Goal: Task Accomplishment & Management: Manage account settings

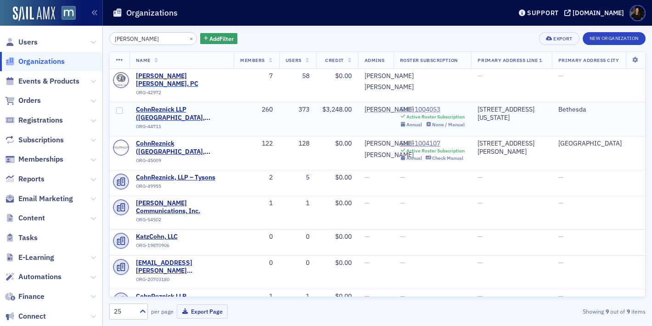
type input "[PERSON_NAME]"
click at [413, 114] on div "SUB-1004053" at bounding box center [432, 110] width 65 height 8
click at [406, 148] on div "SUB-1004107" at bounding box center [432, 144] width 65 height 8
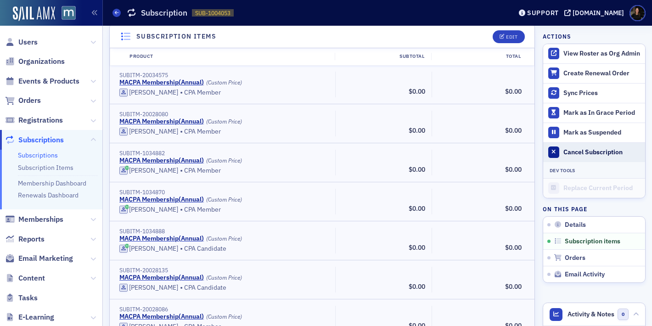
scroll to position [264, 0]
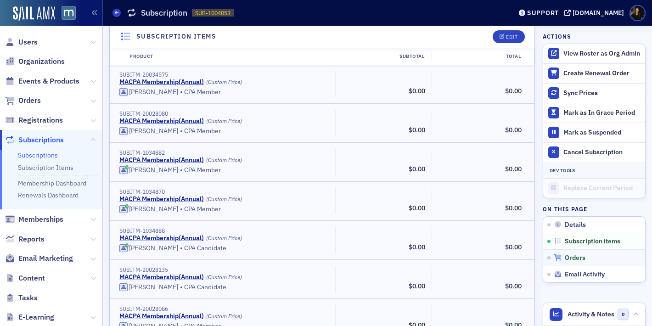
click at [561, 261] on div "Orders" at bounding box center [598, 258] width 88 height 8
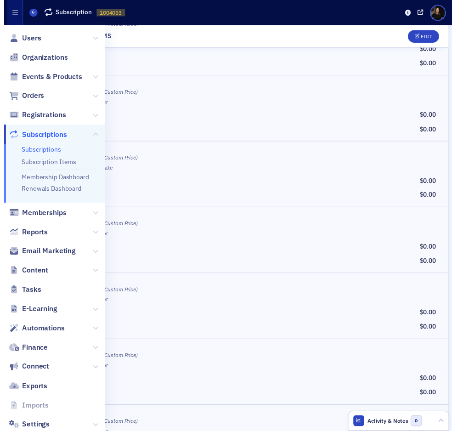
scroll to position [7845, 0]
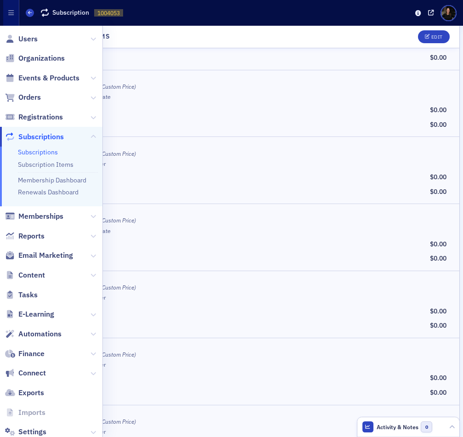
drag, startPoint x: 328, startPoint y: 73, endPoint x: 316, endPoint y: 64, distance: 15.4
click at [328, 73] on div "SUBITM-1034971 MACPA Membership ( Annual ) (Custom Price) Jennifer Kimmins • CP…" at bounding box center [231, 103] width 455 height 67
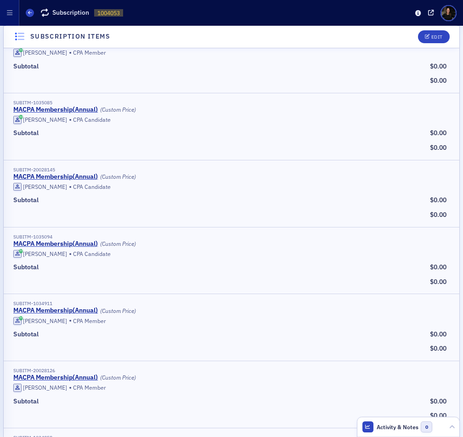
scroll to position [6952, 0]
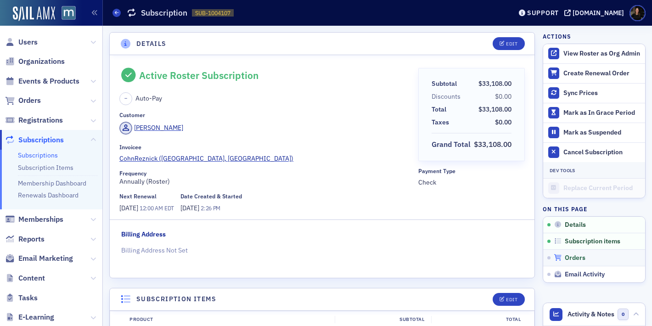
click at [584, 255] on span "Orders" at bounding box center [575, 258] width 21 height 8
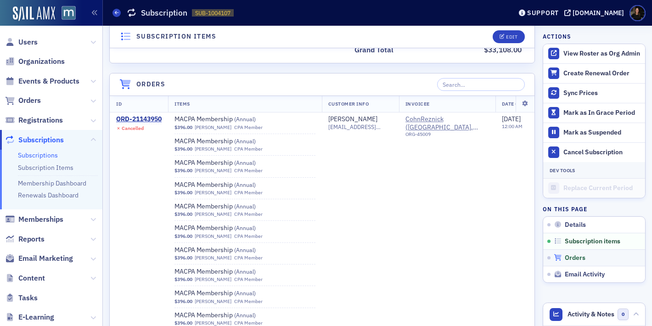
scroll to position [5167, 0]
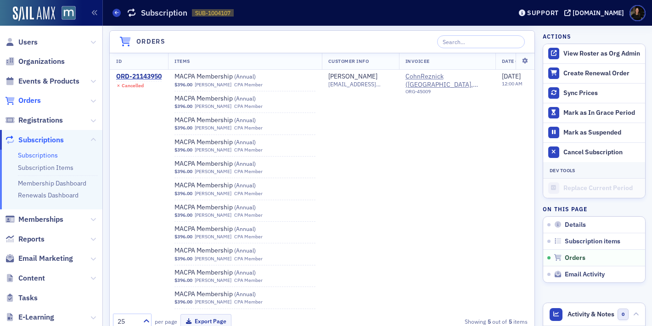
click at [38, 103] on span "Orders" at bounding box center [29, 101] width 22 height 10
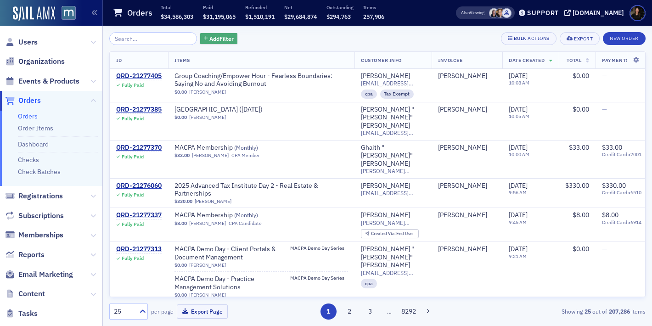
click at [213, 36] on span "Add Filter" at bounding box center [221, 38] width 24 height 8
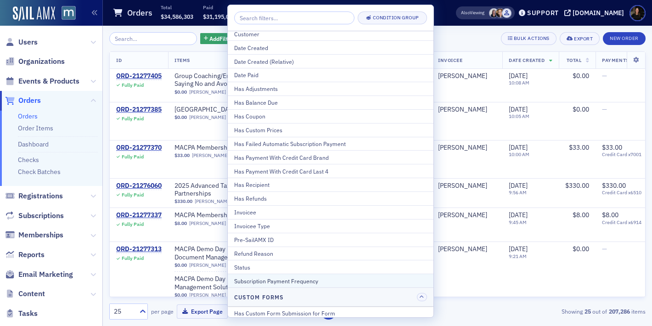
scroll to position [61, 0]
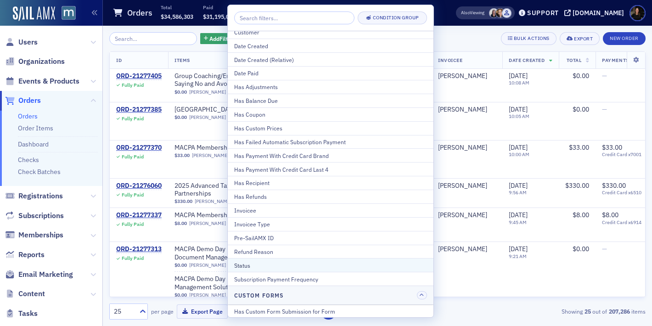
click at [240, 268] on div "Status" at bounding box center [330, 265] width 193 height 8
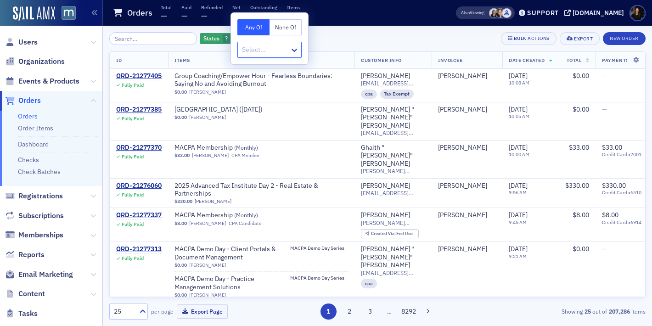
click at [263, 50] on div at bounding box center [265, 49] width 48 height 11
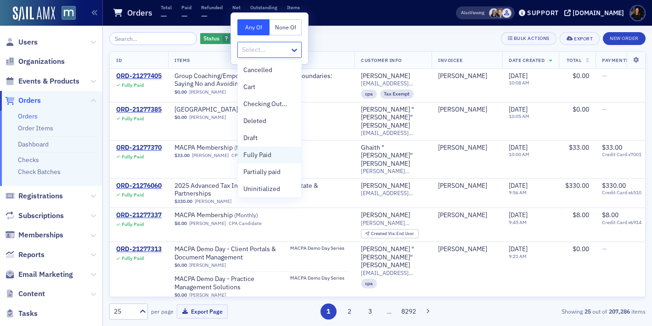
scroll to position [19, 0]
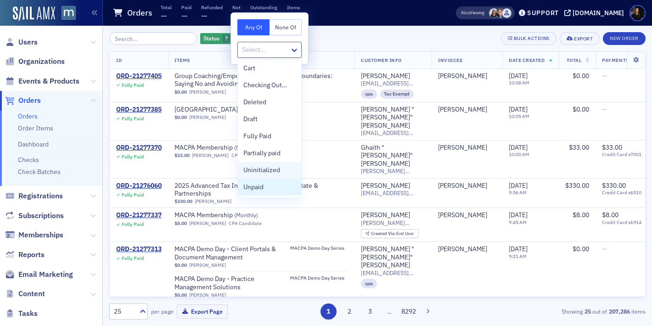
click at [262, 185] on span "Unpaid" at bounding box center [253, 187] width 20 height 10
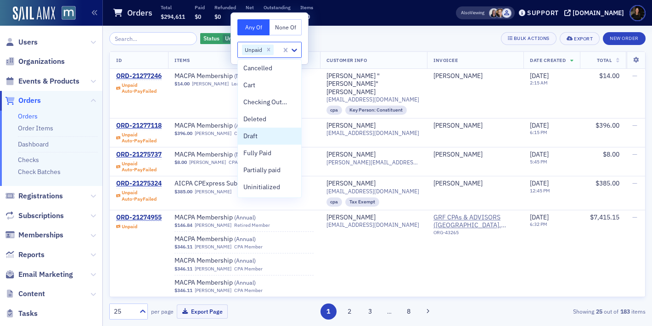
click at [369, 48] on div "Status Unpaid Add Filter Bulk Actions Export New Order ID Items Customer Info I…" at bounding box center [377, 175] width 536 height 287
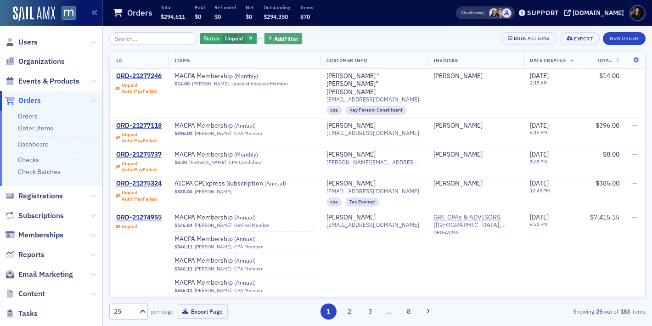
click at [273, 44] on button "Add Filter" at bounding box center [283, 38] width 38 height 11
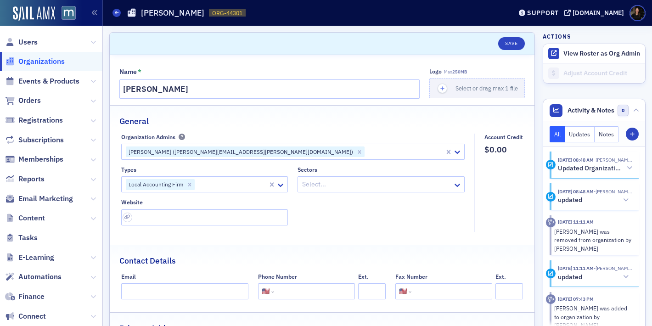
select select "US"
click at [40, 41] on span "Users" at bounding box center [51, 42] width 102 height 20
click at [24, 41] on span "Users" at bounding box center [27, 42] width 19 height 10
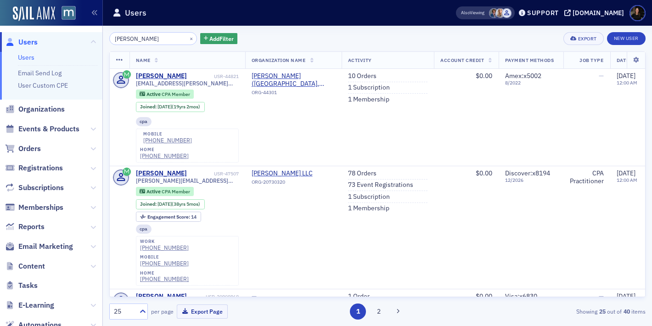
drag, startPoint x: 109, startPoint y: 36, endPoint x: 55, endPoint y: 36, distance: 54.2
click at [54, 36] on div "Users Users Email Send Log User Custom CPE Organizations Events & Products Orde…" at bounding box center [326, 163] width 652 height 326
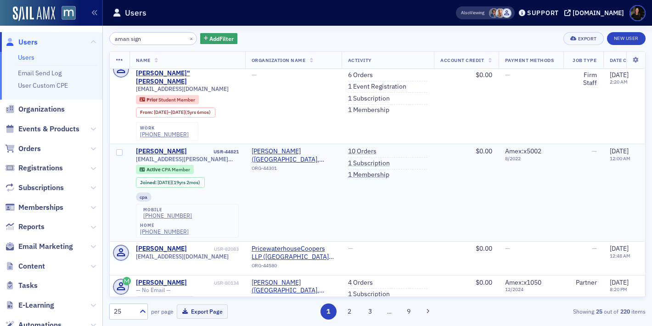
scroll to position [15, 0]
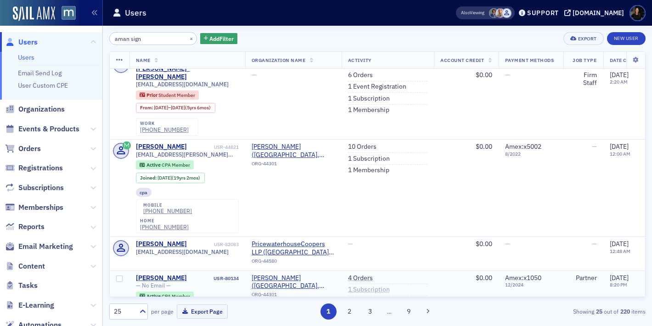
type input "aman sign"
click at [360, 286] on link "1 Subscription" at bounding box center [369, 290] width 42 height 8
click at [372, 155] on link "1 Subscription" at bounding box center [369, 159] width 42 height 8
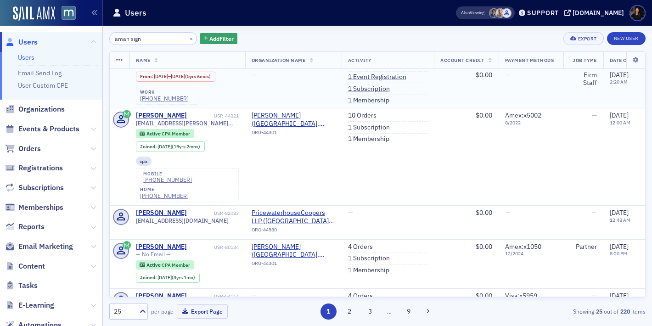
scroll to position [48, 0]
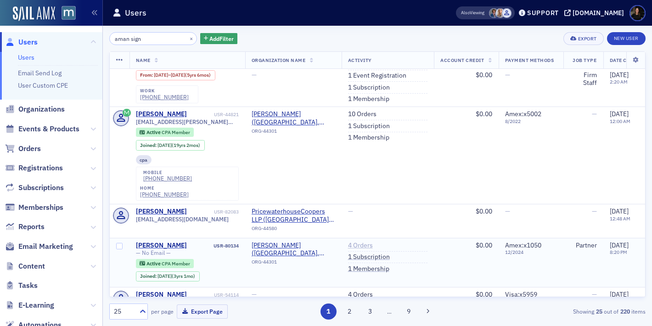
click at [365, 242] on link "4 Orders" at bounding box center [360, 246] width 25 height 8
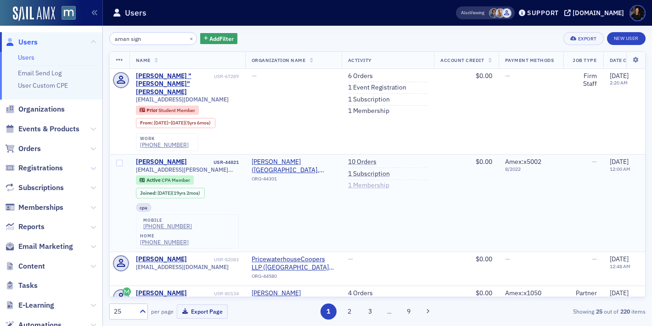
drag, startPoint x: 382, startPoint y: 166, endPoint x: 384, endPoint y: 180, distance: 13.4
click at [382, 170] on link "1 Subscription" at bounding box center [369, 174] width 42 height 8
click at [365, 301] on link "1 Subscription" at bounding box center [369, 305] width 42 height 8
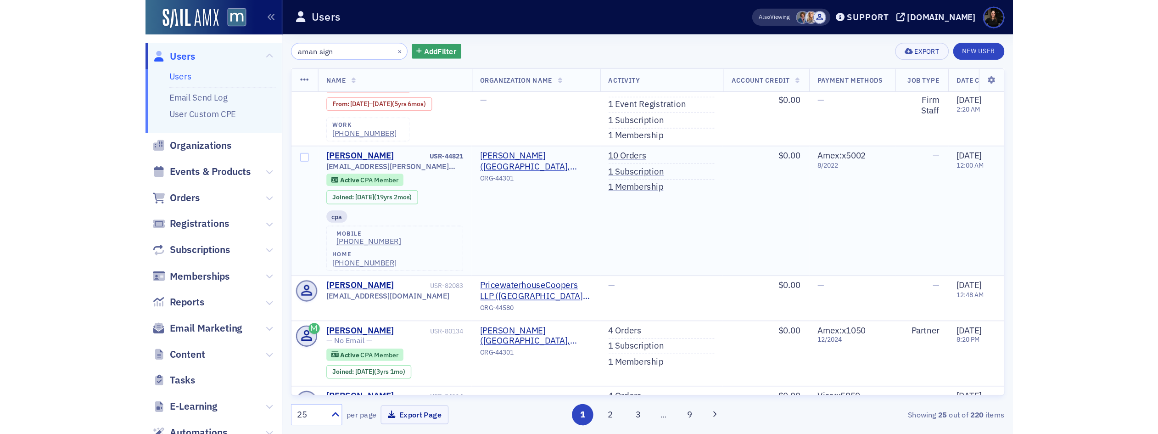
scroll to position [35, 0]
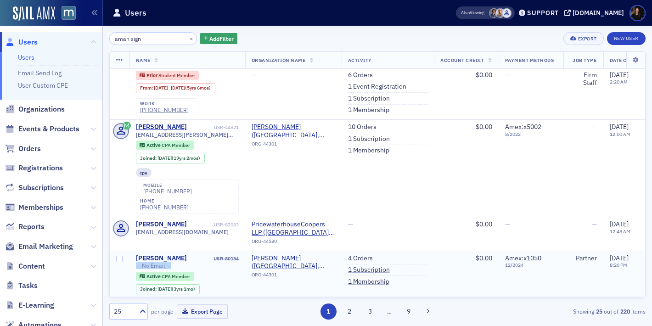
drag, startPoint x: 174, startPoint y: 245, endPoint x: 129, endPoint y: 240, distance: 44.8
click at [129, 251] on td "Aman Singh USR-80134 — No Email — Active CPA Member Joined : 6/28/2022 (3yrs 1m…" at bounding box center [187, 276] width 116 height 50
drag, startPoint x: 273, startPoint y: 266, endPoint x: 301, endPoint y: 309, distance: 51.5
click at [277, 275] on td "Sikich (Rockville, MD) ORG-44301" at bounding box center [293, 276] width 96 height 50
click at [367, 135] on link "1 Subscription" at bounding box center [369, 139] width 42 height 8
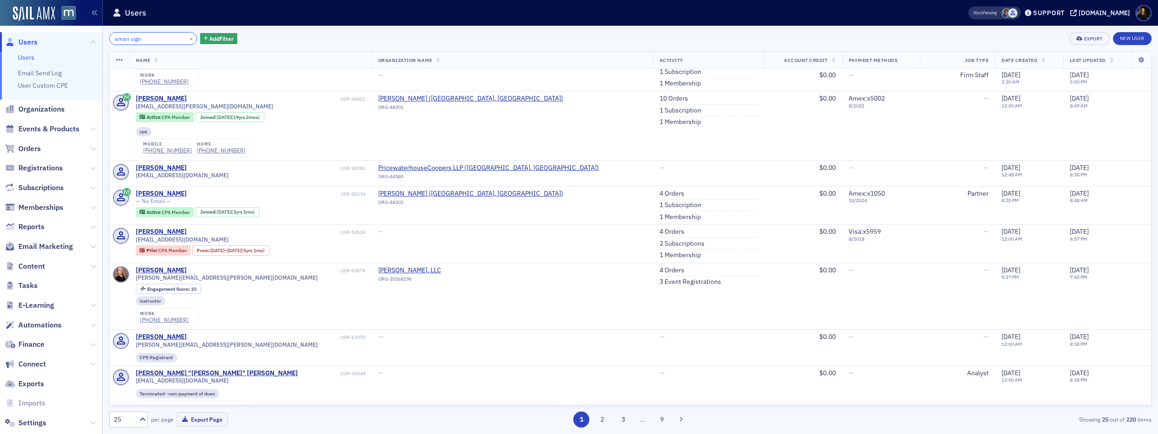
drag, startPoint x: 144, startPoint y: 43, endPoint x: -35, endPoint y: 26, distance: 179.9
click at [0, 26] on html "Users Users Email Send Log User Custom CPE Organizations Events & Products Orde…" at bounding box center [579, 217] width 1158 height 434
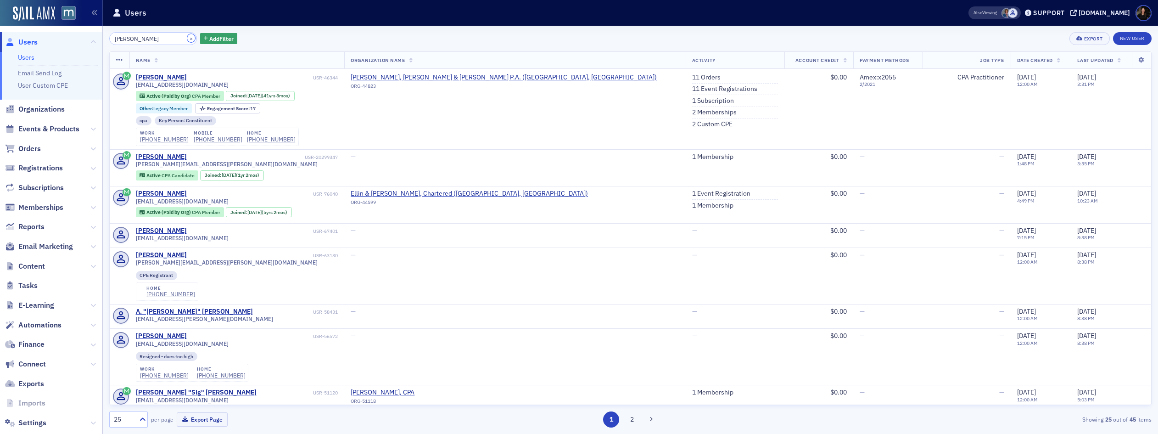
drag, startPoint x: 179, startPoint y: 35, endPoint x: 150, endPoint y: 38, distance: 28.6
click at [174, 35] on div "abba bloom ×" at bounding box center [153, 38] width 88 height 13
click at [149, 38] on input "abba bloom" at bounding box center [153, 38] width 88 height 13
paste input "Abba Blum"
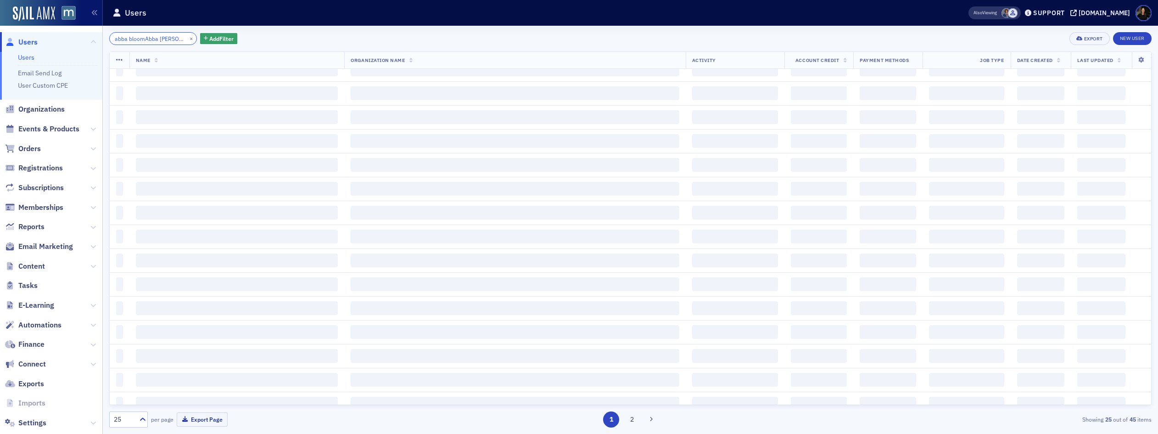
click at [149, 38] on input "abba bloomAbba Blum" at bounding box center [153, 38] width 88 height 13
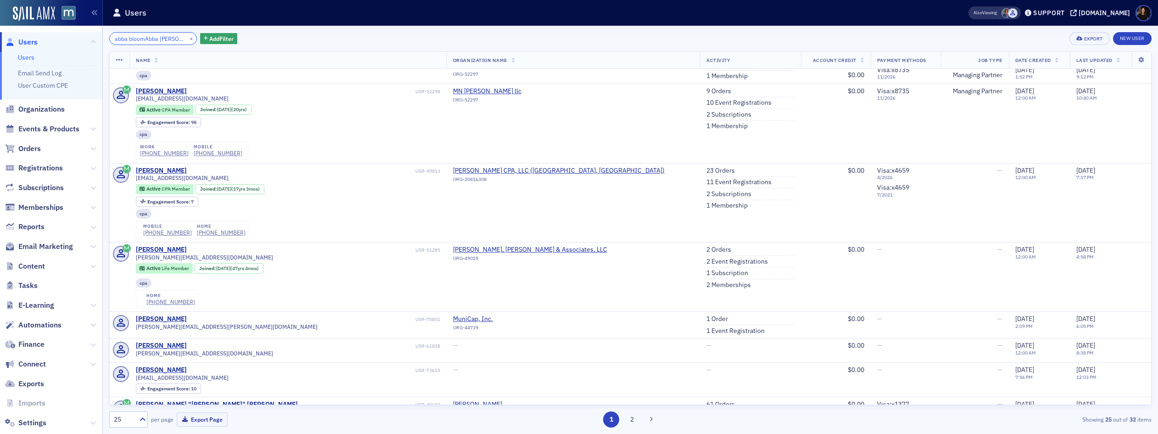
click at [149, 38] on input "abba bloomAbba Blum" at bounding box center [153, 38] width 88 height 13
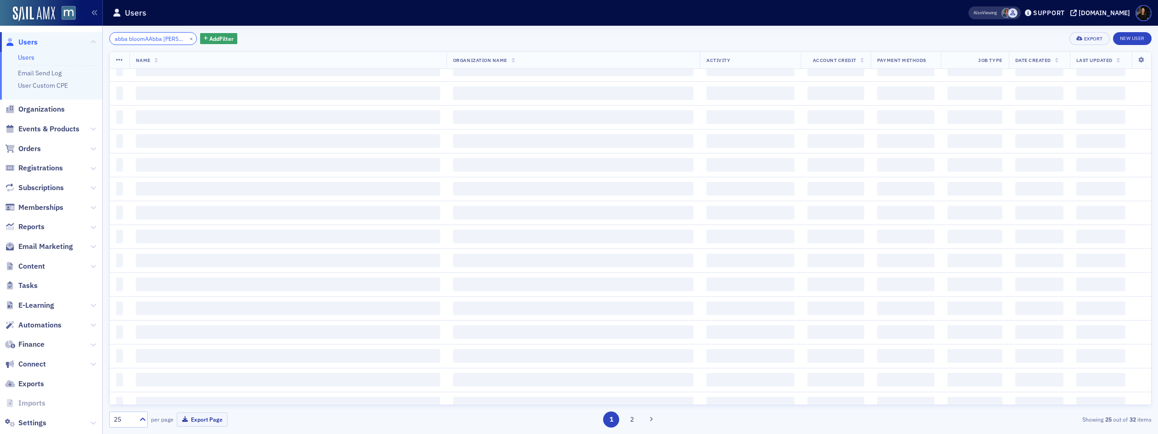
scroll to position [0, 1]
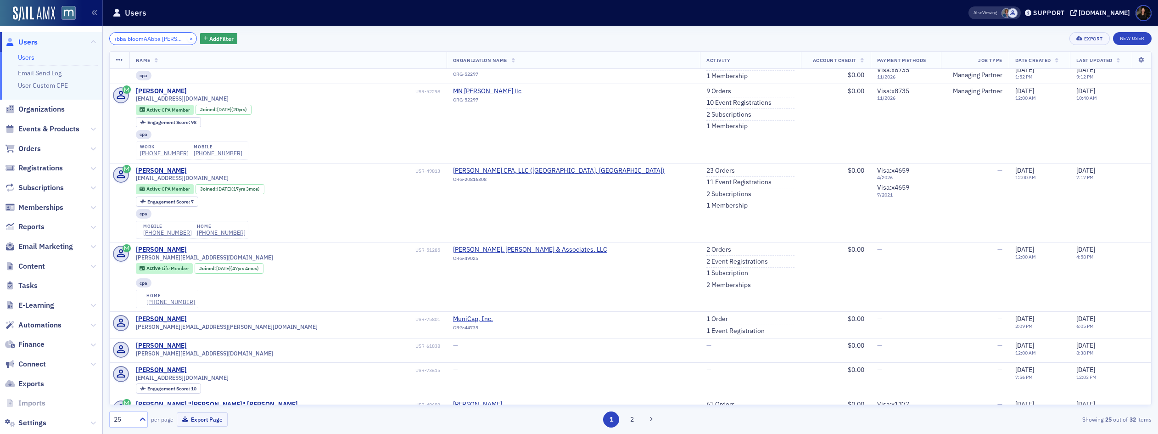
type input "abba bloomAAbba Blumbba Blum"
click at [187, 37] on button "×" at bounding box center [191, 38] width 8 height 8
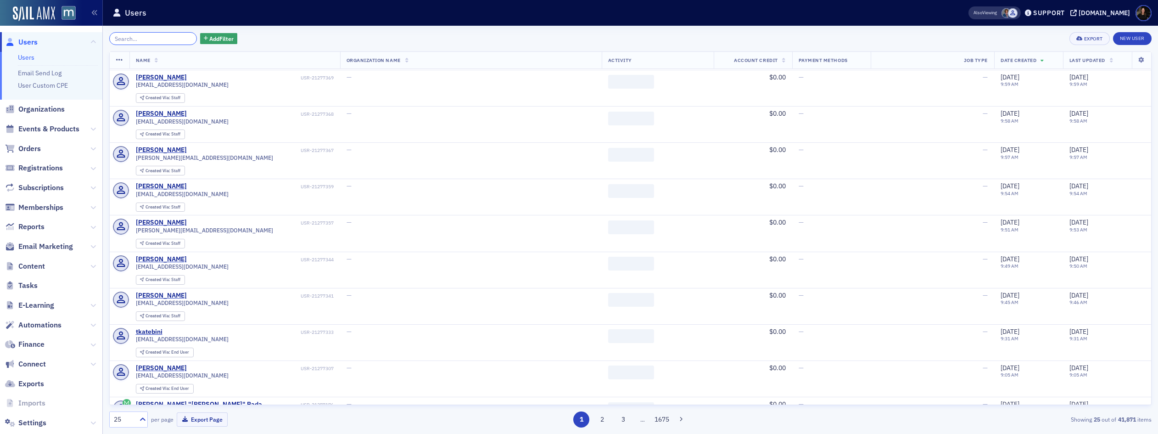
click at [124, 36] on input "search" at bounding box center [153, 38] width 88 height 13
paste input "Abba Blum"
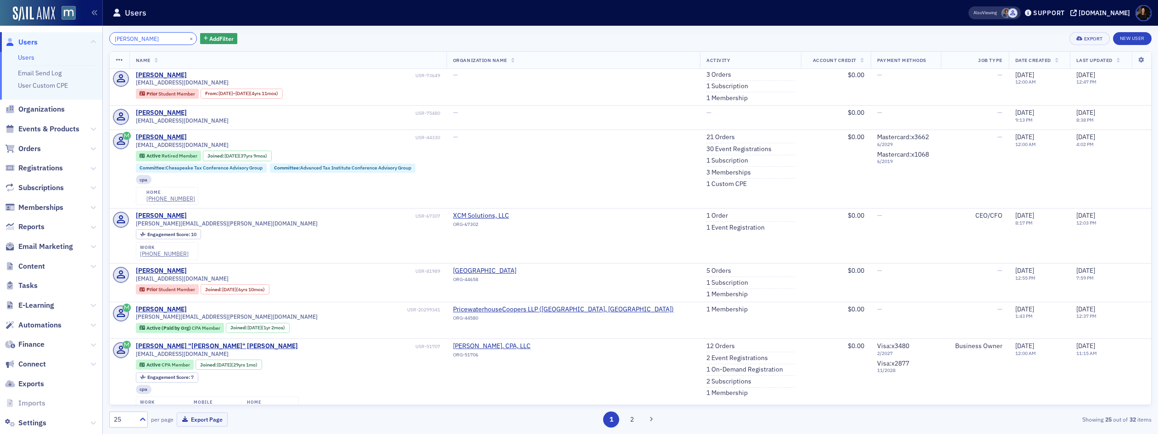
scroll to position [631, 0]
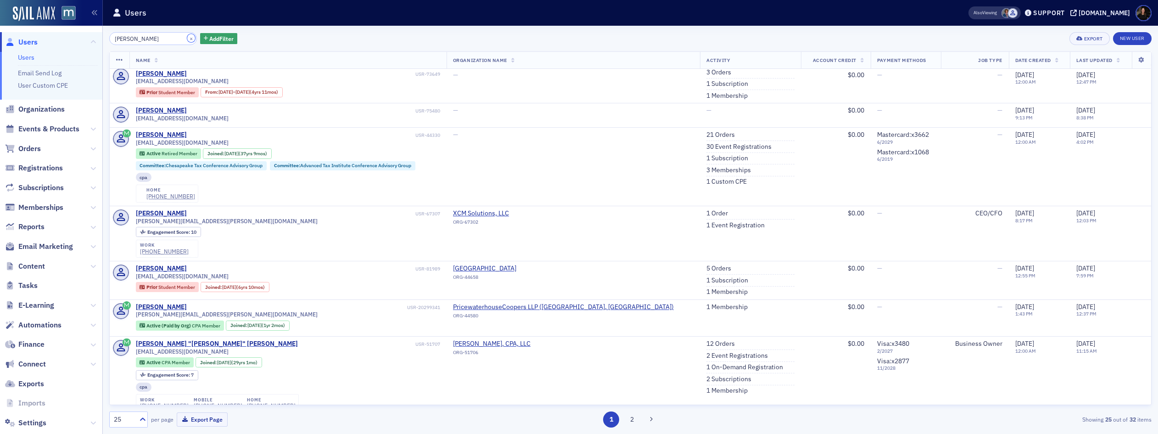
drag, startPoint x: 177, startPoint y: 38, endPoint x: 161, endPoint y: 39, distance: 15.7
click at [173, 38] on div "Abba Blum ×" at bounding box center [153, 38] width 88 height 13
click at [161, 39] on input "Abba Blum" at bounding box center [153, 38] width 88 height 13
drag, startPoint x: 161, startPoint y: 39, endPoint x: 42, endPoint y: 24, distance: 119.9
click at [42, 24] on div "Users Users Email Send Log User Custom CPE Organizations Events & Products Orde…" at bounding box center [579, 217] width 1158 height 434
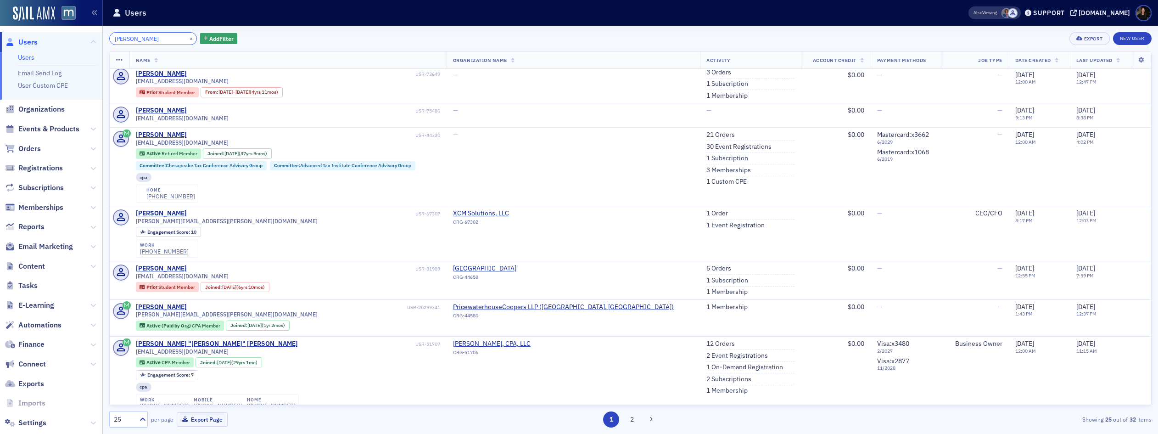
paste input "abba@mnblum.co"
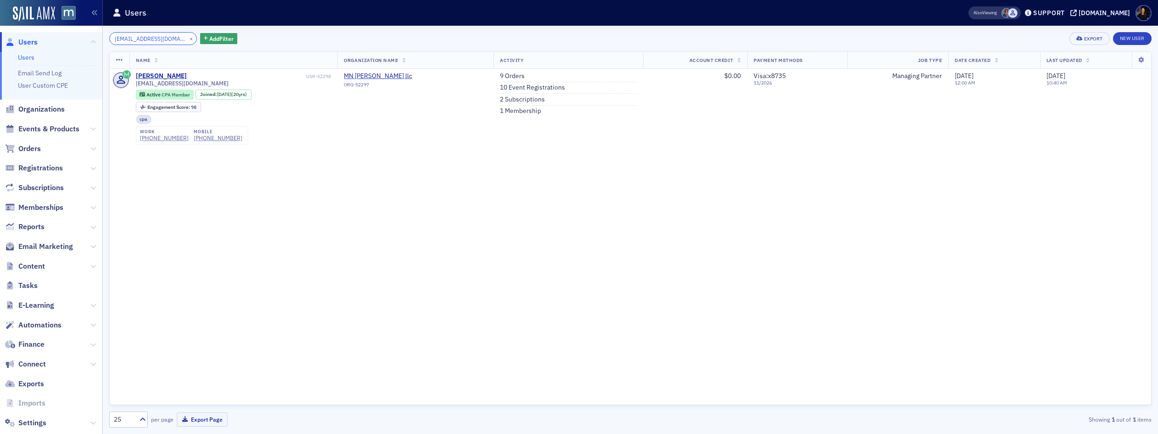
type input "abba@mnblum.com"
click at [187, 39] on button "×" at bounding box center [191, 38] width 8 height 8
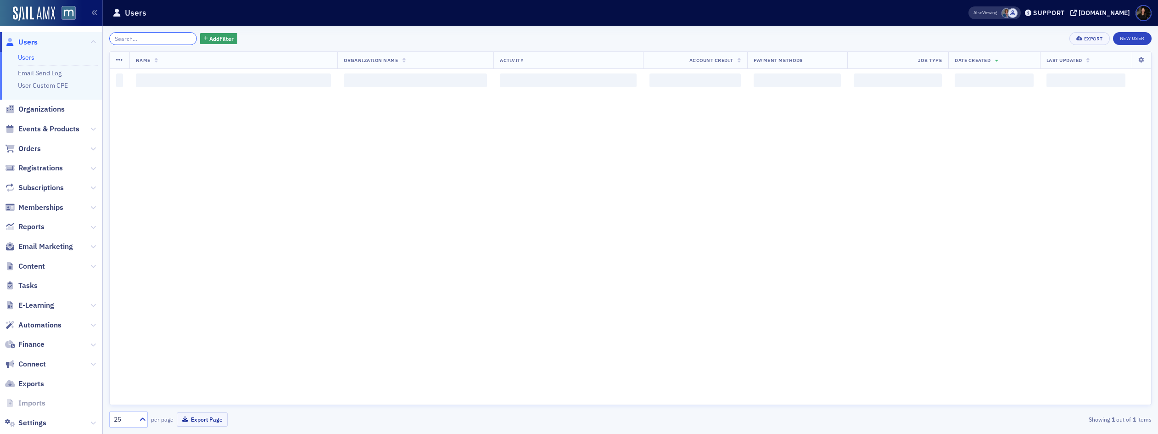
click at [163, 39] on input "search" at bounding box center [153, 38] width 88 height 13
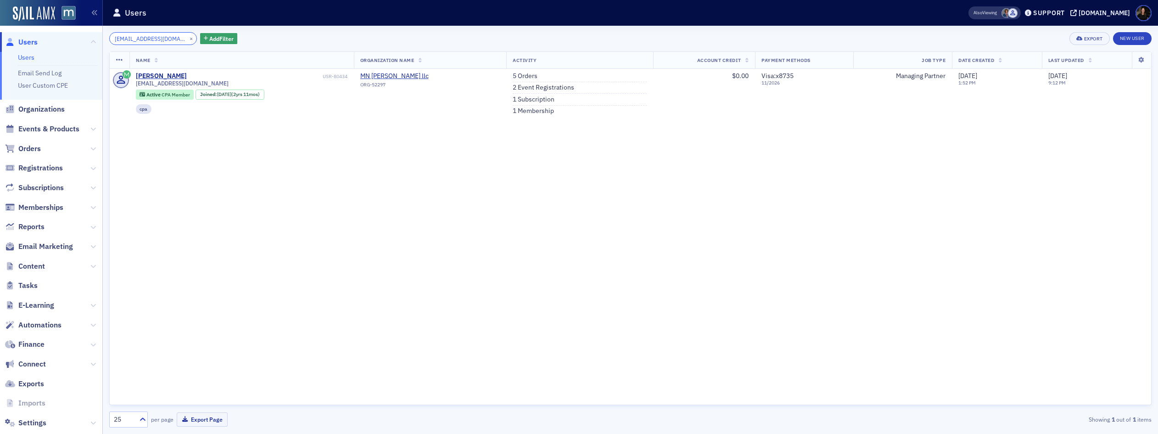
type input "abbablum@gmail.com"
click at [187, 37] on button "×" at bounding box center [191, 38] width 8 height 8
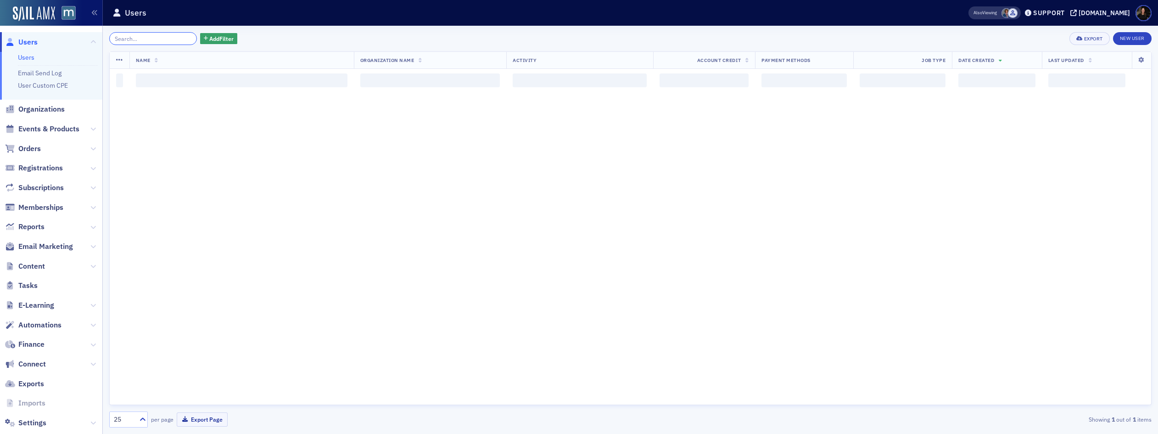
click at [163, 39] on input "search" at bounding box center [153, 38] width 88 height 13
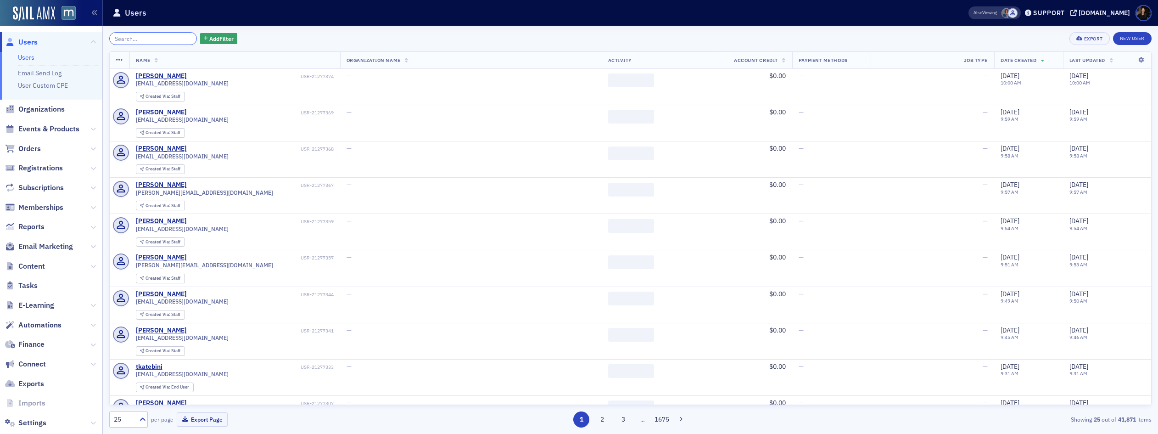
paste input "abba@mnblum.com"
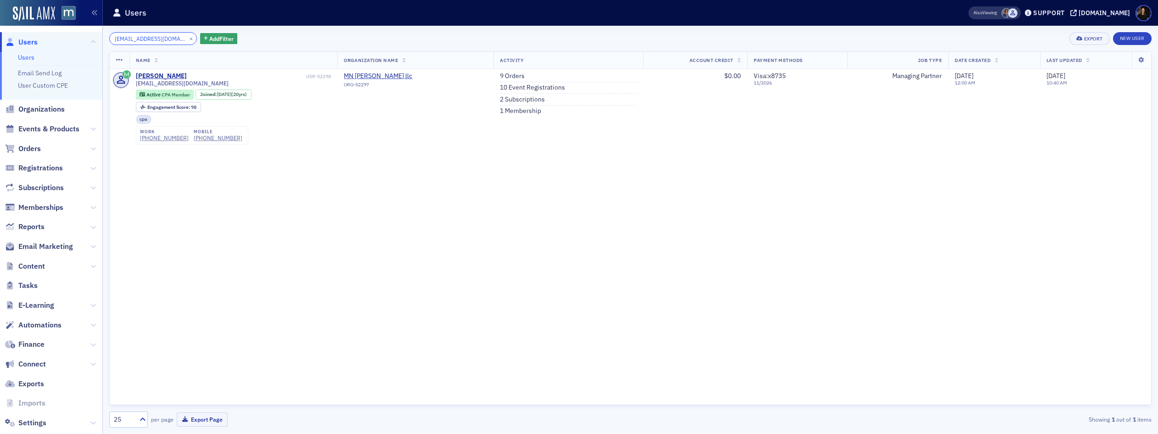
type input "abba@mnblum.com"
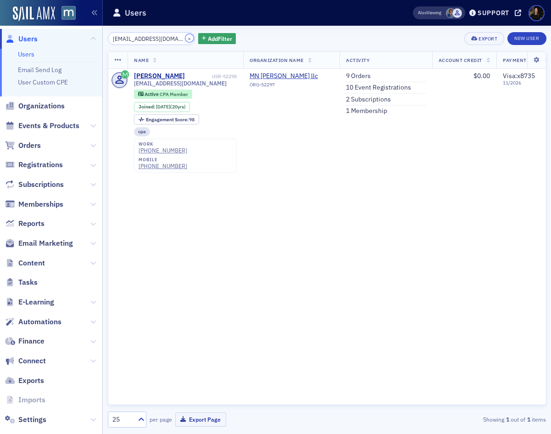
drag, startPoint x: 178, startPoint y: 40, endPoint x: 173, endPoint y: 41, distance: 5.1
click at [185, 40] on button "×" at bounding box center [189, 38] width 8 height 8
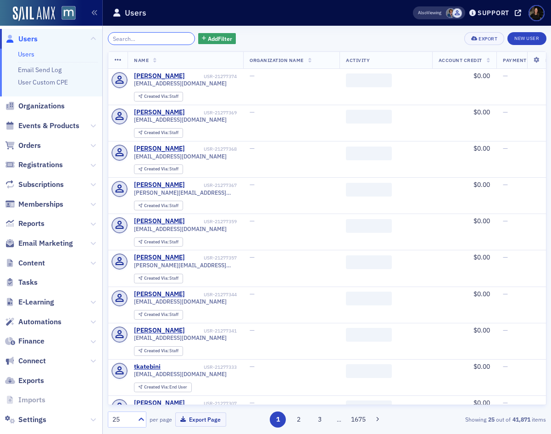
click at [153, 39] on input "search" at bounding box center [152, 38] width 88 height 13
paste input "armwoods@msn.com"
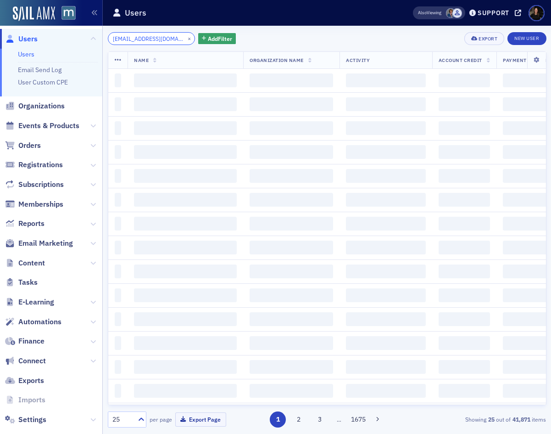
type input "armwoods@msn.com"
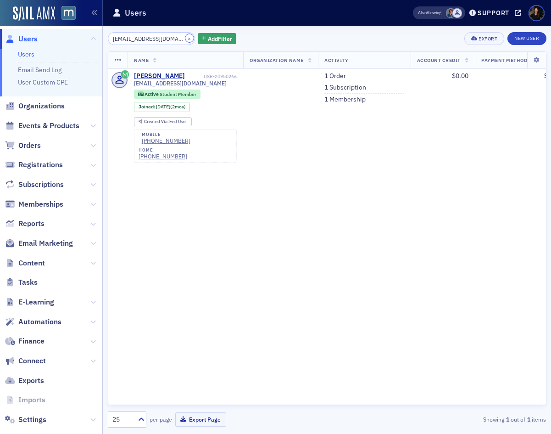
drag, startPoint x: 176, startPoint y: 39, endPoint x: 162, endPoint y: 38, distance: 14.2
click at [185, 39] on button "×" at bounding box center [189, 38] width 8 height 8
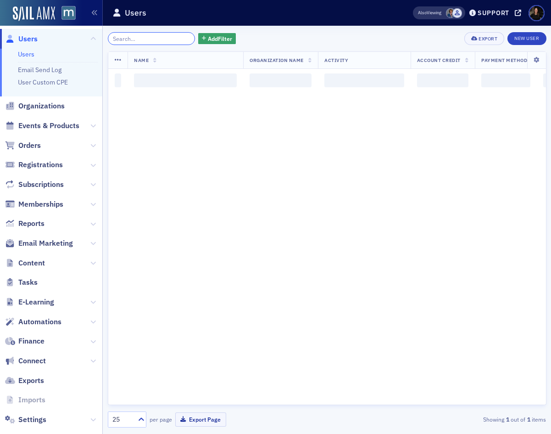
click at [162, 38] on input "search" at bounding box center [152, 38] width 88 height 13
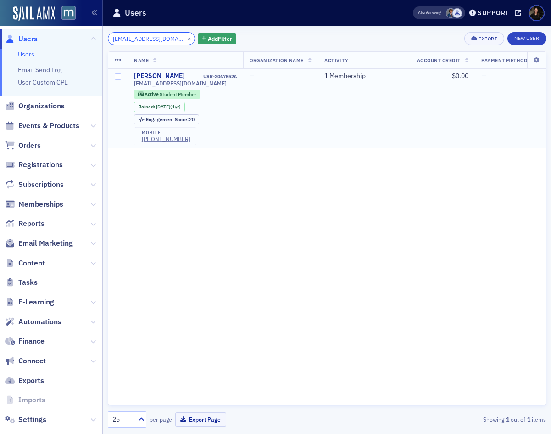
type input "armwoods@gmail.com"
click at [185, 39] on button "×" at bounding box center [189, 38] width 8 height 8
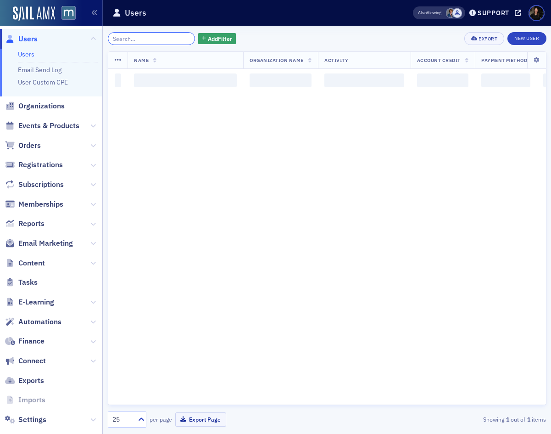
click at [176, 39] on input "search" at bounding box center [152, 38] width 88 height 13
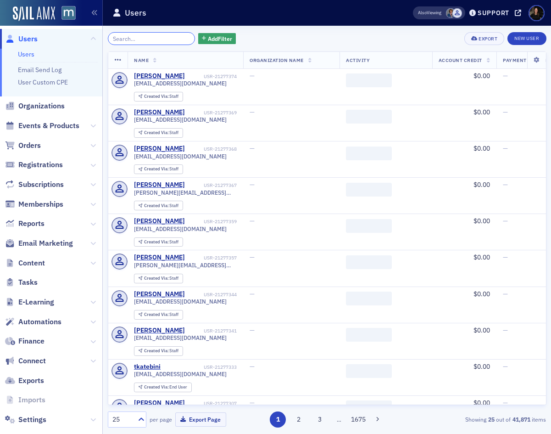
click at [168, 39] on input "search" at bounding box center [152, 38] width 88 height 13
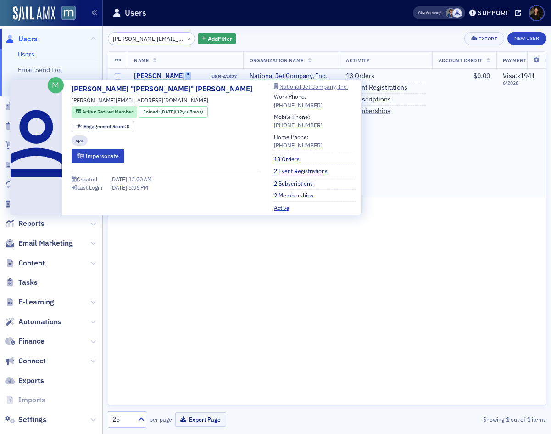
drag, startPoint x: 201, startPoint y: 77, endPoint x: 177, endPoint y: 73, distance: 24.2
click at [177, 73] on div "Robert "Sam" Griffith USR-49827" at bounding box center [185, 84] width 103 height 24
copy div "Griffith"
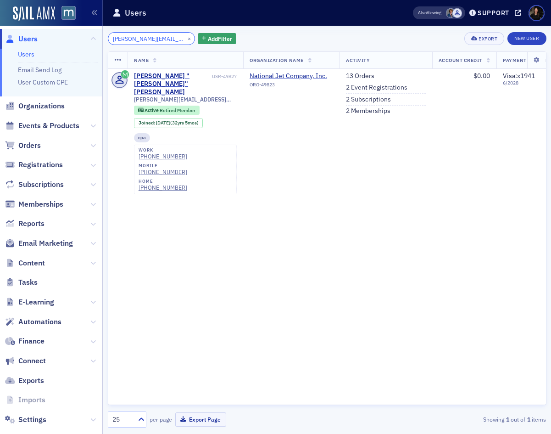
drag, startPoint x: 165, startPoint y: 39, endPoint x: 7, endPoint y: 25, distance: 158.6
click at [7, 22] on div "Users Users Email Send Log User Custom CPE Organizations Events & Products Orde…" at bounding box center [275, 217] width 551 height 434
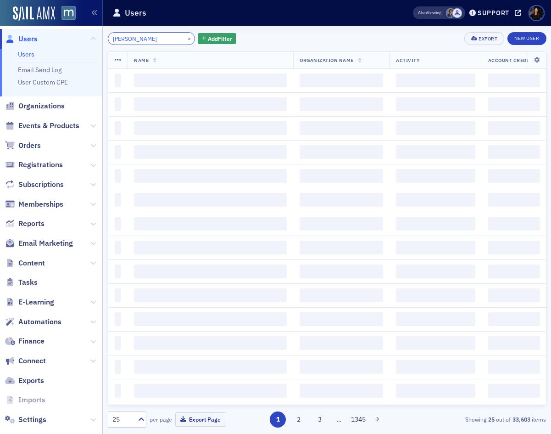
type input "robert Griffith"
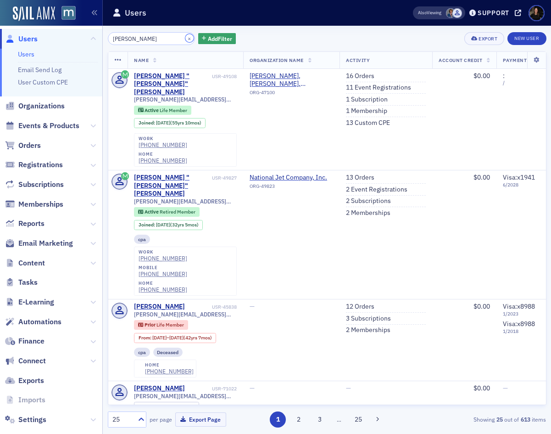
drag, startPoint x: 179, startPoint y: 38, endPoint x: 138, endPoint y: 35, distance: 41.0
click at [185, 38] on button "×" at bounding box center [189, 38] width 8 height 8
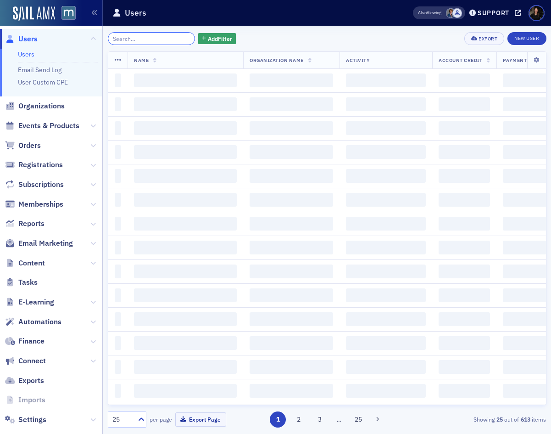
click at [136, 35] on input "search" at bounding box center [152, 38] width 88 height 13
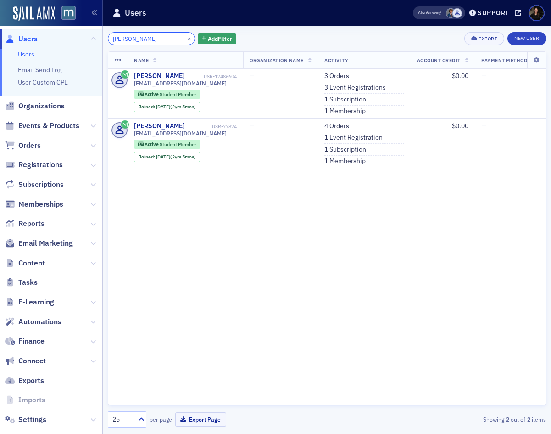
type input "Macarthy"
click at [185, 37] on button "×" at bounding box center [189, 38] width 8 height 8
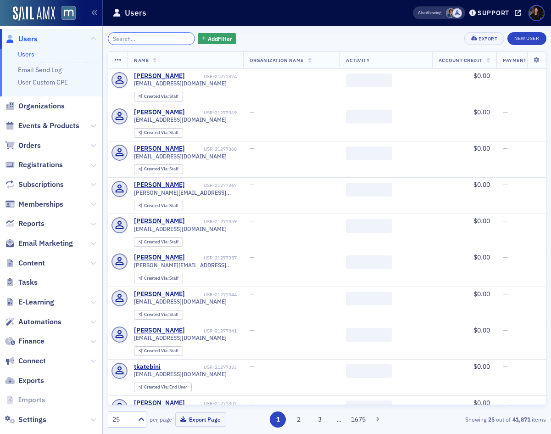
click at [162, 41] on input "search" at bounding box center [152, 38] width 88 height 13
paste input "wellstoni889@gmail.com"
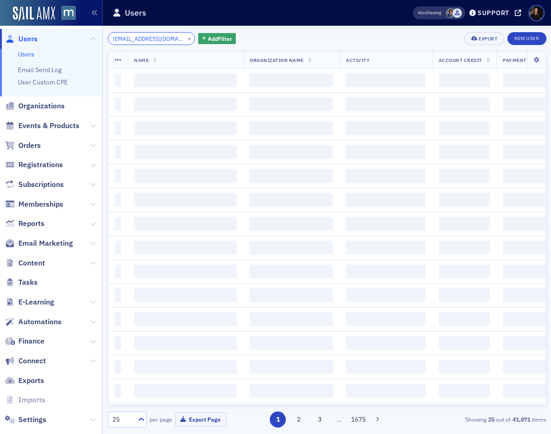
scroll to position [0, 3]
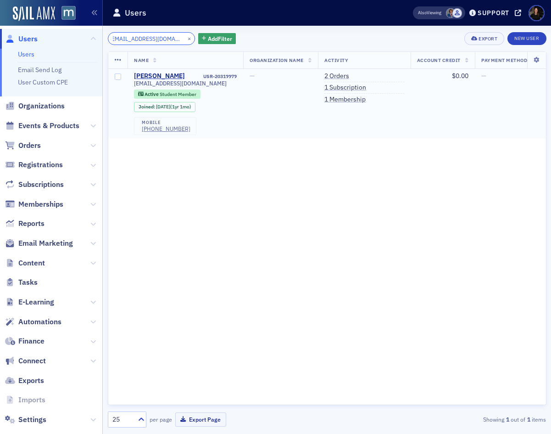
type input "wellstoni889@gmail.com"
drag, startPoint x: 170, startPoint y: 73, endPoint x: 142, endPoint y: 70, distance: 27.7
click at [142, 70] on td "Toni Wells USR-20319979 wellstoni889@gmail.com Active Student Member Joined : 6…" at bounding box center [186, 103] width 116 height 69
copy div "Toni Wells"
drag, startPoint x: 179, startPoint y: 36, endPoint x: 174, endPoint y: 36, distance: 5.5
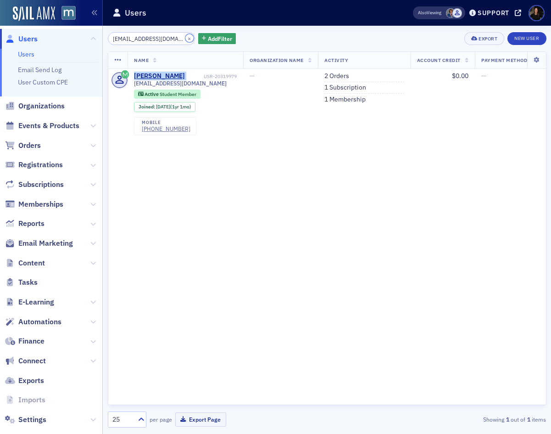
click at [185, 36] on button "×" at bounding box center [189, 38] width 8 height 8
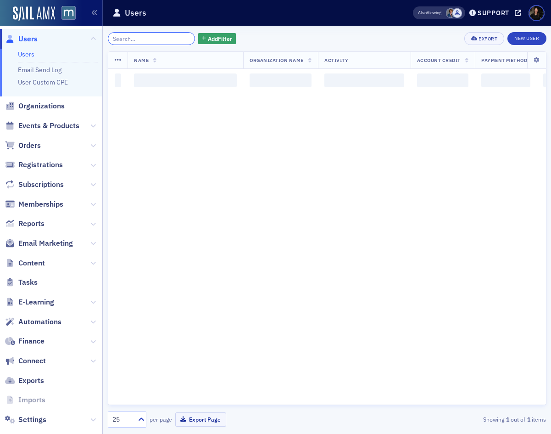
click at [148, 38] on input "search" at bounding box center [152, 38] width 88 height 13
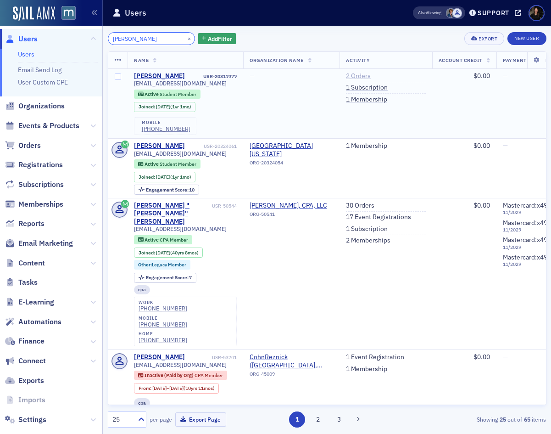
type input "Toni Wells"
click at [363, 78] on link "2 Orders" at bounding box center [358, 76] width 25 height 8
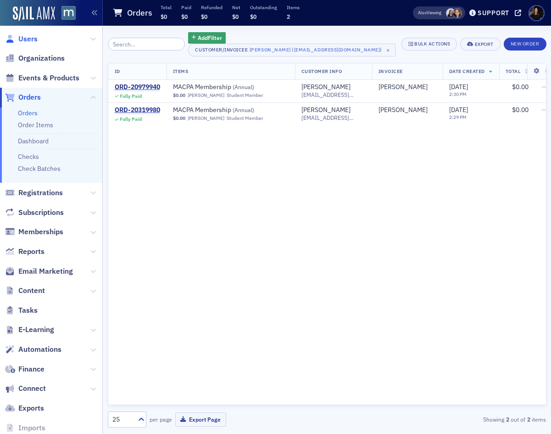
click at [22, 39] on span "Users" at bounding box center [27, 39] width 19 height 10
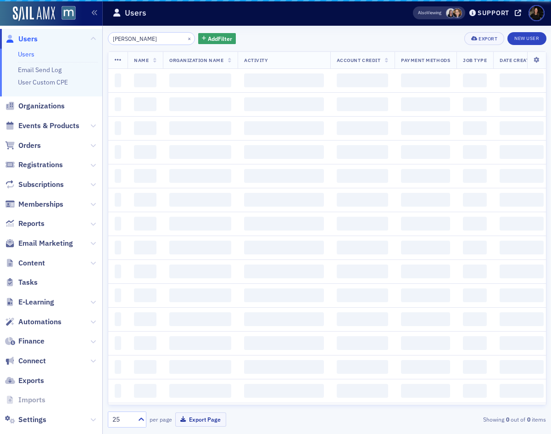
click at [154, 46] on div "Toni Wells × Add Filter Export New User Name Organization Name Activity Account…" at bounding box center [327, 229] width 439 height 395
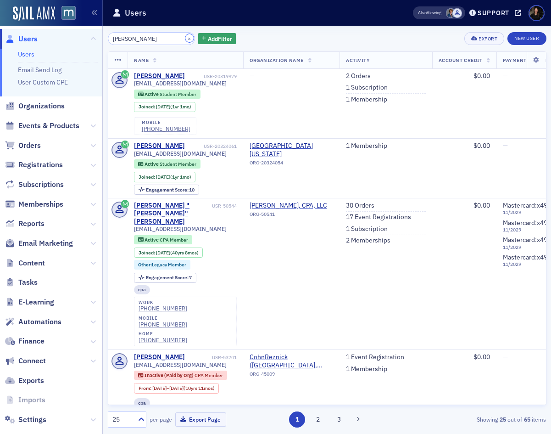
drag, startPoint x: 179, startPoint y: 38, endPoint x: 170, endPoint y: 38, distance: 8.7
click at [185, 38] on button "×" at bounding box center [189, 38] width 8 height 8
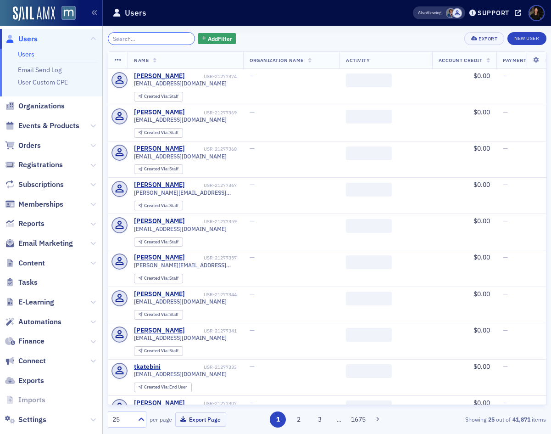
click at [157, 37] on input "search" at bounding box center [152, 38] width 88 height 13
paste input "jamesd@wcscpa.com"
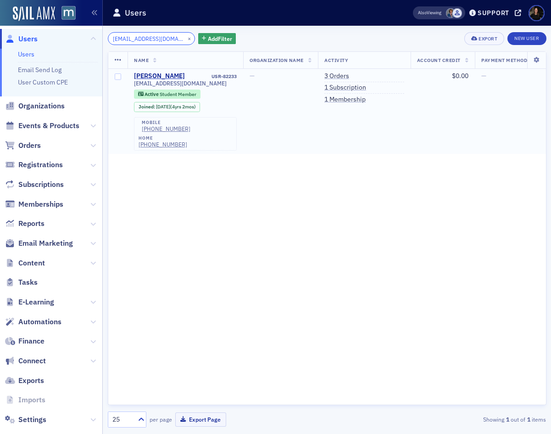
type input "jamesd@wcscpa.com"
click at [185, 38] on button "×" at bounding box center [189, 38] width 8 height 8
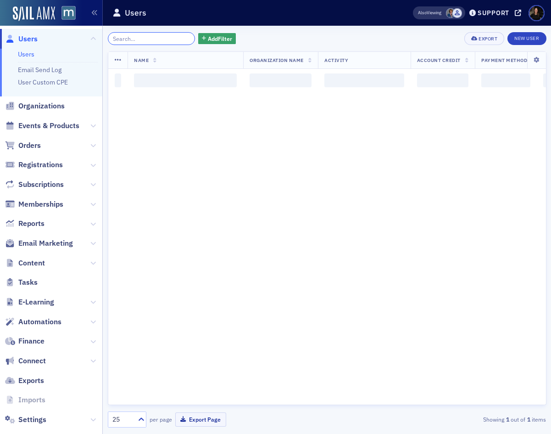
click at [176, 38] on input "search" at bounding box center [152, 38] width 88 height 13
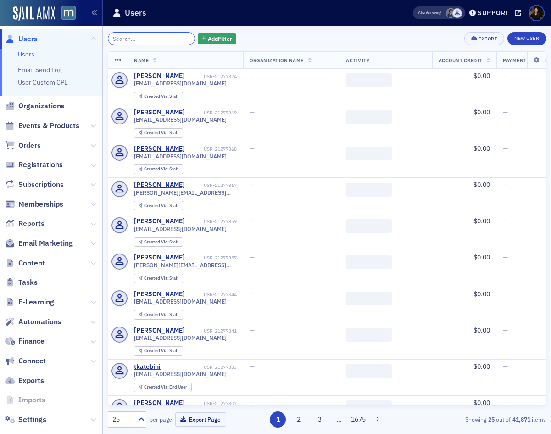
click at [155, 39] on input "search" at bounding box center [152, 38] width 88 height 13
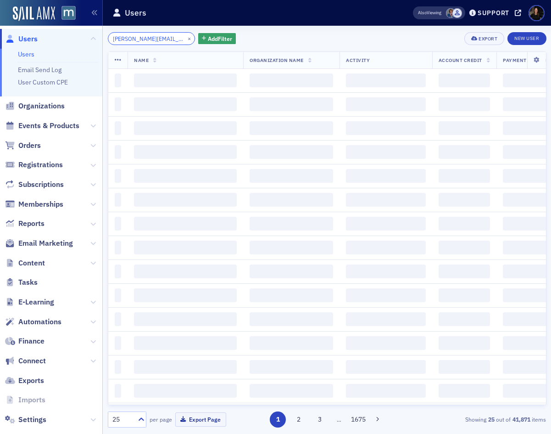
scroll to position [0, 6]
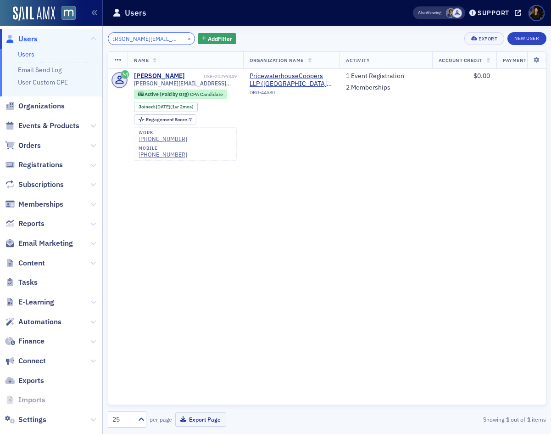
type input "james.t.downes@pwc.com"
drag, startPoint x: 178, startPoint y: 39, endPoint x: 159, endPoint y: 40, distance: 18.4
click at [185, 39] on button "×" at bounding box center [189, 38] width 8 height 8
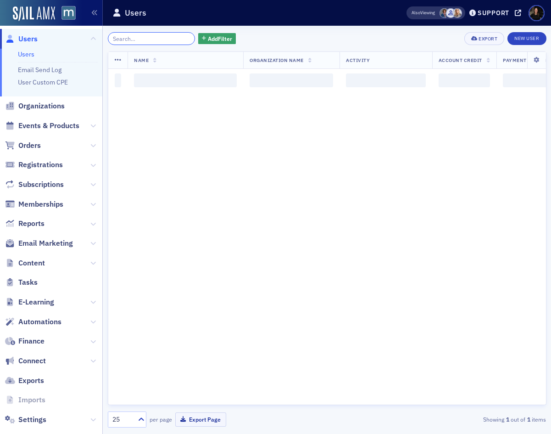
click at [158, 40] on input "search" at bounding box center [152, 38] width 88 height 13
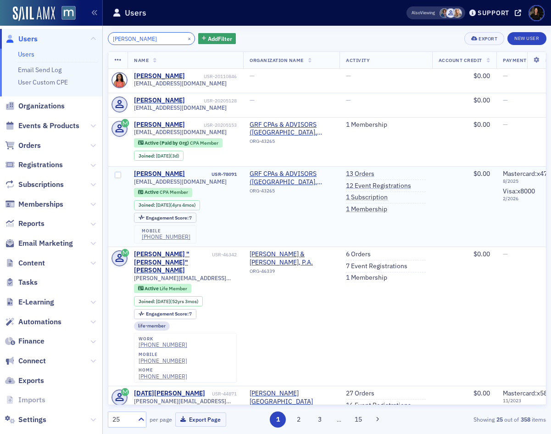
scroll to position [8, 0]
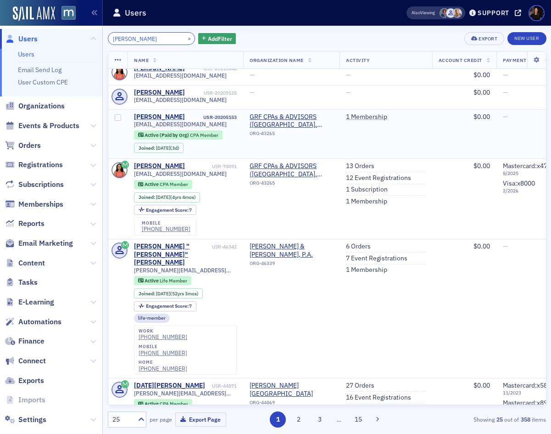
type input "Ahkeeia Ward"
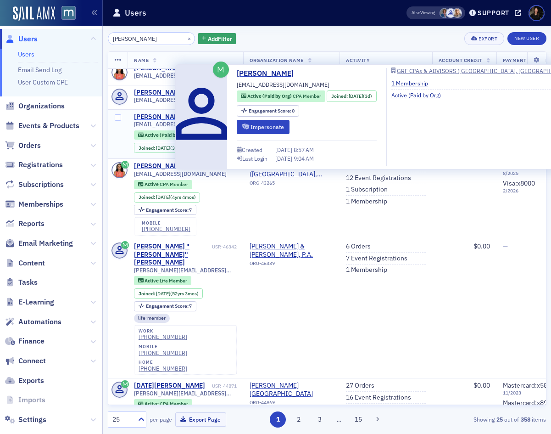
click at [152, 116] on div "Ahkeeia Ward" at bounding box center [159, 117] width 51 height 8
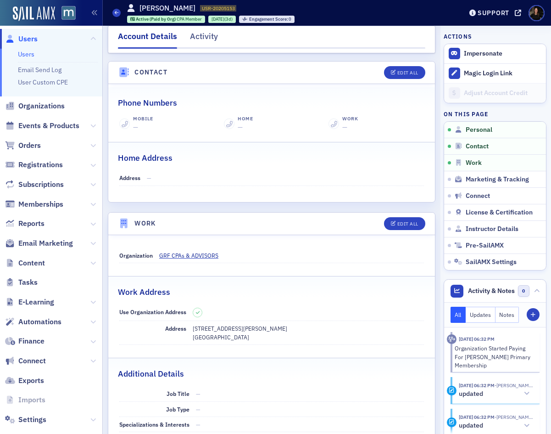
scroll to position [376, 0]
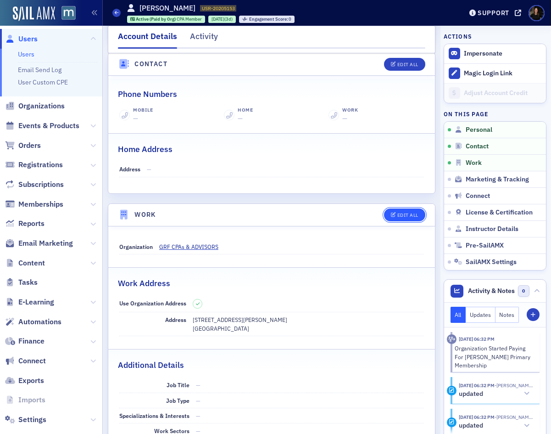
click at [399, 213] on div "Edit All" at bounding box center [408, 215] width 21 height 5
select select "US"
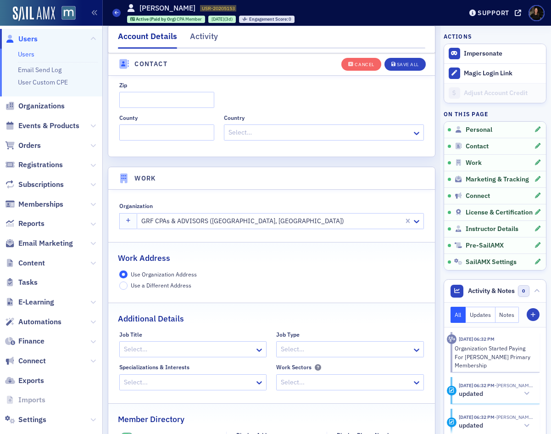
scroll to position [621, 0]
click at [417, 60] on button "Save All" at bounding box center [405, 63] width 41 height 13
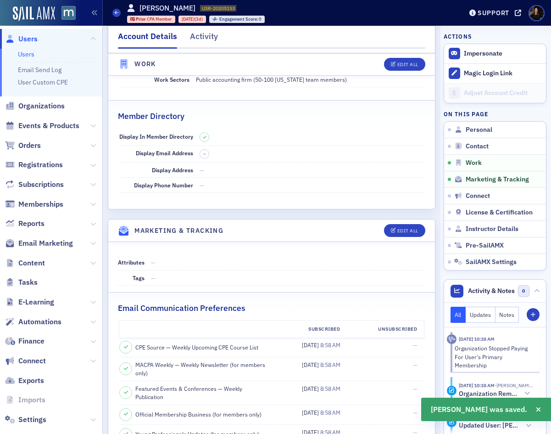
scroll to position [719, 0]
drag, startPoint x: 116, startPoint y: 10, endPoint x: 152, endPoint y: 31, distance: 41.6
click at [116, 10] on span at bounding box center [116, 13] width 8 height 8
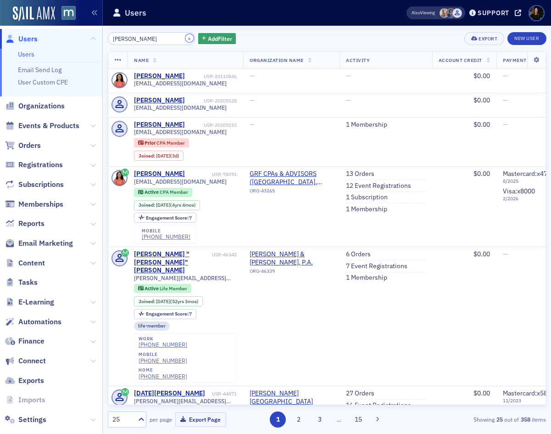
drag, startPoint x: 180, startPoint y: 39, endPoint x: 158, endPoint y: 39, distance: 22.5
click at [185, 39] on button "×" at bounding box center [189, 38] width 8 height 8
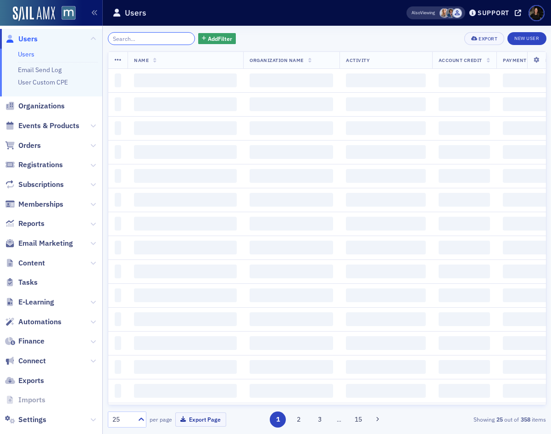
click at [158, 39] on input "search" at bounding box center [152, 38] width 88 height 13
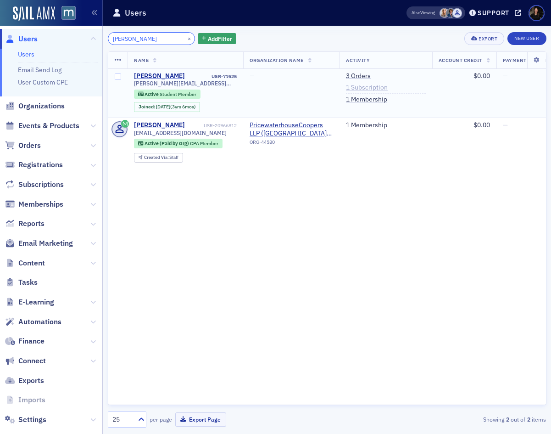
type input "Junikiewicz"
drag, startPoint x: 369, startPoint y: 90, endPoint x: 361, endPoint y: 97, distance: 11.4
click at [369, 90] on link "1 Subscription" at bounding box center [367, 88] width 42 height 8
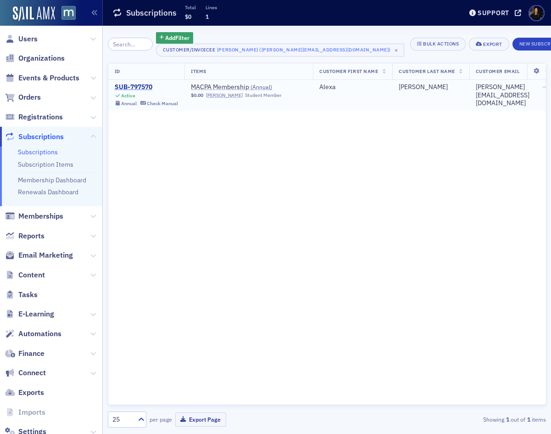
click at [133, 88] on div "SUB-797570" at bounding box center [147, 87] width 64 height 8
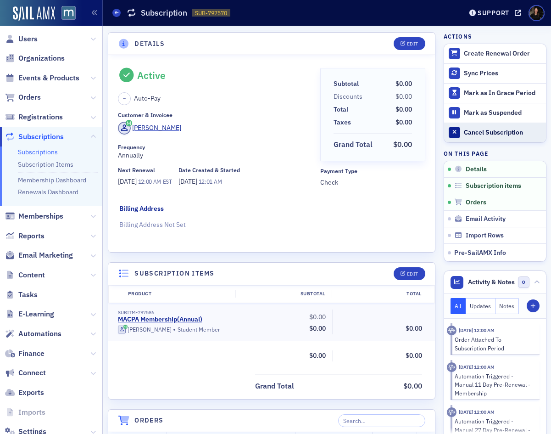
click at [477, 127] on button "Cancel Subscription" at bounding box center [495, 133] width 102 height 20
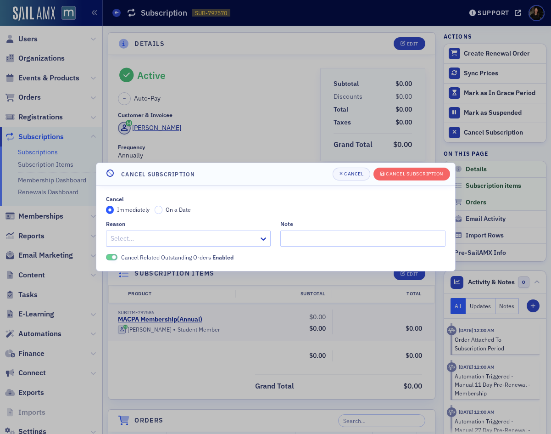
click at [208, 238] on div at bounding box center [184, 238] width 149 height 11
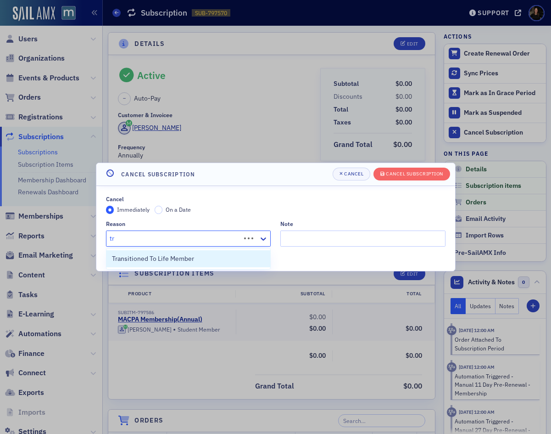
type input "t"
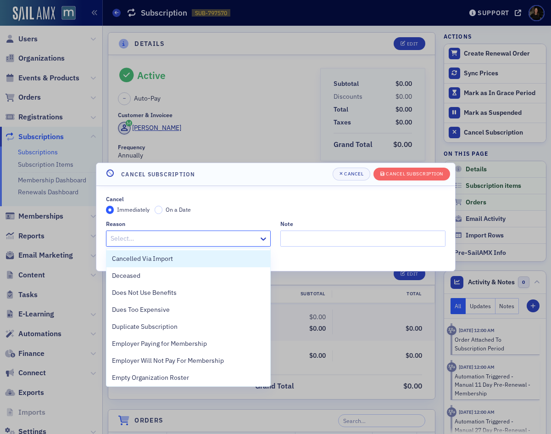
type input "B"
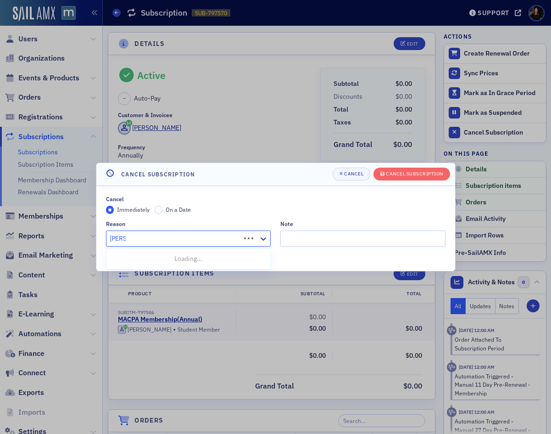
type input "Chang"
drag, startPoint x: 205, startPoint y: 242, endPoint x: 38, endPoint y: 225, distance: 168.4
click at [38, 225] on div "Cancel Subscription Cancel Cancel Subscription Cancel Immediately On a Date Rea…" at bounding box center [275, 217] width 551 height 434
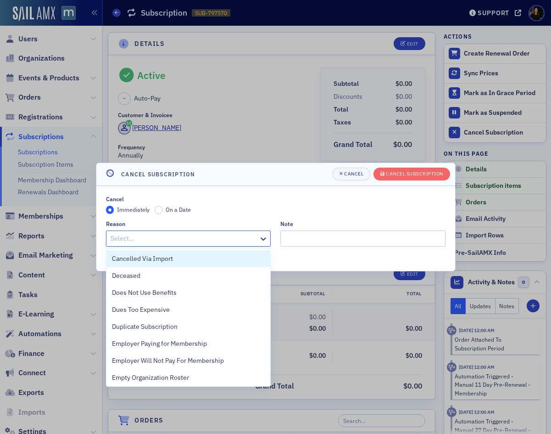
click at [156, 234] on div at bounding box center [184, 238] width 149 height 11
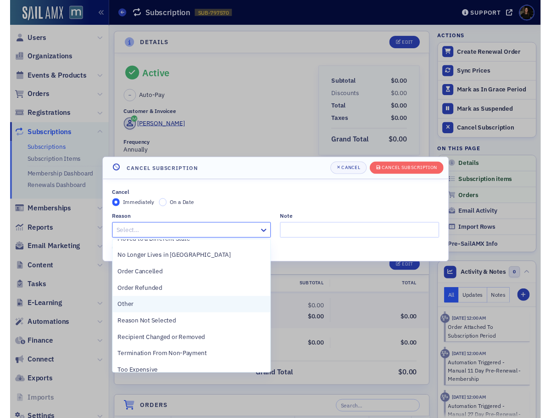
scroll to position [181, 0]
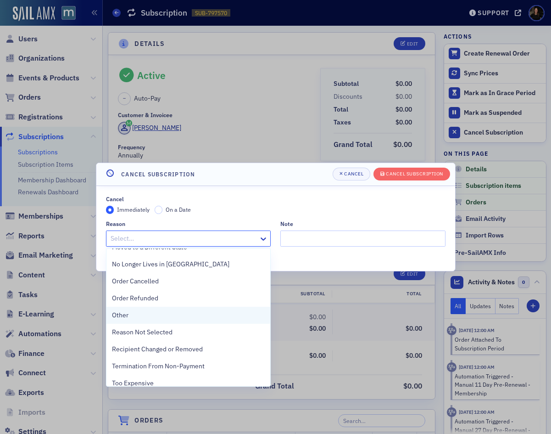
drag, startPoint x: 145, startPoint y: 310, endPoint x: 293, endPoint y: 264, distance: 155.7
click at [145, 310] on div "Other" at bounding box center [188, 315] width 153 height 10
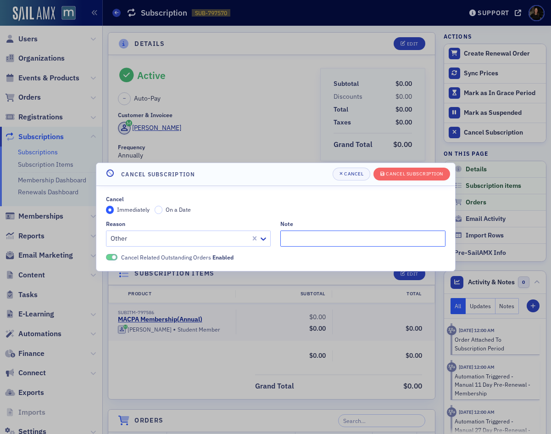
click at [316, 236] on input "Note" at bounding box center [363, 238] width 165 height 16
type input "C"
type input "b"
type input "Now a CPA"
drag, startPoint x: 417, startPoint y: 175, endPoint x: 405, endPoint y: 185, distance: 15.3
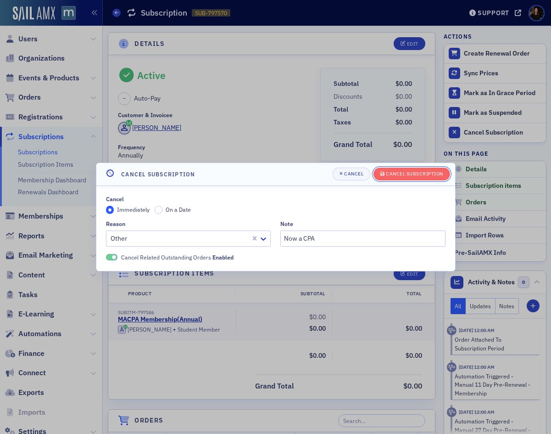
click at [417, 175] on div "Cancel Subscription" at bounding box center [414, 173] width 57 height 5
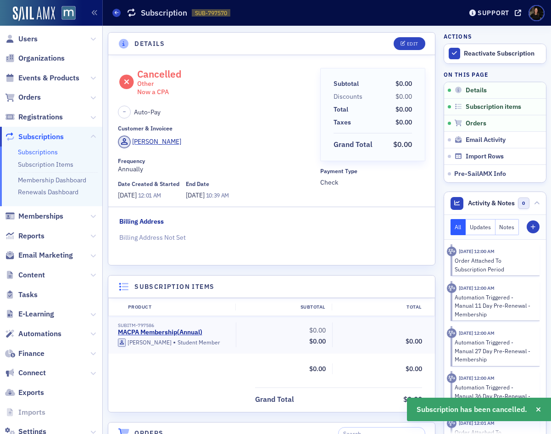
drag, startPoint x: 27, startPoint y: 39, endPoint x: 111, endPoint y: 37, distance: 84.5
click at [27, 39] on span "Users" at bounding box center [27, 39] width 19 height 10
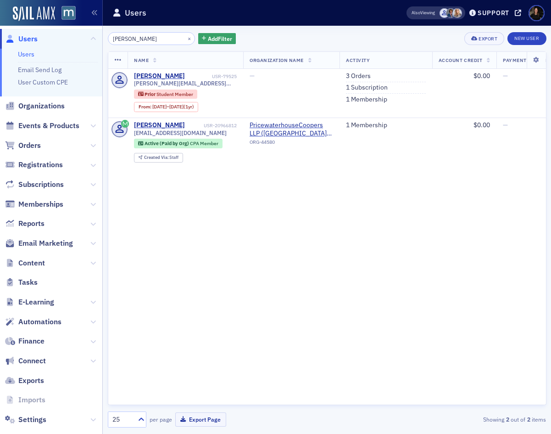
drag, startPoint x: 148, startPoint y: 39, endPoint x: 18, endPoint y: 26, distance: 130.6
click at [18, 26] on div "Users Users Email Send Log User Custom CPE Organizations Events & Products Orde…" at bounding box center [275, 217] width 551 height 434
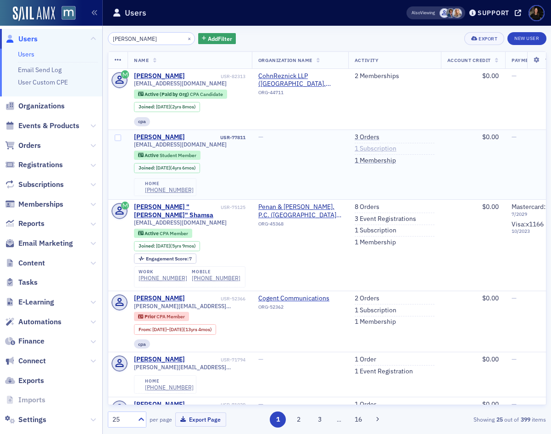
type input "Ali Dawood"
drag, startPoint x: 366, startPoint y: 146, endPoint x: 376, endPoint y: 157, distance: 14.7
click at [366, 146] on link "1 Subscription" at bounding box center [376, 149] width 42 height 8
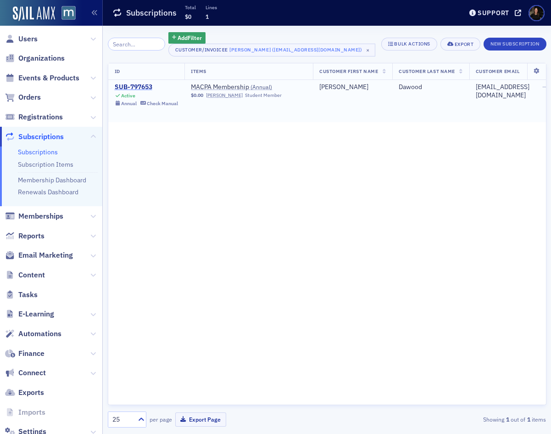
click at [142, 87] on div "SUB-797653" at bounding box center [147, 87] width 64 height 8
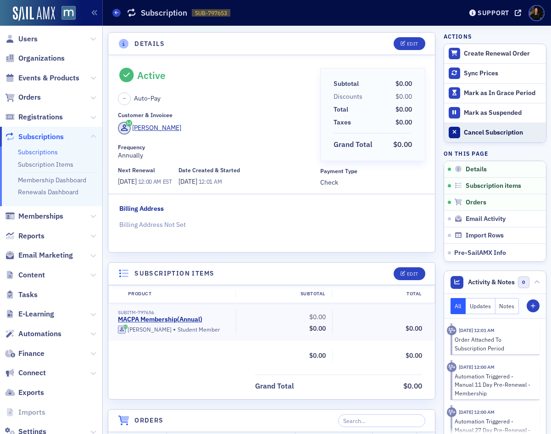
click at [491, 135] on div "Cancel Subscription" at bounding box center [502, 133] width 77 height 8
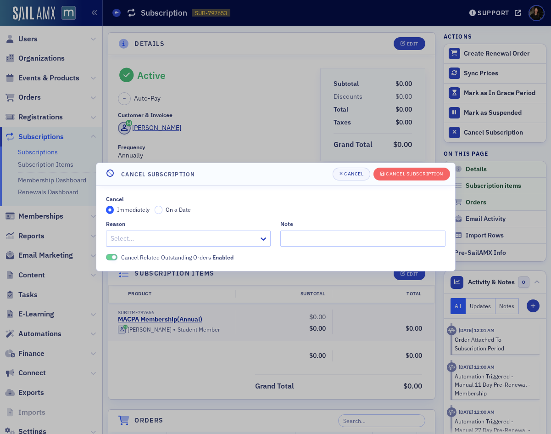
click at [225, 241] on div at bounding box center [184, 238] width 149 height 11
type input "o"
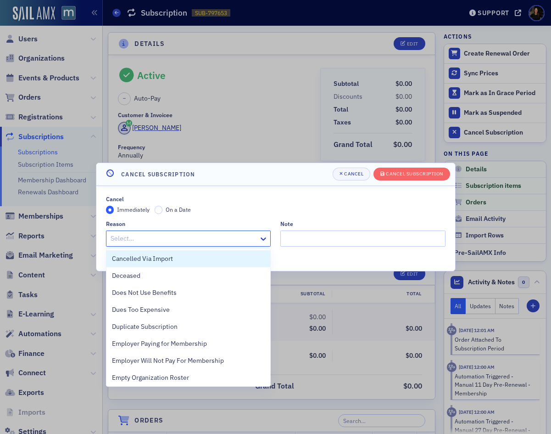
type input "f"
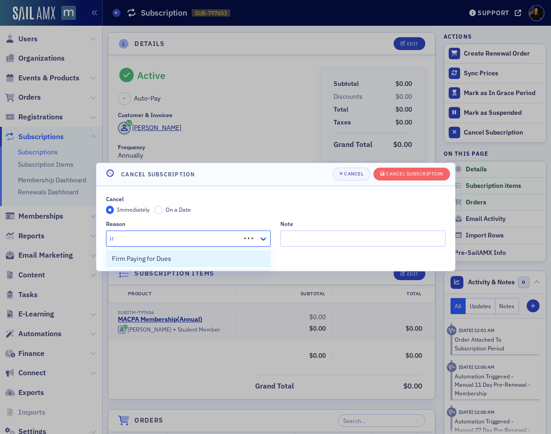
type input "i"
type input "firm"
drag, startPoint x: 193, startPoint y: 255, endPoint x: 221, endPoint y: 249, distance: 28.1
click at [195, 254] on div "Firm Paying for Dues" at bounding box center [188, 259] width 153 height 10
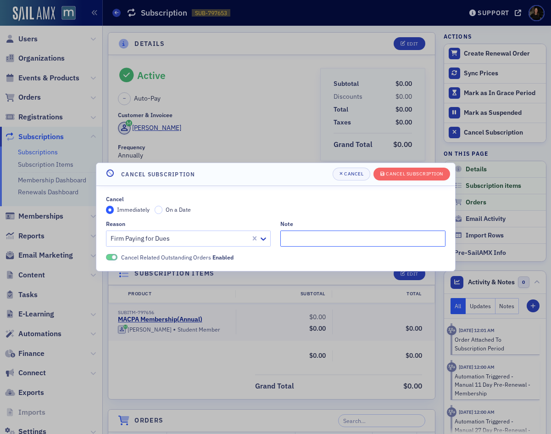
drag, startPoint x: 281, startPoint y: 241, endPoint x: 287, endPoint y: 242, distance: 6.0
click at [284, 241] on input "Note" at bounding box center [363, 238] width 165 height 16
type input "Now a CPA"
drag, startPoint x: 419, startPoint y: 170, endPoint x: 512, endPoint y: 198, distance: 97.0
click at [419, 170] on button "Cancel Subscription" at bounding box center [412, 174] width 77 height 13
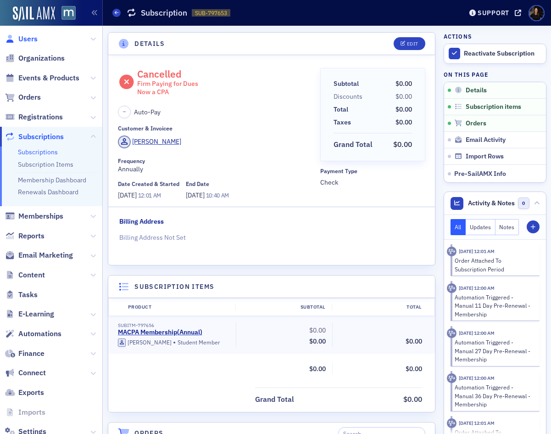
click at [34, 39] on span "Users" at bounding box center [27, 39] width 19 height 10
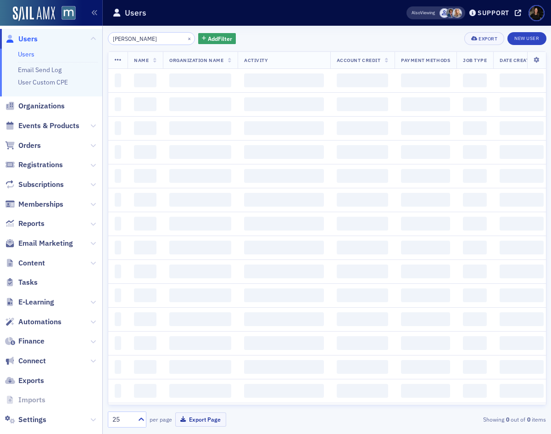
click at [151, 43] on input "Ali Dawood" at bounding box center [152, 38] width 88 height 13
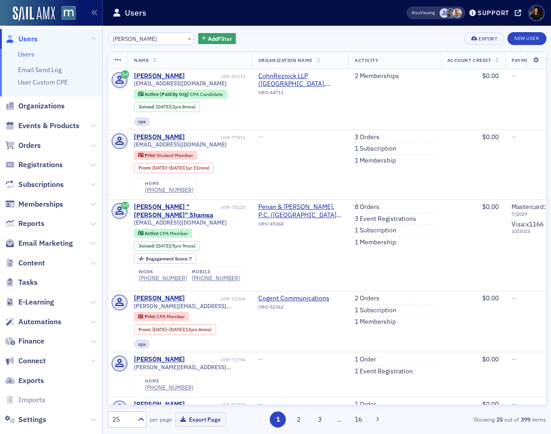
click at [151, 43] on input "Ali Dawood" at bounding box center [152, 38] width 88 height 13
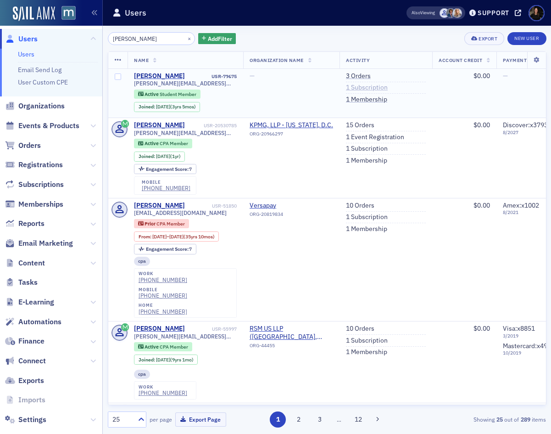
type input "Andrew Rumrill"
click at [373, 85] on link "1 Subscription" at bounding box center [367, 88] width 42 height 8
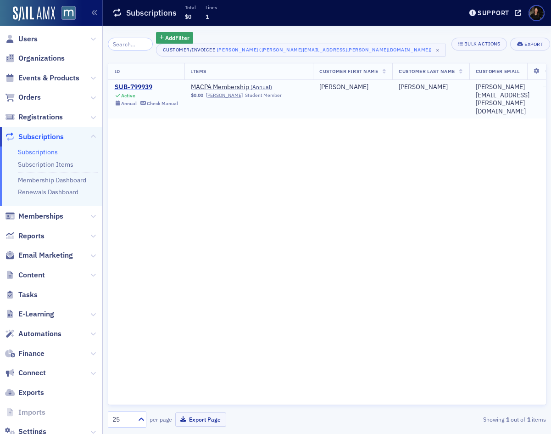
drag, startPoint x: 124, startPoint y: 86, endPoint x: 135, endPoint y: 84, distance: 12.2
click at [124, 86] on div "SUB-799939" at bounding box center [147, 87] width 64 height 8
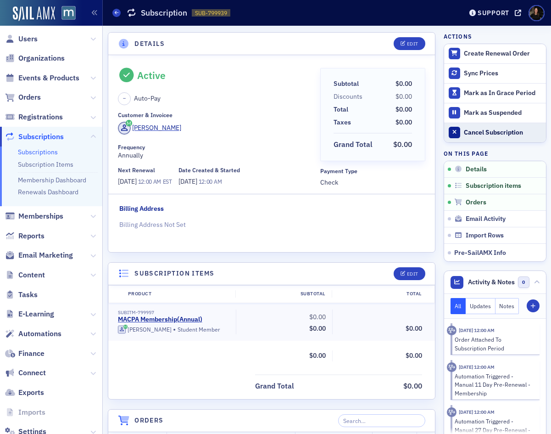
click at [475, 135] on div "Cancel Subscription" at bounding box center [502, 133] width 77 height 8
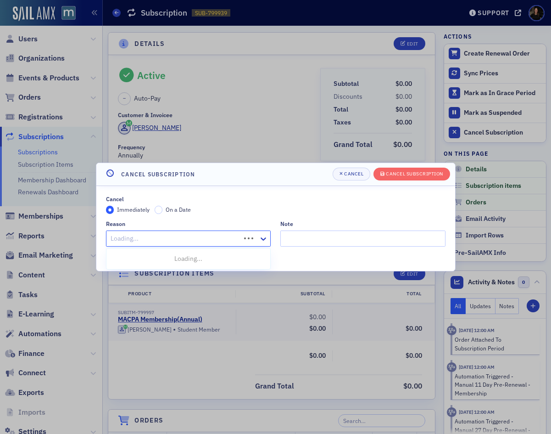
click at [137, 241] on div at bounding box center [175, 238] width 130 height 11
type input "firm"
drag, startPoint x: 147, startPoint y: 253, endPoint x: 233, endPoint y: 251, distance: 85.4
click at [157, 252] on div "Firm Paying for Dues" at bounding box center [189, 258] width 164 height 17
click at [313, 235] on input "Note" at bounding box center [363, 238] width 165 height 16
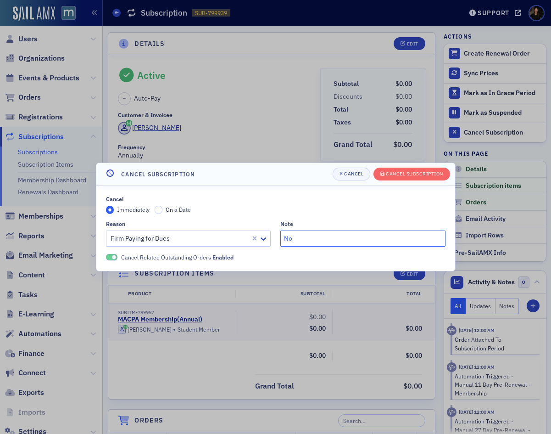
type input "N"
type input "Working for firm membership status changed"
drag, startPoint x: 442, startPoint y: 170, endPoint x: 438, endPoint y: 174, distance: 5.2
click at [442, 171] on div "Cancel Subscription" at bounding box center [414, 173] width 57 height 5
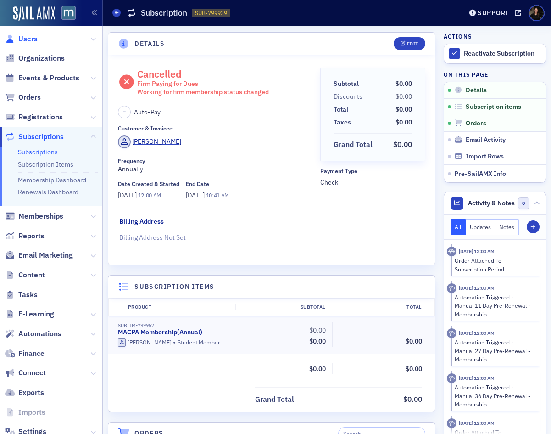
click at [24, 38] on span "Users" at bounding box center [27, 39] width 19 height 10
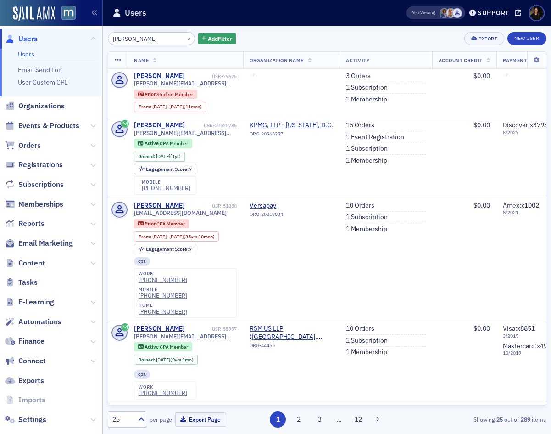
drag, startPoint x: 152, startPoint y: 39, endPoint x: 36, endPoint y: 27, distance: 117.2
click at [36, 27] on div "Users Users Email Send Log User Custom CPE Organizations Events & Products Orde…" at bounding box center [275, 217] width 551 height 434
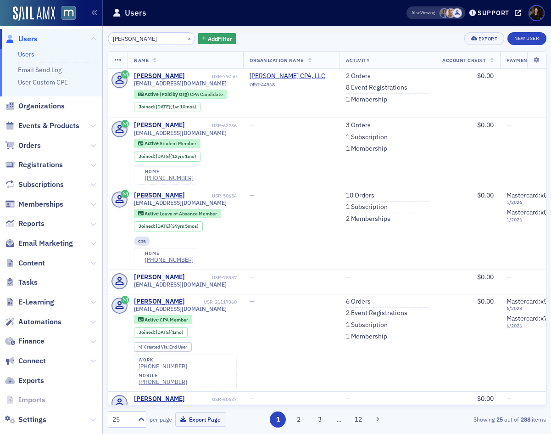
type input "Anna Kovacs"
click at [185, 38] on button "×" at bounding box center [189, 38] width 8 height 8
click at [179, 38] on input "Anna Kovacs" at bounding box center [152, 38] width 88 height 13
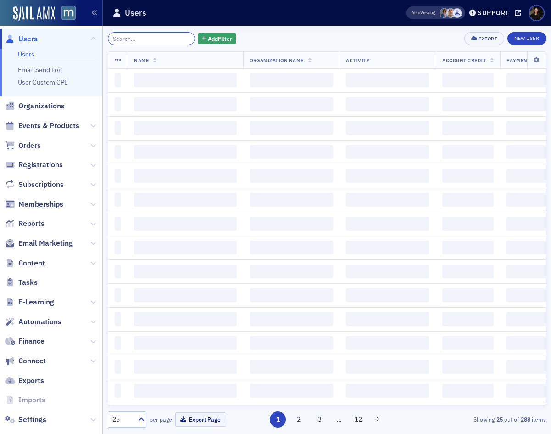
click at [163, 38] on input "search" at bounding box center [152, 38] width 88 height 13
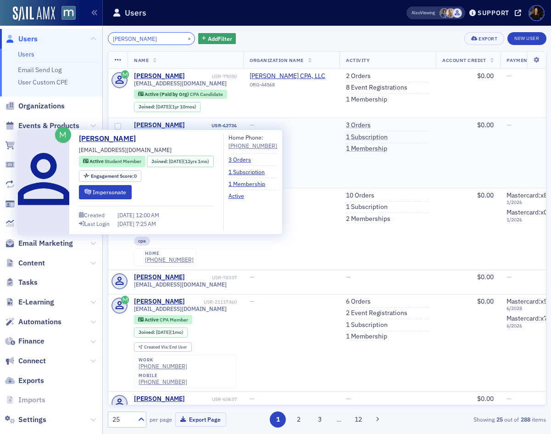
type input "Anna Kovacs"
click at [146, 125] on div "Anna Kovacs" at bounding box center [159, 125] width 51 height 8
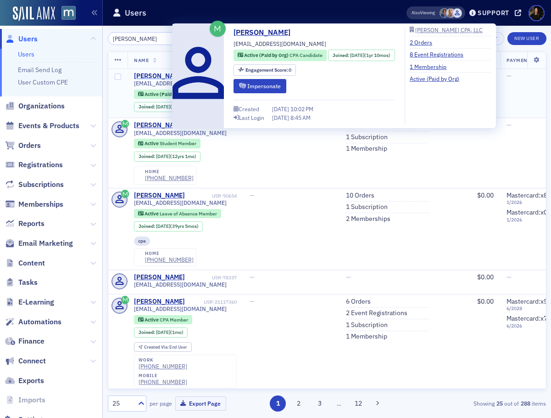
click at [158, 73] on div "Anna Kovacs" at bounding box center [159, 76] width 51 height 8
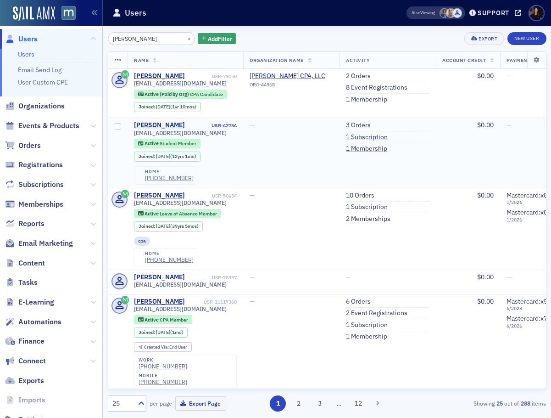
click at [206, 132] on div "agkthanks@gmail.com" at bounding box center [185, 132] width 103 height 7
drag, startPoint x: 206, startPoint y: 132, endPoint x: 129, endPoint y: 133, distance: 77.6
click at [129, 133] on td "Anna Kovacs USR-62736 agkthanks@gmail.com Active Student Member Joined : 6/25/2…" at bounding box center [186, 153] width 116 height 70
copy span "agkthanks@gmail.com"
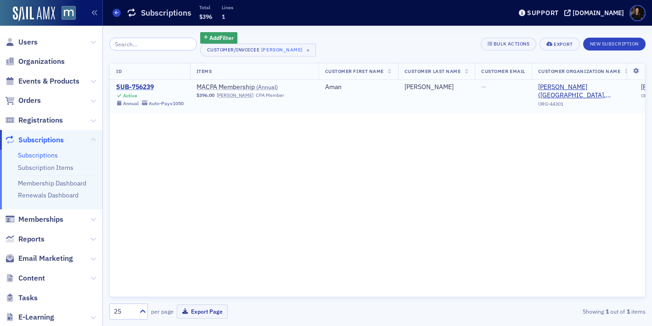
click at [135, 86] on div "SUB-756239" at bounding box center [149, 87] width 67 height 8
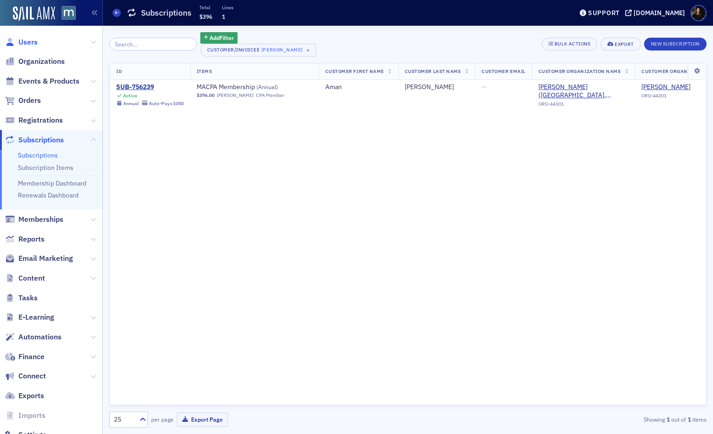
click at [32, 41] on span "Users" at bounding box center [27, 42] width 19 height 10
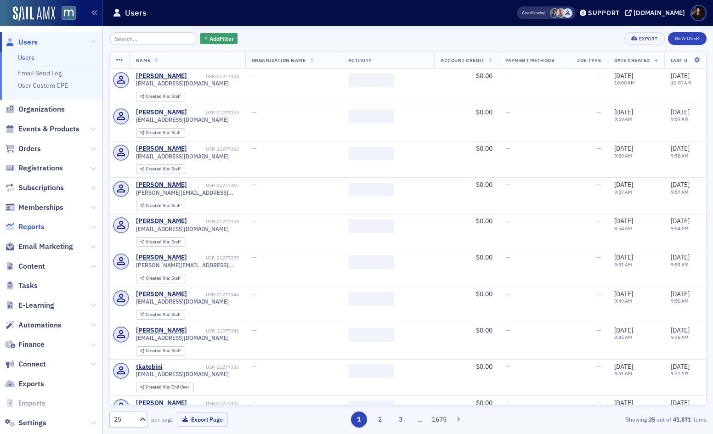
click at [28, 228] on span "Reports" at bounding box center [31, 227] width 26 height 10
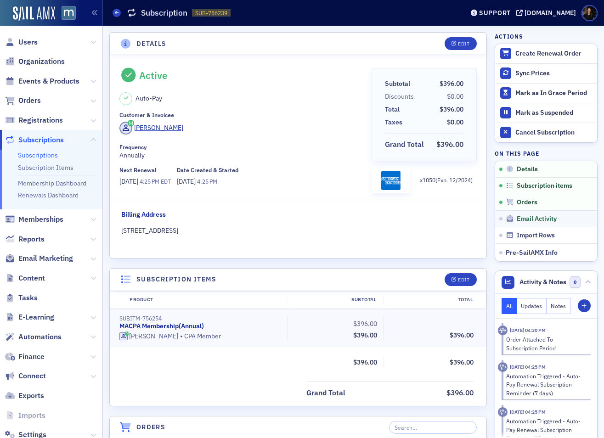
drag, startPoint x: 521, startPoint y: 201, endPoint x: 594, endPoint y: 217, distance: 74.3
click at [523, 202] on span "Orders" at bounding box center [527, 202] width 21 height 8
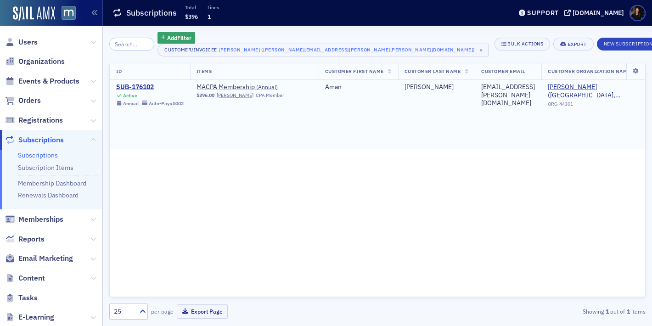
click at [138, 88] on div "SUB-176102" at bounding box center [149, 87] width 67 height 8
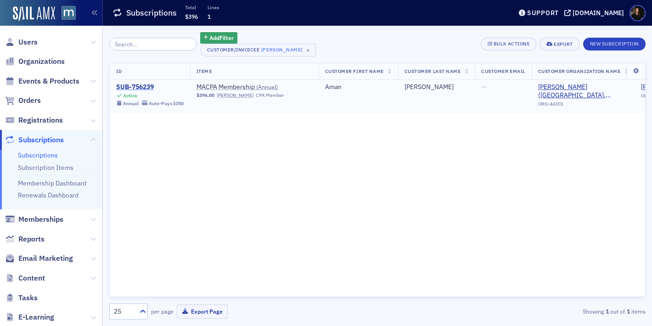
click at [134, 87] on div "SUB-756239" at bounding box center [149, 87] width 67 height 8
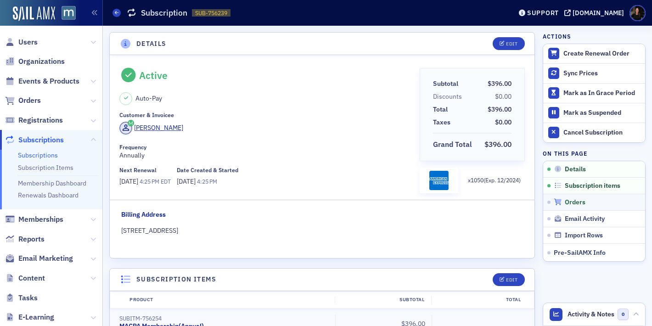
click at [573, 202] on span "Orders" at bounding box center [575, 202] width 21 height 8
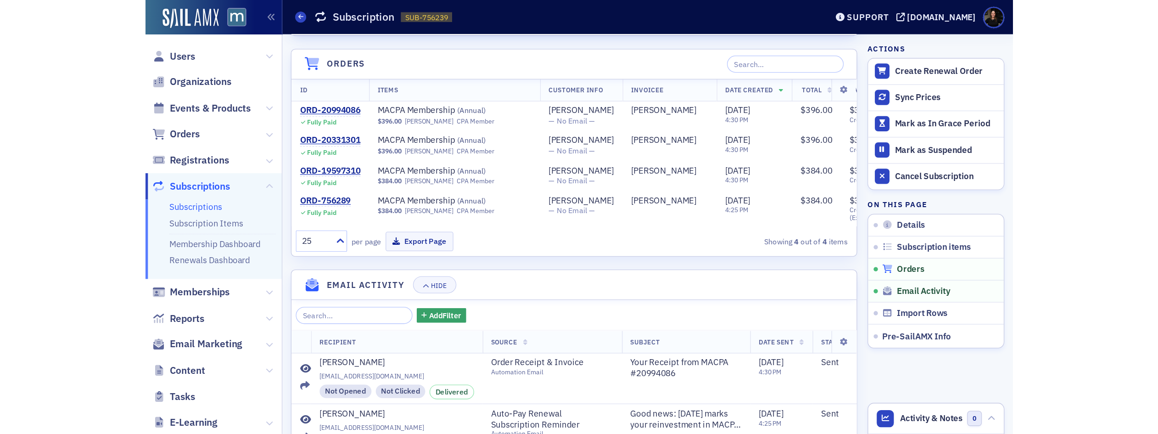
scroll to position [386, 0]
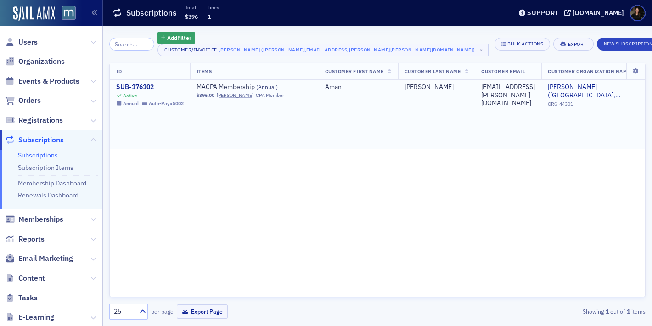
click at [146, 89] on div "SUB-176102" at bounding box center [149, 87] width 67 height 8
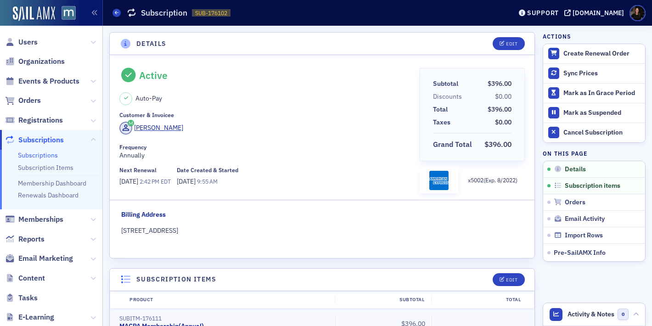
drag, startPoint x: 221, startPoint y: 142, endPoint x: 172, endPoint y: 196, distance: 72.8
drag, startPoint x: 307, startPoint y: 254, endPoint x: 83, endPoint y: 250, distance: 223.6
click at [298, 253] on div "Active Auto-Pay Customer & Invoicee [PERSON_NAME] Frequency Annually Next Renew…" at bounding box center [322, 156] width 425 height 203
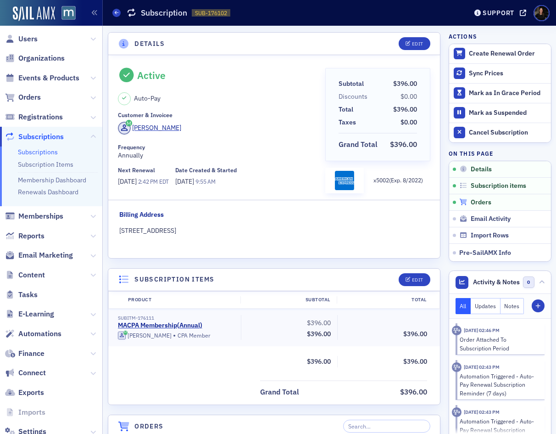
click at [483, 201] on span "Orders" at bounding box center [481, 202] width 21 height 8
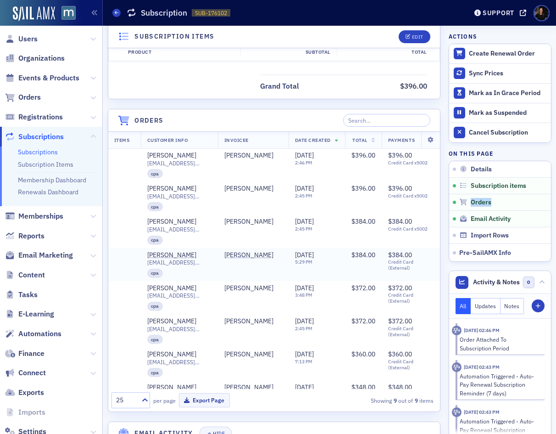
scroll to position [309, 0]
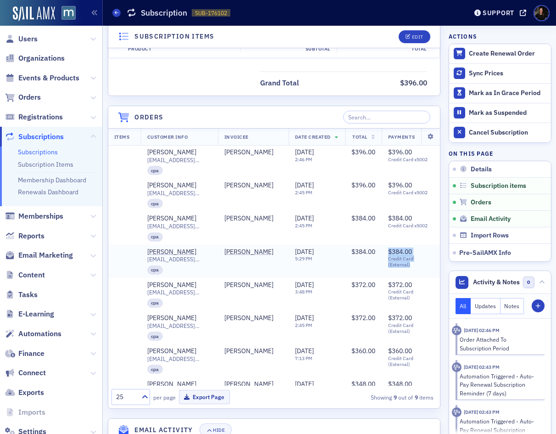
drag, startPoint x: 413, startPoint y: 265, endPoint x: 384, endPoint y: 252, distance: 32.3
click at [384, 252] on td "$384.00 Credit Card (External)" at bounding box center [411, 261] width 59 height 33
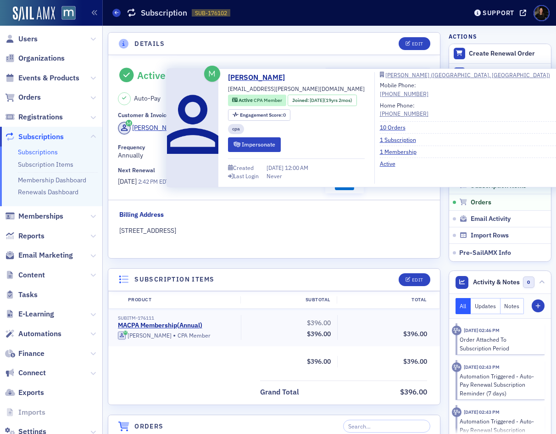
drag, startPoint x: 281, startPoint y: 232, endPoint x: 253, endPoint y: 146, distance: 89.9
click at [276, 220] on fieldset "Billing Address [STREET_ADDRESS]" at bounding box center [274, 226] width 310 height 32
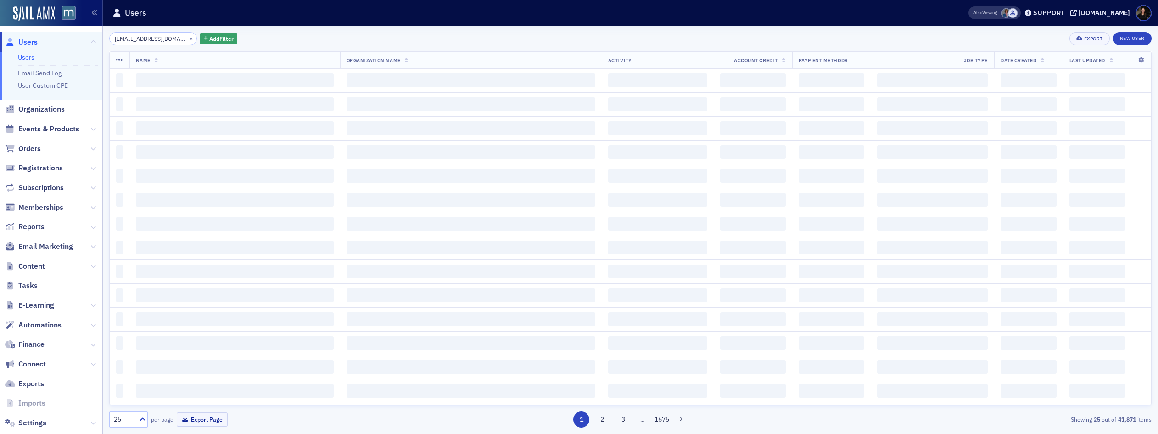
type input "abbablum@gmail.com"
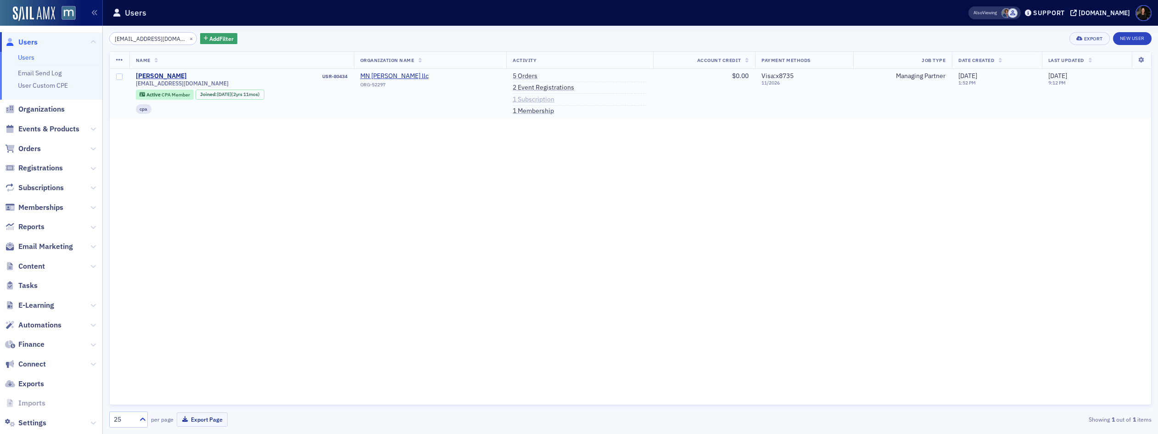
click at [537, 102] on link "1 Subscription" at bounding box center [534, 100] width 42 height 8
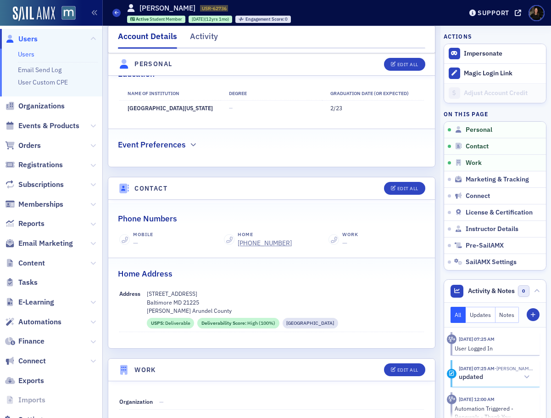
scroll to position [272, 0]
drag, startPoint x: 291, startPoint y: 242, endPoint x: 235, endPoint y: 242, distance: 55.6
click at [235, 242] on div "Home [PHONE_NUMBER]" at bounding box center [271, 238] width 95 height 17
copy div "[PHONE_NUMBER]"
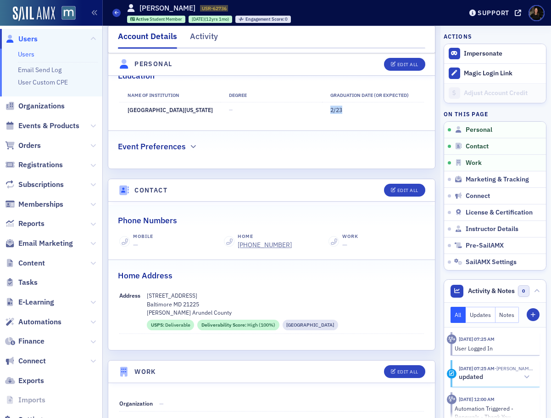
click at [381, 108] on td "2/23" at bounding box center [372, 109] width 101 height 15
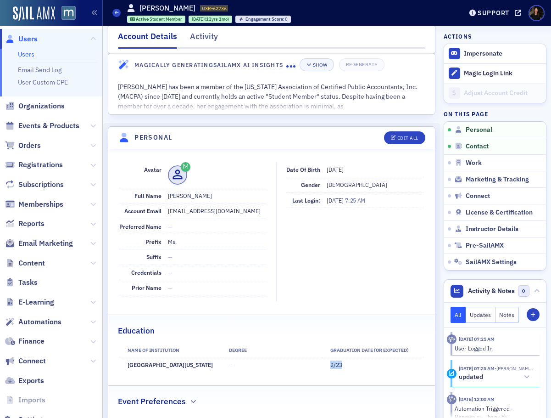
scroll to position [0, 0]
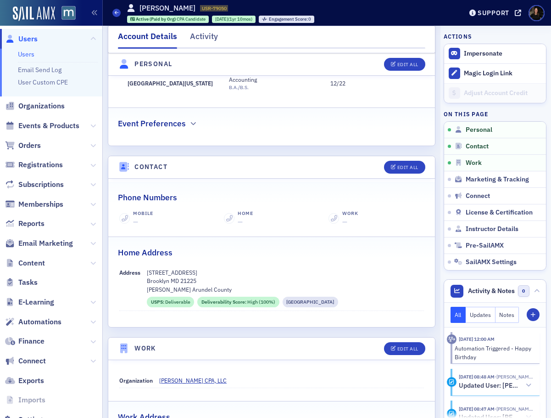
scroll to position [295, 0]
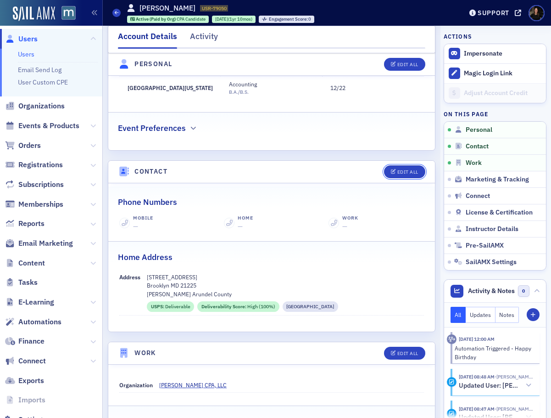
drag, startPoint x: 403, startPoint y: 175, endPoint x: 316, endPoint y: 239, distance: 107.7
click at [403, 174] on div "Edit All" at bounding box center [408, 171] width 21 height 5
select select "US"
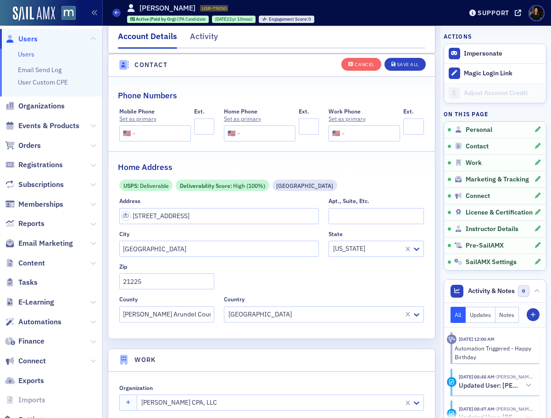
scroll to position [493, 0]
drag, startPoint x: 268, startPoint y: 133, endPoint x: 214, endPoint y: 136, distance: 53.8
click at [268, 133] on input "tel" at bounding box center [267, 133] width 50 height 16
paste input "[PHONE_NUMBER]"
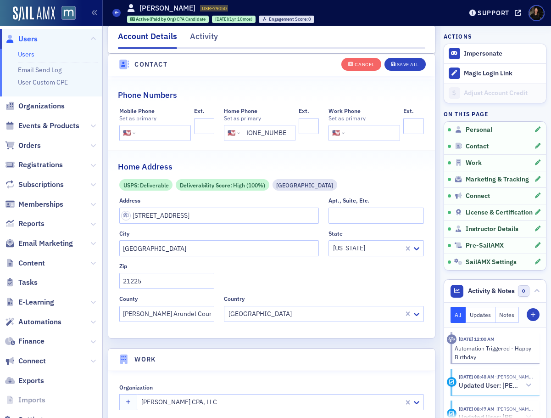
type input "[PHONE_NUMBER]"
click at [145, 129] on input "tel" at bounding box center [162, 133] width 50 height 16
paste input "[PHONE_NUMBER]"
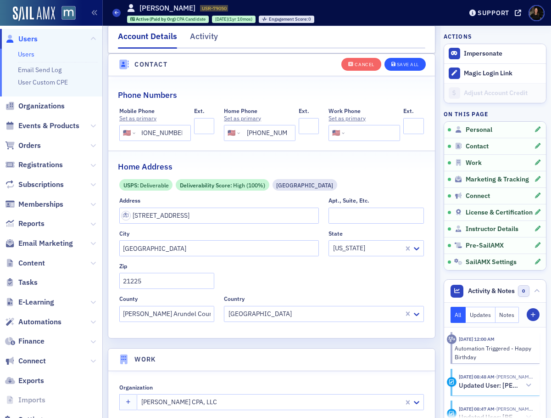
type input "[PHONE_NUMBER]"
drag, startPoint x: 405, startPoint y: 62, endPoint x: 416, endPoint y: 102, distance: 42.2
click at [406, 65] on div "Save All" at bounding box center [408, 64] width 22 height 5
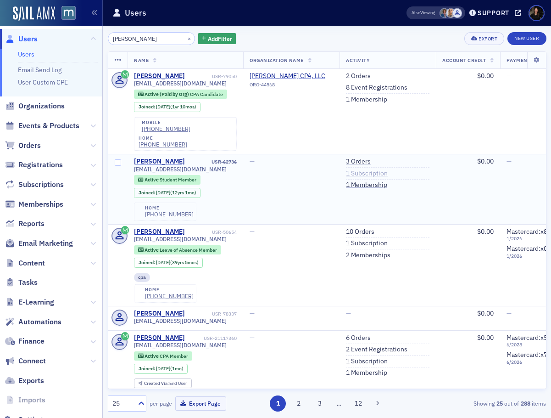
click at [367, 169] on link "1 Subscription" at bounding box center [367, 173] width 42 height 8
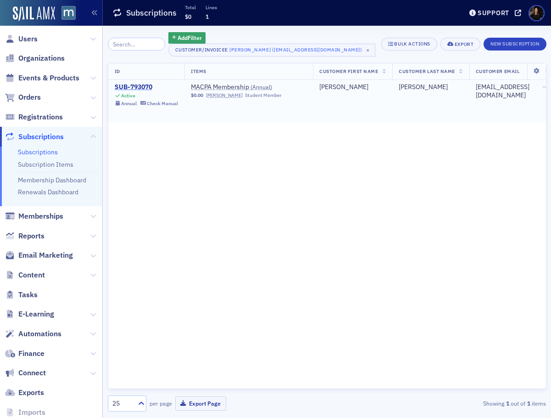
click at [144, 86] on div "SUB-793070" at bounding box center [147, 87] width 64 height 8
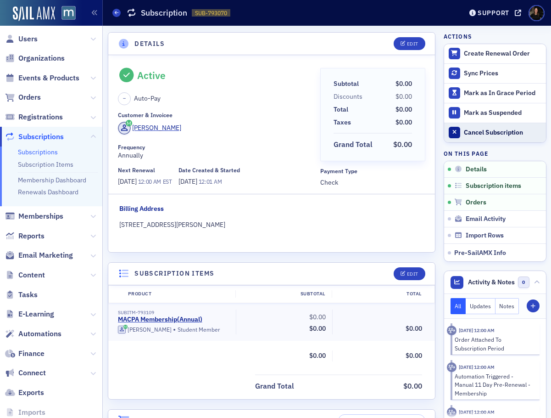
click at [493, 126] on button "Cancel Subscription" at bounding box center [495, 133] width 102 height 20
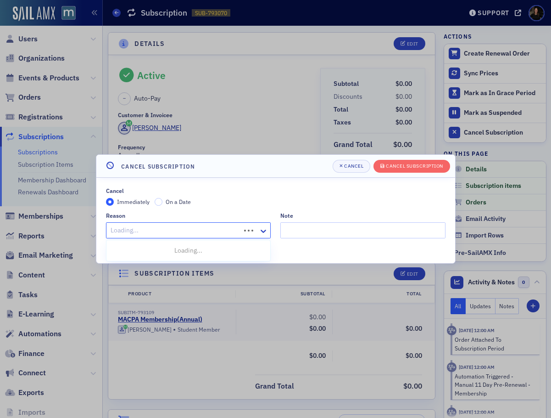
click at [201, 230] on div at bounding box center [175, 230] width 130 height 11
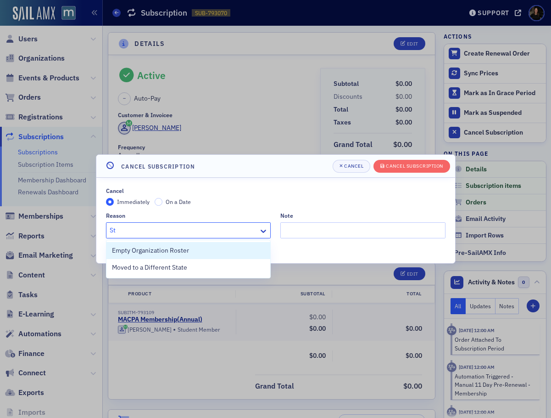
type input "S"
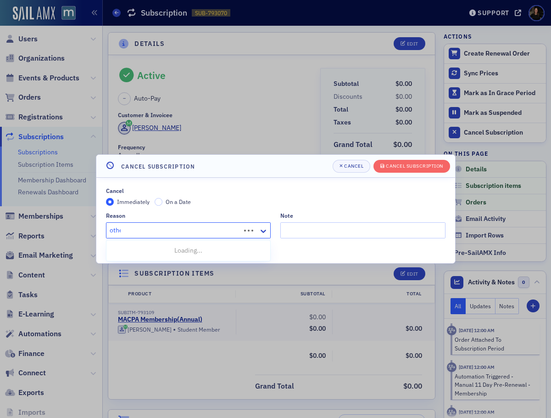
type input "other"
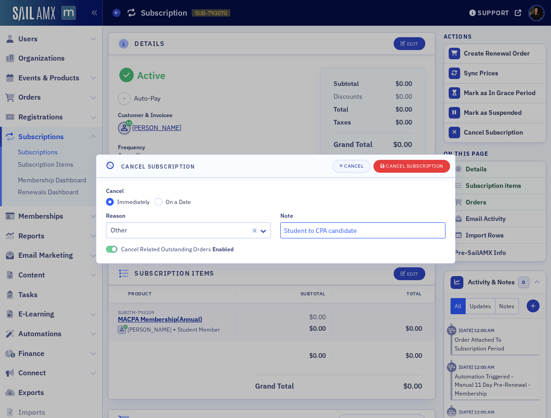
type input "Student to CPA candidate"
click at [415, 168] on div "Cancel Subscription" at bounding box center [414, 165] width 57 height 5
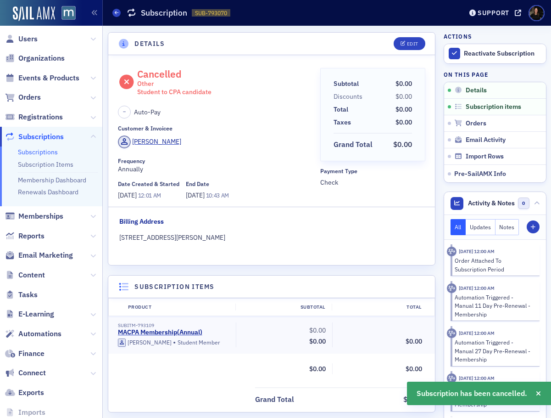
drag, startPoint x: 115, startPoint y: 12, endPoint x: 172, endPoint y: 17, distance: 57.5
click at [115, 12] on icon at bounding box center [117, 13] width 4 height 4
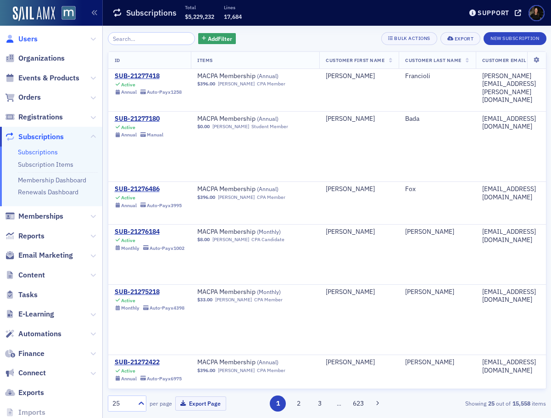
click at [34, 40] on span "Users" at bounding box center [27, 39] width 19 height 10
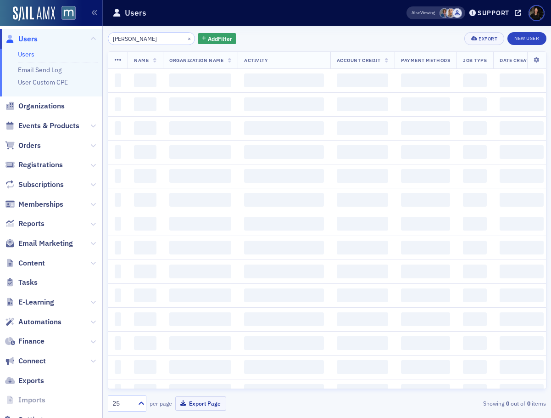
click at [148, 39] on input "[PERSON_NAME]" at bounding box center [152, 38] width 88 height 13
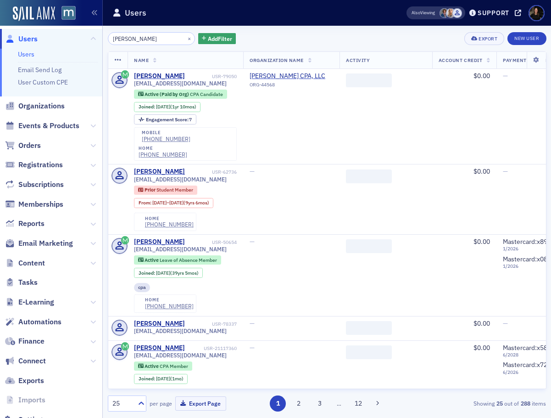
click at [148, 39] on input "[PERSON_NAME]" at bounding box center [152, 38] width 88 height 13
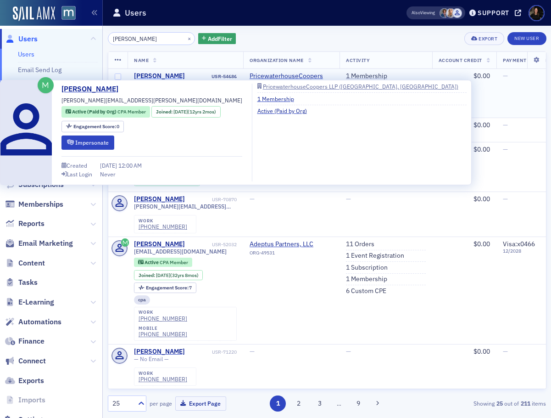
type input "[PERSON_NAME]"
click at [150, 73] on div "[PERSON_NAME]" at bounding box center [159, 76] width 51 height 8
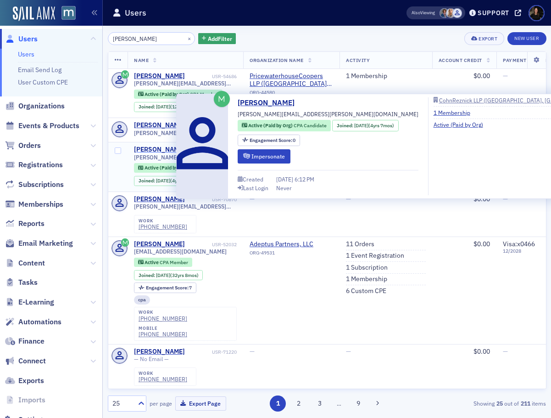
scroll to position [1, 0]
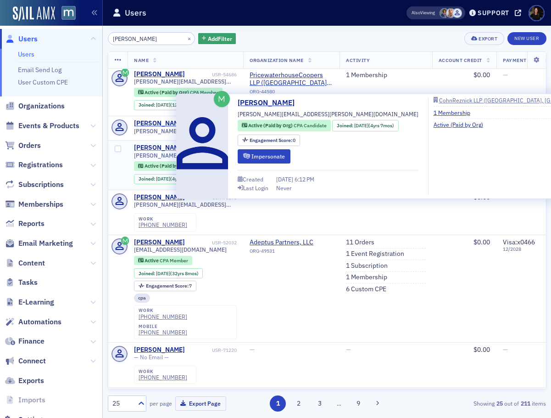
click at [157, 151] on div "[PERSON_NAME]" at bounding box center [159, 148] width 51 height 8
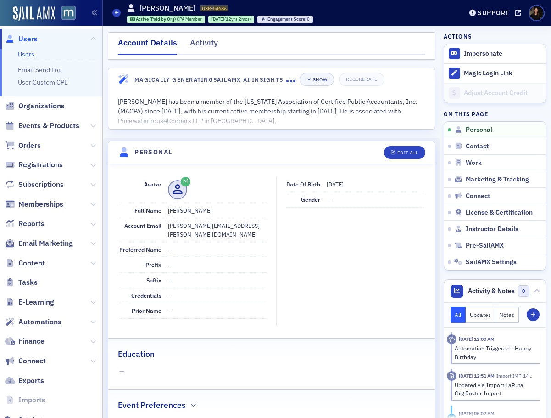
click at [30, 39] on span "Users" at bounding box center [27, 39] width 19 height 10
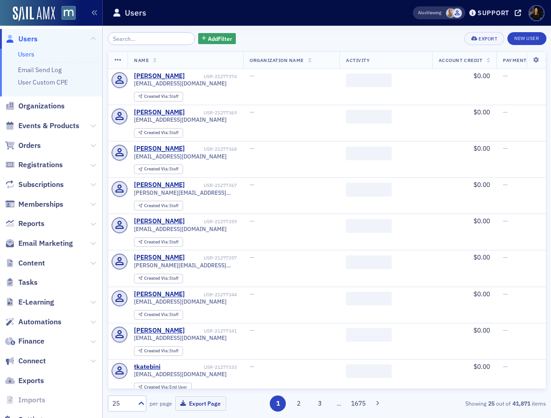
click at [123, 39] on input "search" at bounding box center [152, 38] width 88 height 13
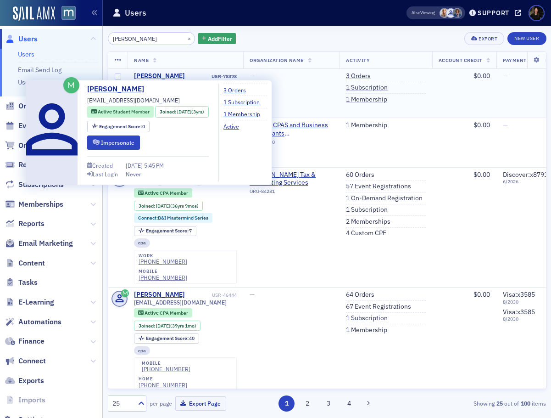
type input "Austin Myers"
click at [161, 74] on div "Austin Myers" at bounding box center [159, 76] width 51 height 8
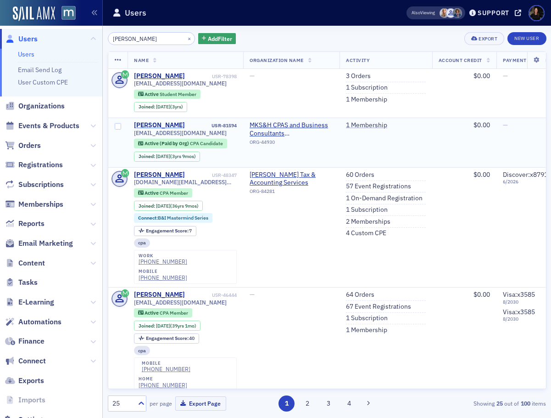
click at [158, 122] on div "Austin Myers" at bounding box center [159, 125] width 51 height 8
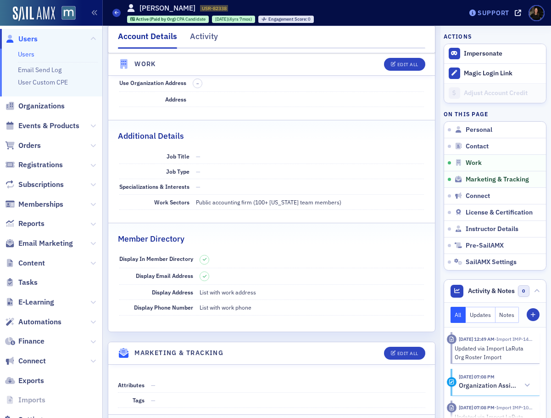
scroll to position [610, 0]
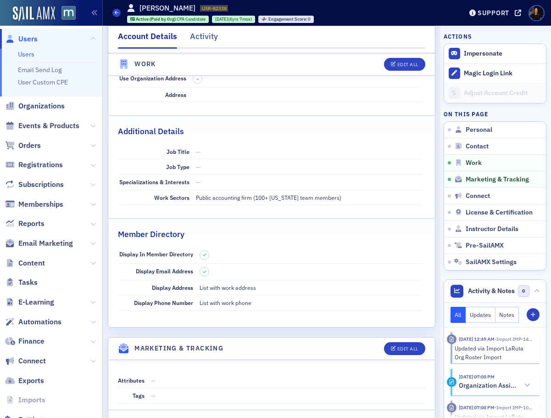
click at [40, 35] on span "Users" at bounding box center [51, 39] width 102 height 20
click at [27, 37] on span "Users" at bounding box center [27, 39] width 19 height 10
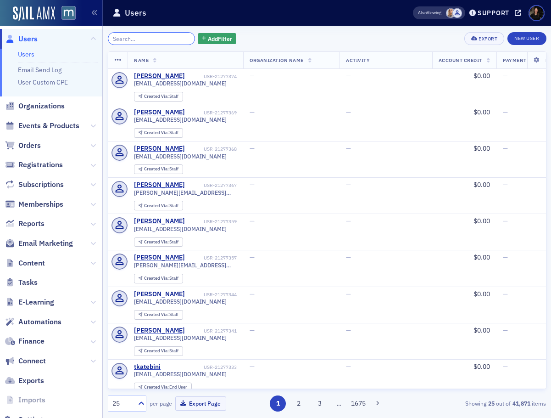
click at [146, 36] on input "search" at bounding box center [152, 38] width 88 height 13
paste input "Ayelet Berkowitz"
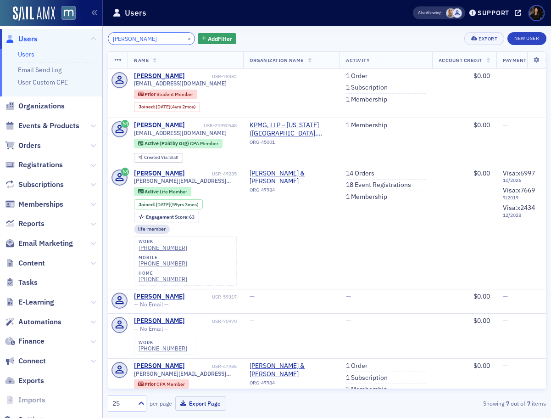
type input "Ayelet Berkowitz"
click at [185, 38] on button "×" at bounding box center [189, 38] width 8 height 8
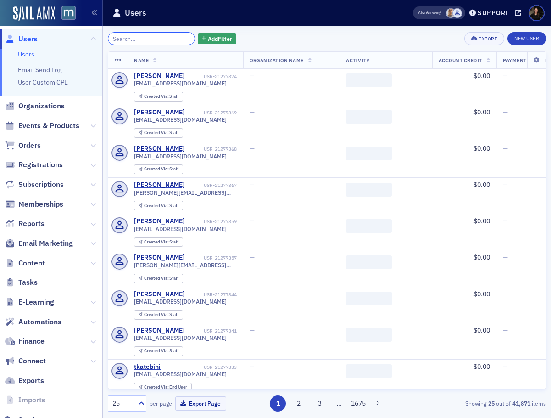
click at [155, 39] on input "search" at bounding box center [152, 38] width 88 height 13
paste input "Benjamin Dychala"
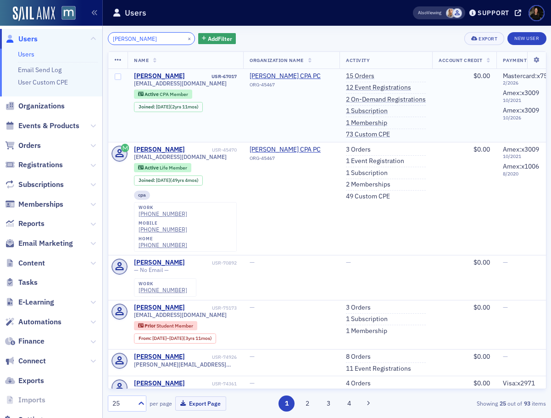
type input "Benjamin Dychala"
click at [185, 39] on button "×" at bounding box center [189, 38] width 8 height 8
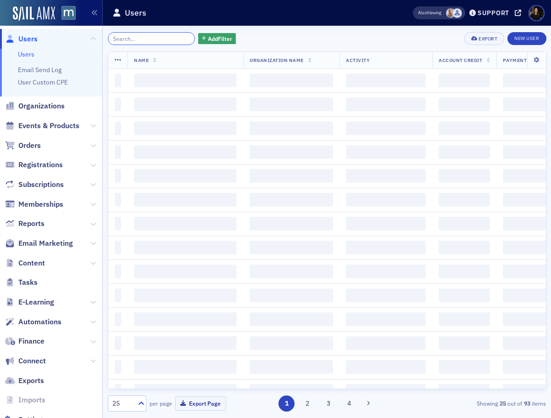
click at [166, 39] on input "search" at bounding box center [152, 38] width 88 height 13
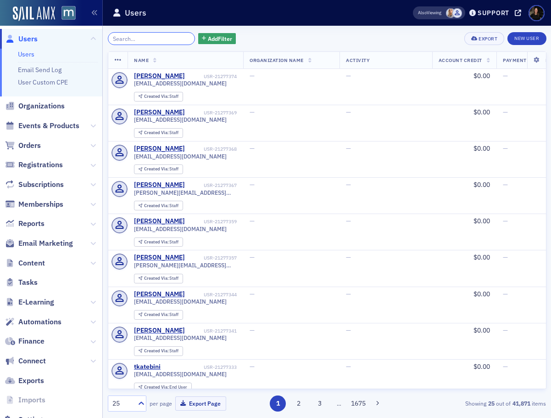
click at [165, 40] on input "search" at bounding box center [152, 38] width 88 height 13
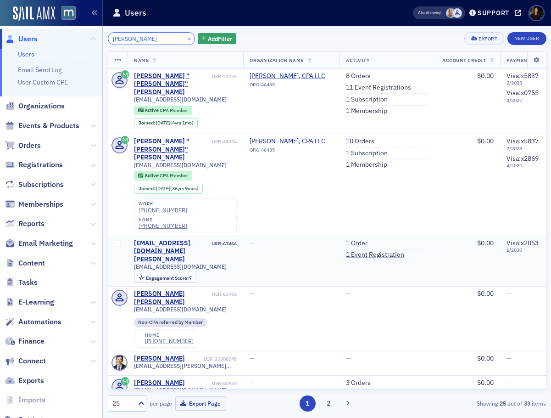
type input "Bernie McGuire"
click at [160, 42] on input "Bernie McGuire" at bounding box center [152, 38] width 88 height 13
drag, startPoint x: 177, startPoint y: 38, endPoint x: 155, endPoint y: 38, distance: 22.0
click at [185, 38] on button "×" at bounding box center [189, 38] width 8 height 8
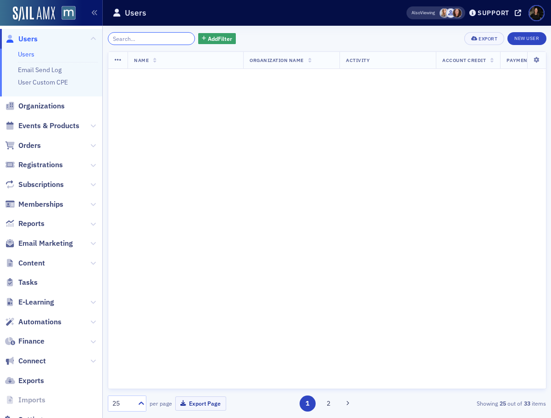
click at [155, 38] on input "search" at bounding box center [152, 38] width 88 height 13
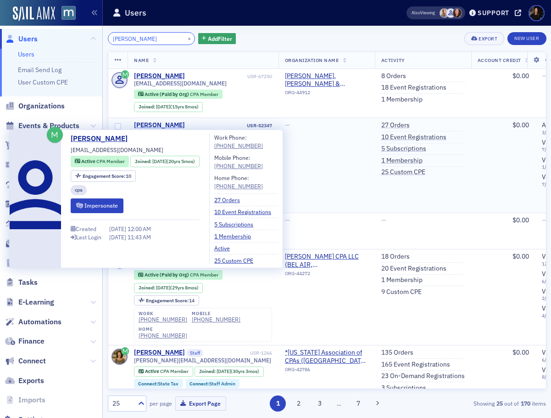
type input "Laura Quinn"
click at [149, 125] on div "Laura Quinn" at bounding box center [159, 125] width 51 height 8
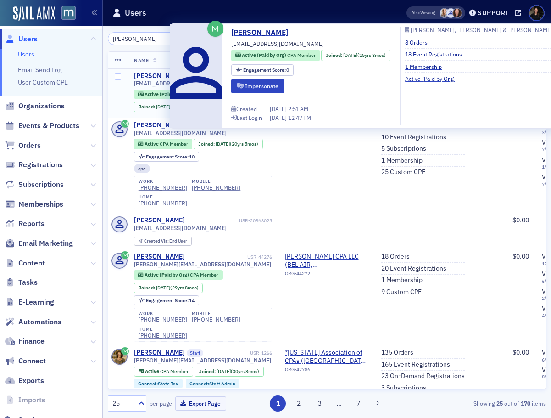
drag, startPoint x: 158, startPoint y: 75, endPoint x: 169, endPoint y: 73, distance: 11.3
click at [158, 74] on div "Laura Quinn" at bounding box center [159, 76] width 51 height 8
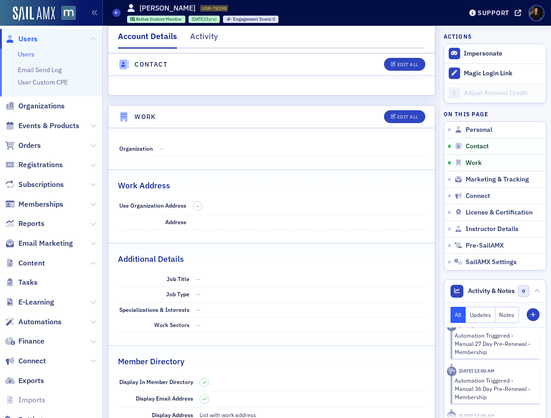
scroll to position [448, 0]
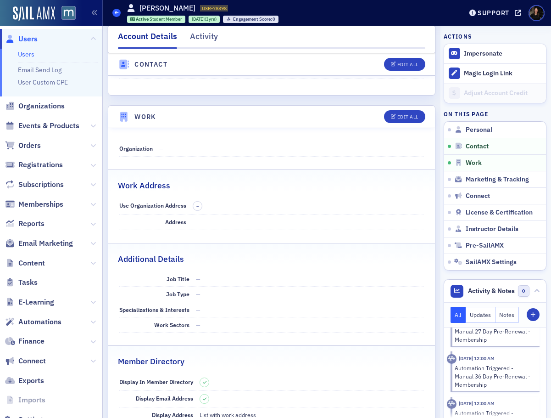
click at [120, 20] on div "Users [PERSON_NAME] USR-78398 78398 Active Student Member [DATE] (3yrs) Engagem…" at bounding box center [280, 13] width 336 height 27
click at [118, 13] on icon at bounding box center [117, 13] width 4 height 4
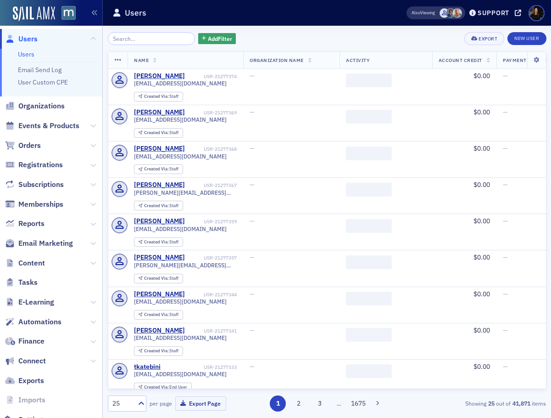
click at [136, 36] on input "search" at bounding box center [152, 38] width 88 height 13
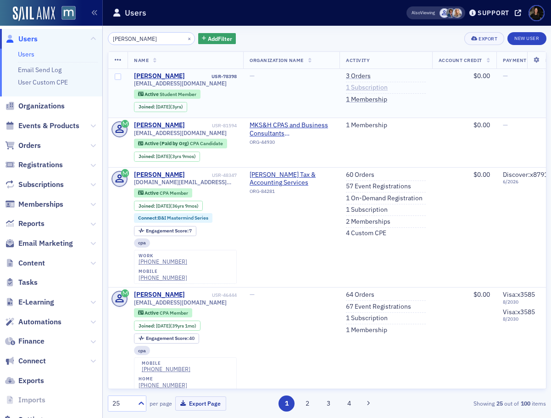
type input "[PERSON_NAME]"
click at [381, 85] on link "1 Subscription" at bounding box center [367, 88] width 42 height 8
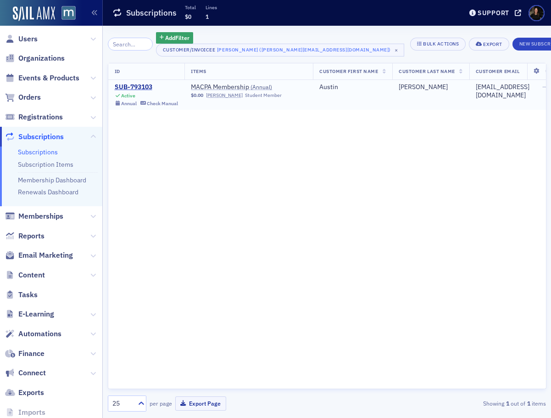
drag, startPoint x: 125, startPoint y: 85, endPoint x: 131, endPoint y: 93, distance: 9.9
click at [126, 85] on div "SUB-793103" at bounding box center [147, 87] width 64 height 8
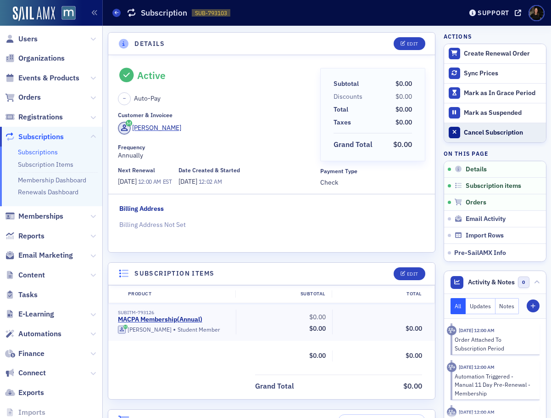
click at [472, 131] on div "Cancel Subscription" at bounding box center [502, 133] width 77 height 8
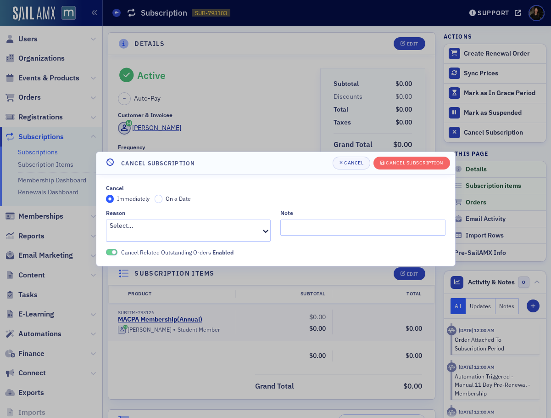
click at [181, 225] on div "Select…" at bounding box center [188, 230] width 165 height 22
type input "other"
drag, startPoint x: 144, startPoint y: 249, endPoint x: 311, endPoint y: 241, distance: 167.4
click at [161, 417] on div "Other" at bounding box center [275, 423] width 551 height 10
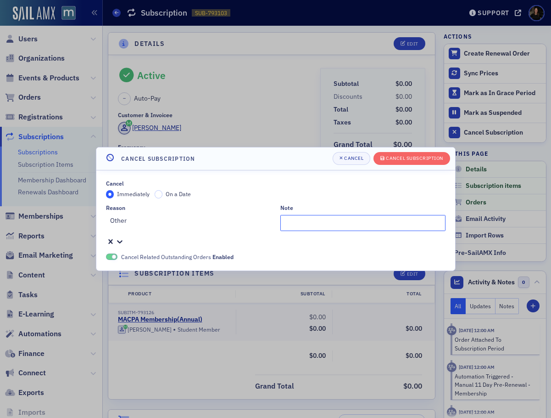
click at [315, 230] on input "Note" at bounding box center [363, 223] width 165 height 16
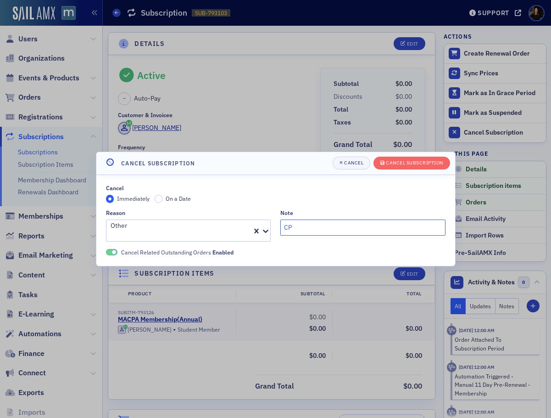
type input "C"
type input "Student to CPA Candidate"
click at [420, 165] on div "Cancel Subscription" at bounding box center [414, 162] width 57 height 5
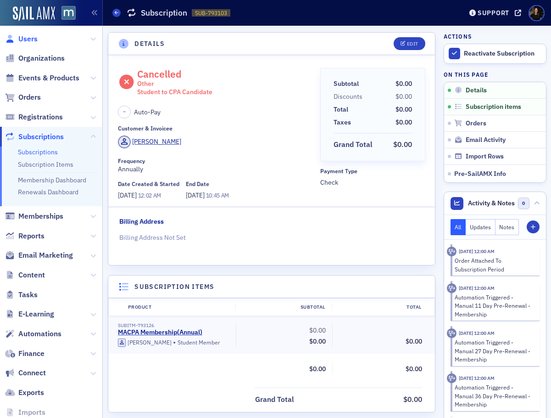
click at [20, 35] on span "Users" at bounding box center [27, 39] width 19 height 10
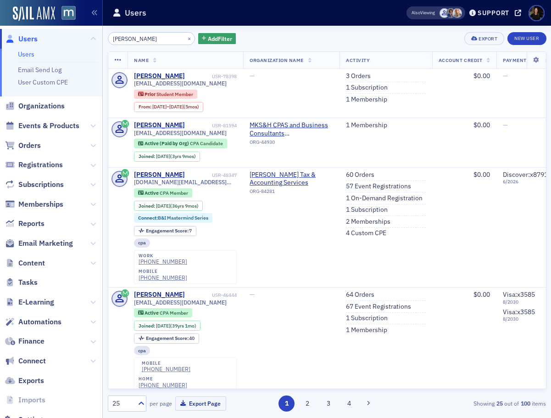
drag, startPoint x: 151, startPoint y: 38, endPoint x: -4, endPoint y: -1, distance: 159.0
click at [0, 0] on html "Users Users Email Send Log User Custom CPE Organizations Events & Products Orde…" at bounding box center [275, 209] width 551 height 418
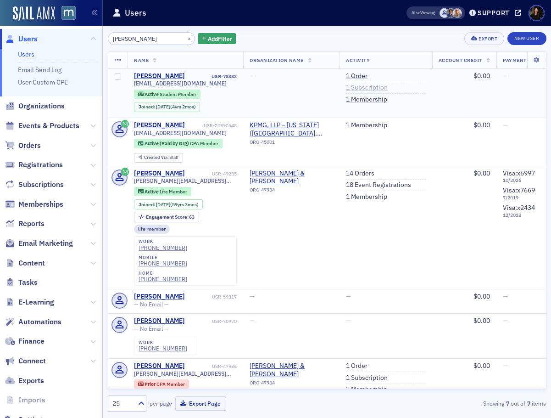
type input "[PERSON_NAME]"
click at [371, 86] on link "1 Subscription" at bounding box center [367, 88] width 42 height 8
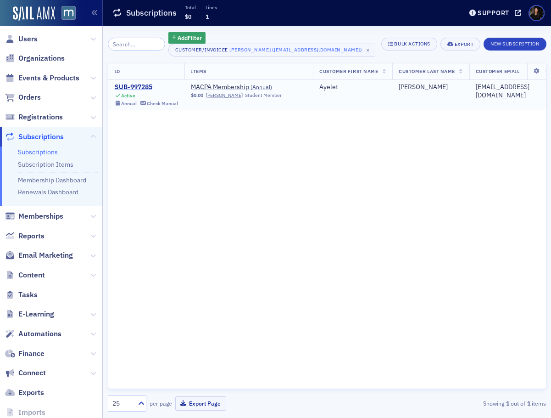
click at [151, 85] on div "SUB-997285" at bounding box center [147, 87] width 64 height 8
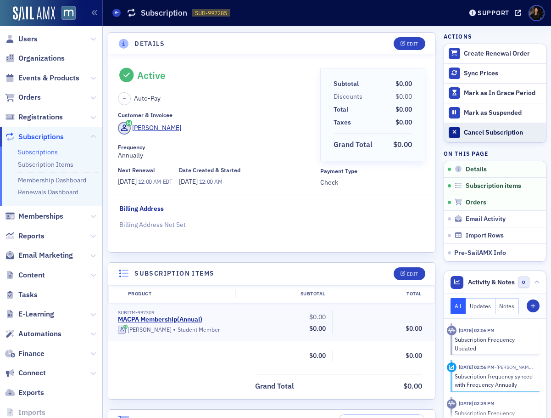
click at [467, 137] on button "Cancel Subscription" at bounding box center [495, 133] width 102 height 20
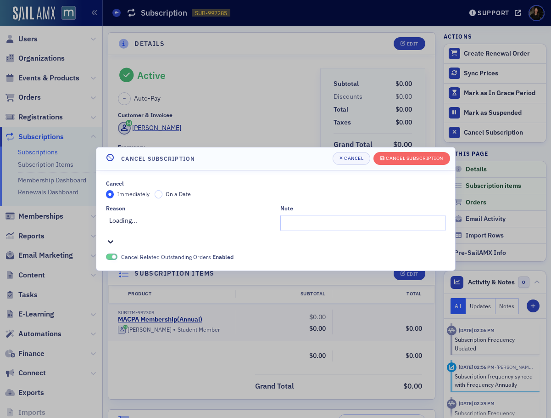
click at [217, 229] on div at bounding box center [189, 230] width 161 height 10
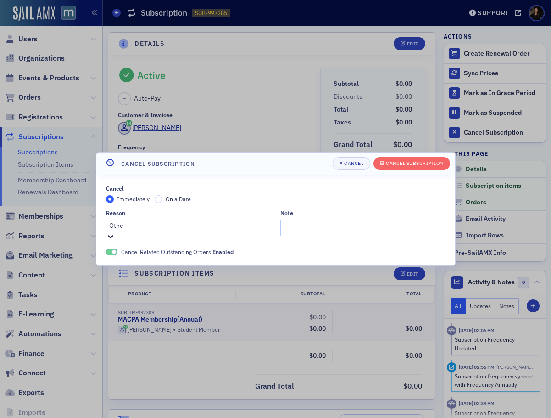
type input "Other"
drag, startPoint x: 140, startPoint y: 254, endPoint x: 243, endPoint y: 255, distance: 102.9
click at [140, 417] on div "Other" at bounding box center [275, 423] width 551 height 10
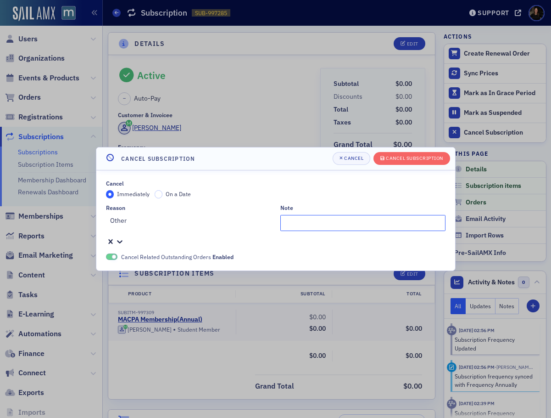
click at [342, 228] on input "Note" at bounding box center [363, 223] width 165 height 16
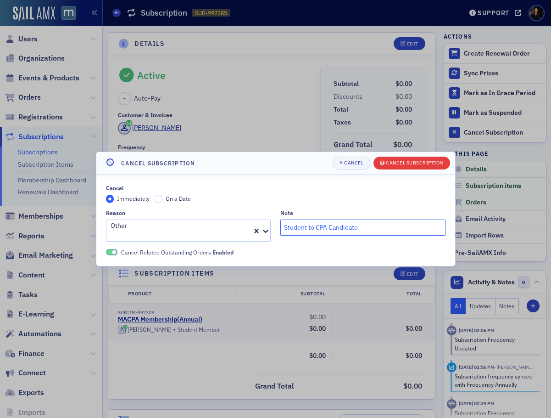
type input "Student to CPA Candidate"
drag, startPoint x: 426, startPoint y: 165, endPoint x: 406, endPoint y: 178, distance: 23.9
click at [426, 165] on div "Cancel Subscription" at bounding box center [414, 162] width 57 height 5
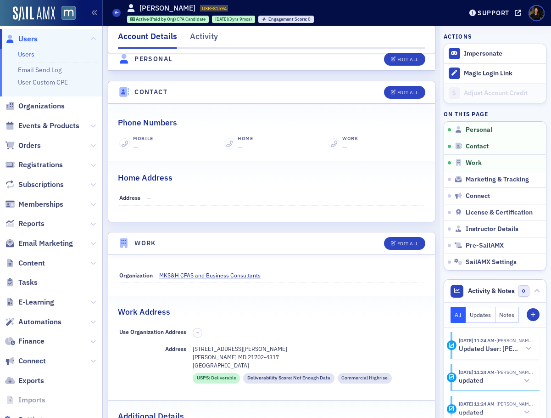
scroll to position [349, 0]
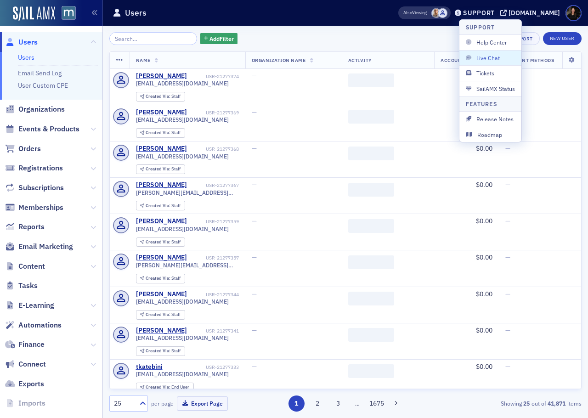
drag, startPoint x: 490, startPoint y: 60, endPoint x: 486, endPoint y: 65, distance: 6.9
click at [490, 60] on span "Live Chat" at bounding box center [490, 58] width 49 height 8
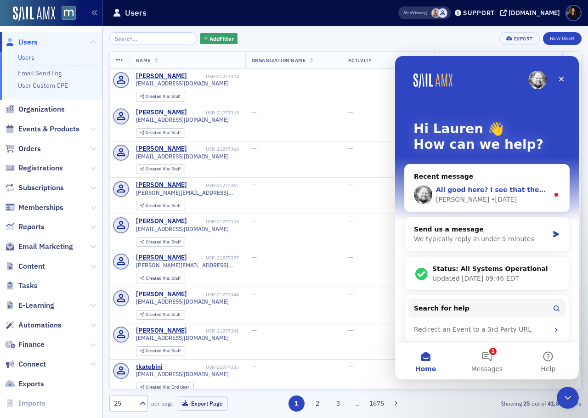
click at [499, 191] on span "All good here? I see that these orders have been cancelled." at bounding box center [544, 189] width 216 height 7
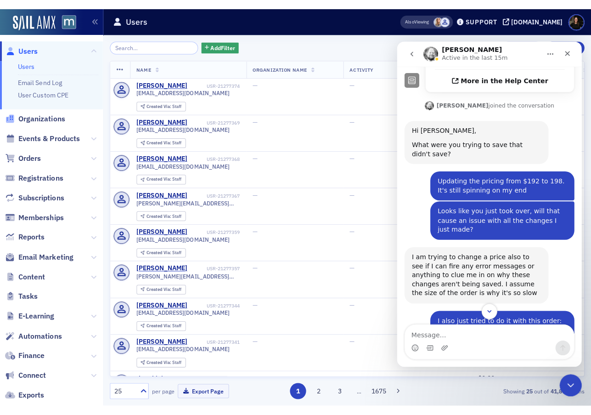
scroll to position [261, 0]
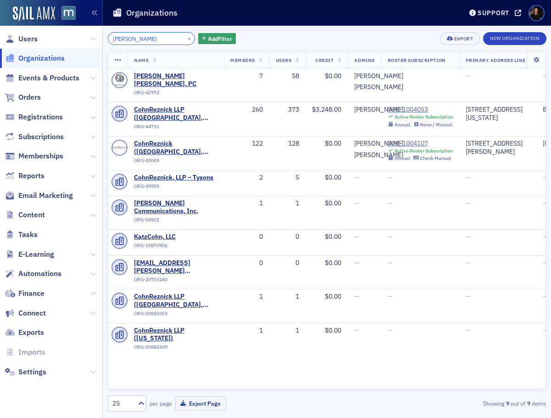
drag, startPoint x: 143, startPoint y: 35, endPoint x: 36, endPoint y: 22, distance: 108.3
click at [36, 22] on div "Users Organizations Events & Products Orders Registrations Subscriptions Member…" at bounding box center [275, 209] width 551 height 418
paste input "[PERSON_NAME]"
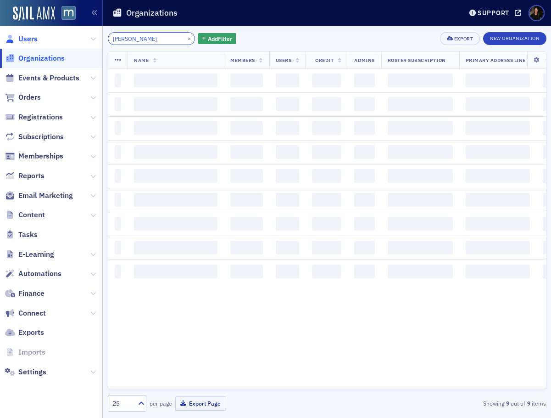
type input "[PERSON_NAME]"
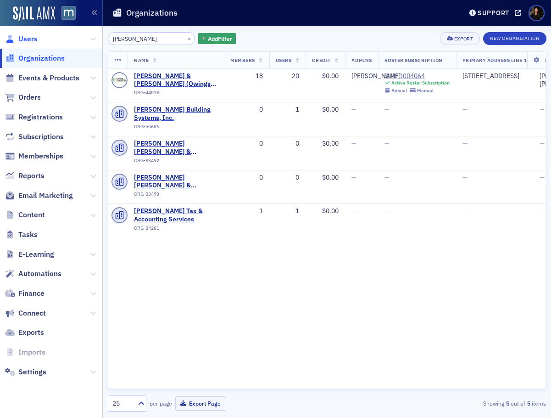
drag, startPoint x: 36, startPoint y: 37, endPoint x: 176, endPoint y: 35, distance: 140.5
click at [37, 37] on span "Users" at bounding box center [27, 39] width 19 height 10
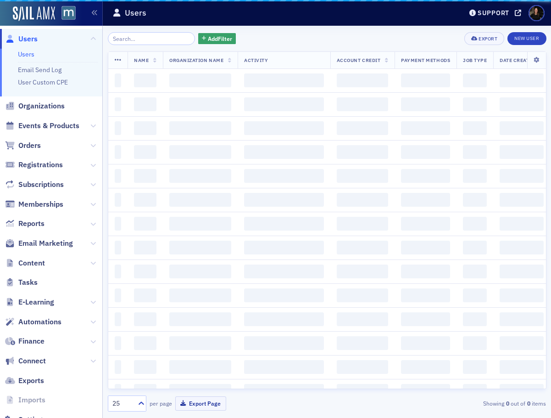
click at [154, 37] on input "search" at bounding box center [152, 38] width 88 height 13
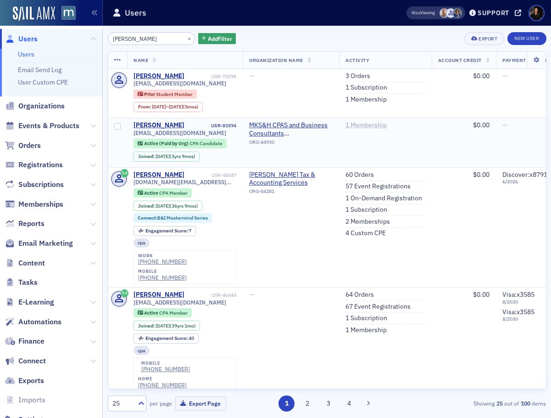
scroll to position [0, 1]
click at [136, 34] on input "Austin Myers" at bounding box center [152, 38] width 88 height 13
click at [135, 36] on input "Austin Myers" at bounding box center [152, 38] width 88 height 13
drag, startPoint x: 164, startPoint y: 39, endPoint x: -27, endPoint y: 30, distance: 191.7
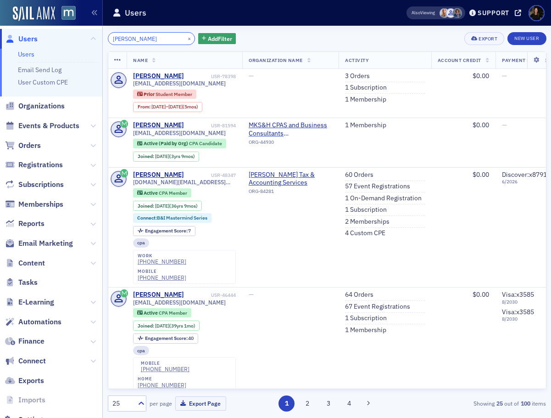
click at [0, 30] on html "Users Users Email Send Log User Custom CPE Organizations Events & Products Orde…" at bounding box center [275, 209] width 551 height 418
paste input "[PERSON_NAME]"
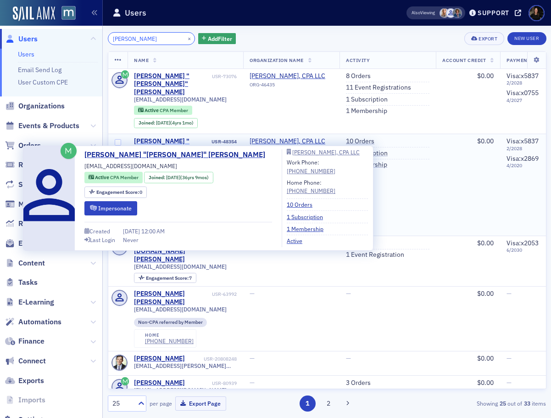
type input "Bernie McGuire"
click at [160, 137] on div "Bernard "Bernie" McGuire" at bounding box center [172, 149] width 76 height 24
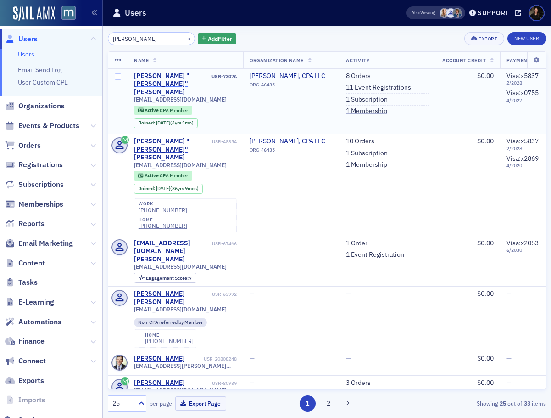
click at [174, 77] on div "Bernard "Bernie" McGuire" at bounding box center [172, 84] width 76 height 24
drag, startPoint x: 179, startPoint y: 39, endPoint x: 158, endPoint y: 37, distance: 20.7
click at [185, 39] on button "×" at bounding box center [189, 38] width 8 height 8
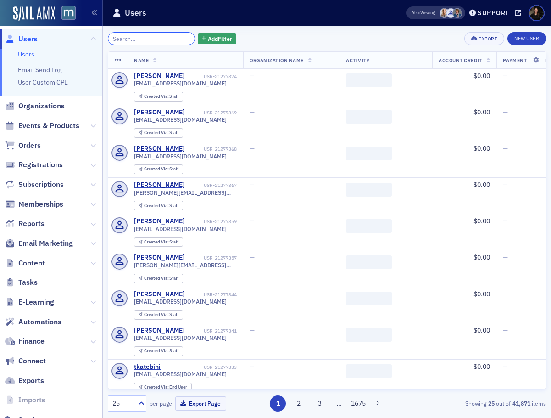
click at [155, 37] on input "search" at bounding box center [152, 38] width 88 height 13
paste input "Bill Caldwell"
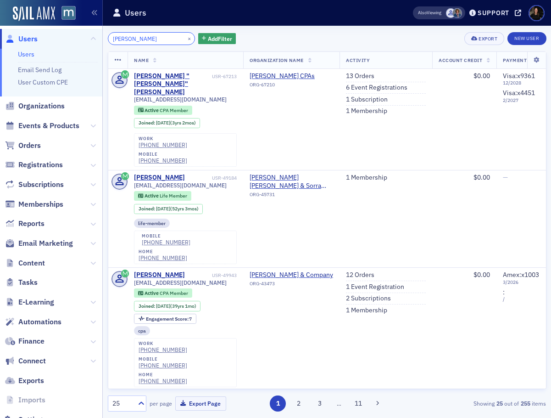
click at [115, 38] on input "Bill Caldwell" at bounding box center [152, 38] width 88 height 13
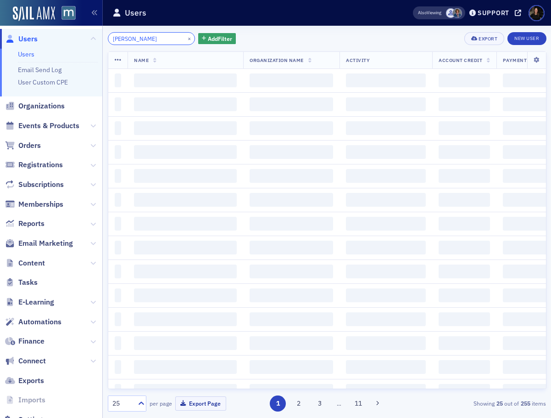
type input "William Caldwell"
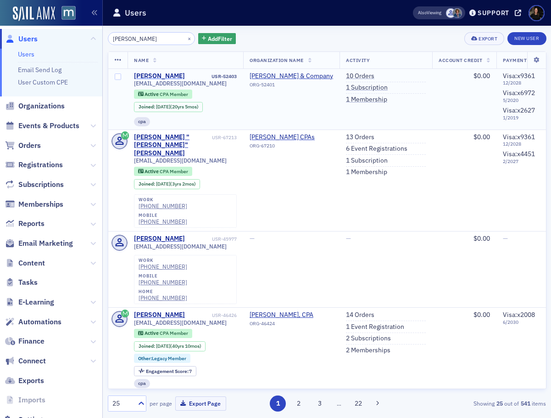
click at [160, 74] on div "William Caldwell" at bounding box center [159, 76] width 51 height 8
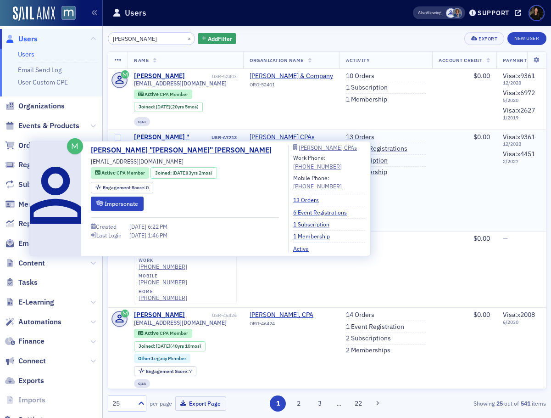
click at [163, 137] on div "William "Bill" Caldwell" at bounding box center [172, 145] width 76 height 24
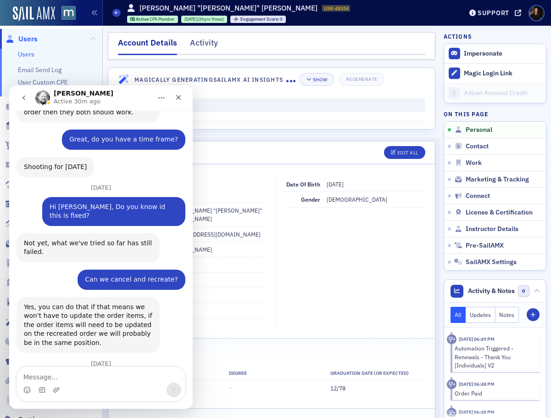
scroll to position [1510, 0]
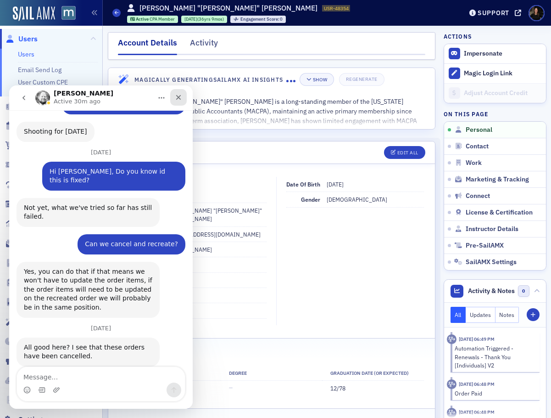
click at [177, 93] on div "Close" at bounding box center [178, 97] width 17 height 17
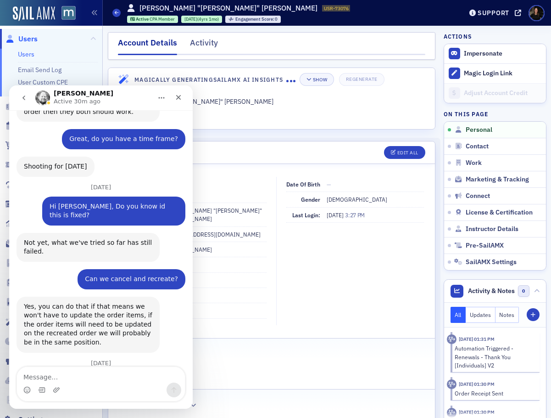
scroll to position [1510, 0]
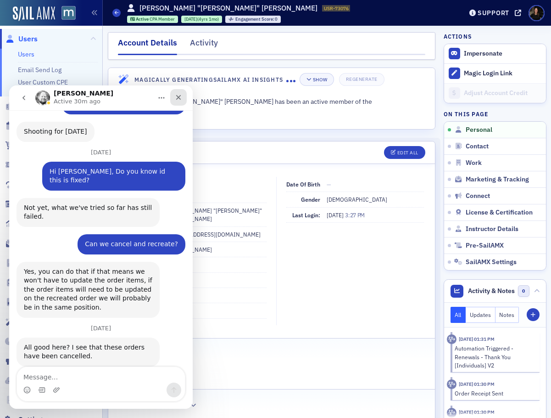
click at [175, 98] on icon "Close" at bounding box center [178, 97] width 7 height 7
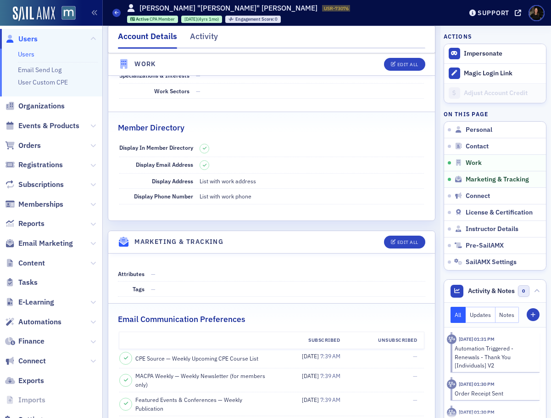
scroll to position [721, 0]
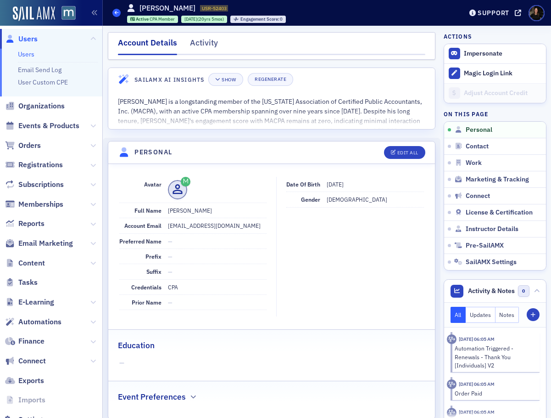
click at [116, 15] on icon at bounding box center [117, 13] width 4 height 4
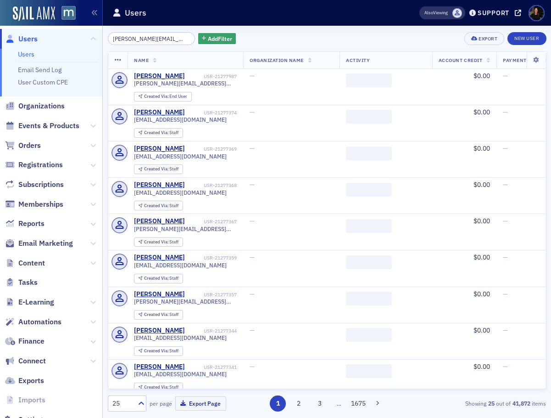
scroll to position [0, 18]
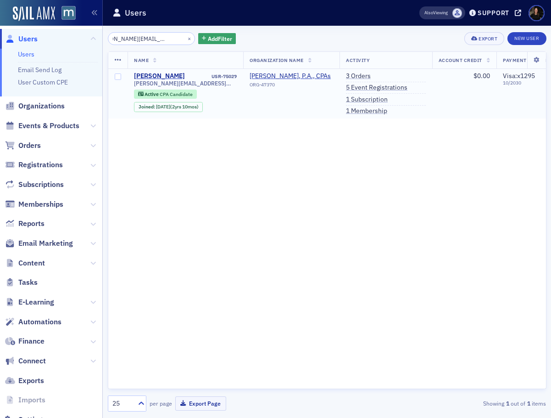
type input "[PERSON_NAME][EMAIL_ADDRESS][DOMAIN_NAME]"
drag, startPoint x: 186, startPoint y: 74, endPoint x: 132, endPoint y: 72, distance: 54.2
click at [132, 72] on td "[PERSON_NAME] USR-75029 [PERSON_NAME][EMAIL_ADDRESS][DOMAIN_NAME] Active CPA Ca…" at bounding box center [186, 94] width 116 height 50
copy div "[PERSON_NAME]"
drag, startPoint x: 176, startPoint y: 40, endPoint x: 167, endPoint y: 39, distance: 9.3
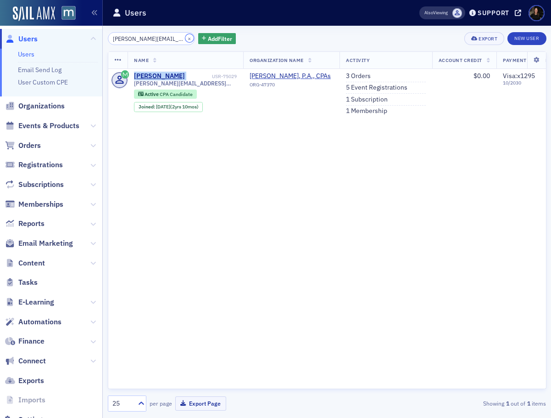
click at [185, 40] on button "×" at bounding box center [189, 38] width 8 height 8
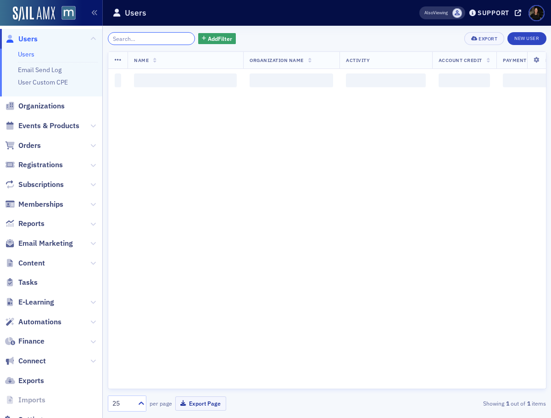
click at [164, 39] on input "search" at bounding box center [152, 38] width 88 height 13
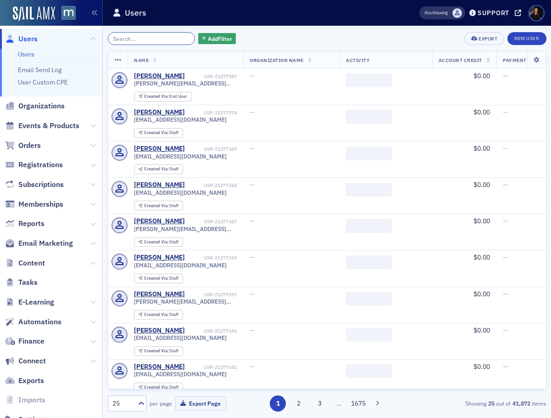
paste input "[PERSON_NAME]"
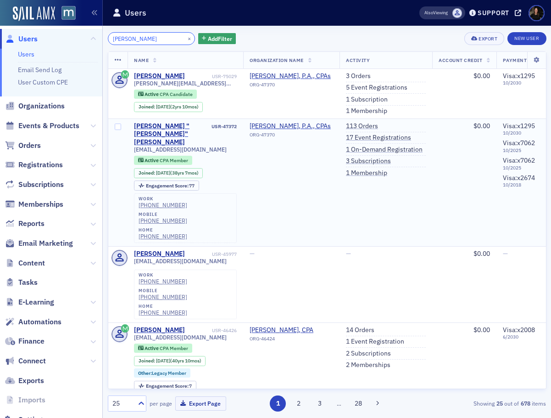
type input "[PERSON_NAME]"
drag, startPoint x: 202, startPoint y: 134, endPoint x: 128, endPoint y: 134, distance: 73.9
click at [128, 134] on td "[PERSON_NAME] "[PERSON_NAME]" [PERSON_NAME] USR-47372 [EMAIL_ADDRESS][DOMAIN_NA…" at bounding box center [186, 182] width 116 height 128
drag, startPoint x: 285, startPoint y: 183, endPoint x: 254, endPoint y: 166, distance: 35.4
click at [283, 183] on td "[PERSON_NAME], CPAs ORG-47370" at bounding box center [291, 182] width 96 height 128
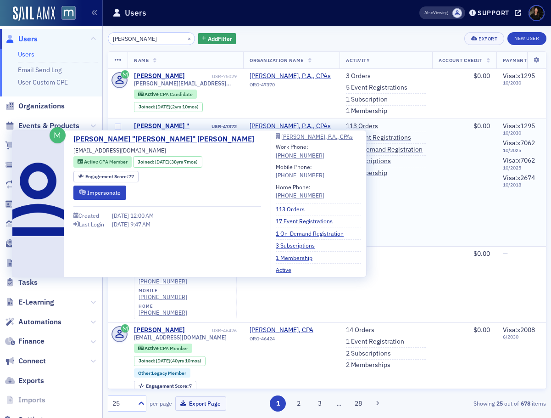
click at [183, 125] on div "[PERSON_NAME] "[PERSON_NAME]" [PERSON_NAME]" at bounding box center [172, 134] width 76 height 24
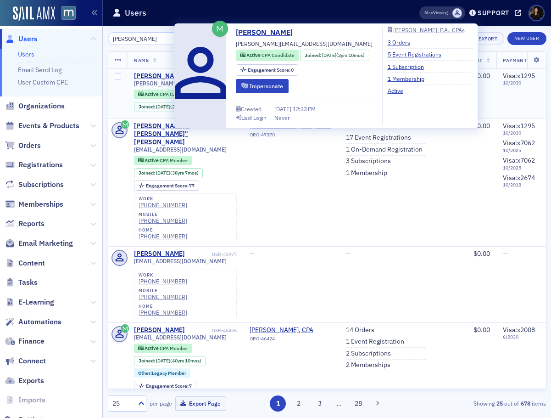
drag, startPoint x: 145, startPoint y: 75, endPoint x: 168, endPoint y: 71, distance: 23.3
click at [145, 75] on div "[PERSON_NAME]" at bounding box center [159, 76] width 51 height 8
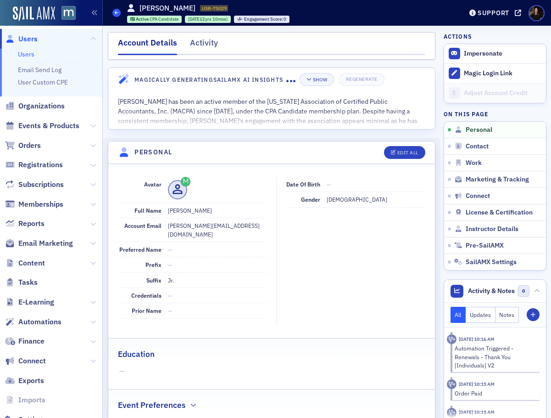
click at [116, 13] on icon at bounding box center [117, 13] width 4 height 4
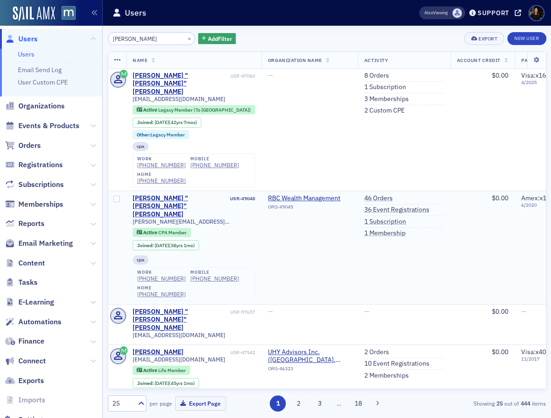
scroll to position [0, 1]
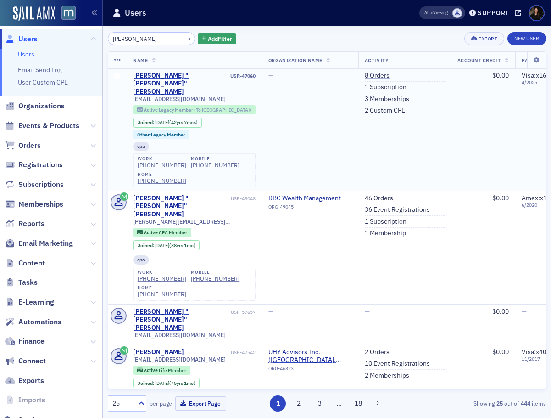
type input "[PERSON_NAME]"
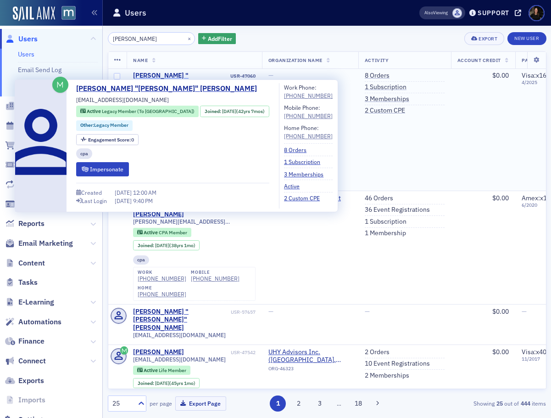
click at [168, 74] on div "[PERSON_NAME] "[PERSON_NAME]" [PERSON_NAME]" at bounding box center [181, 84] width 96 height 24
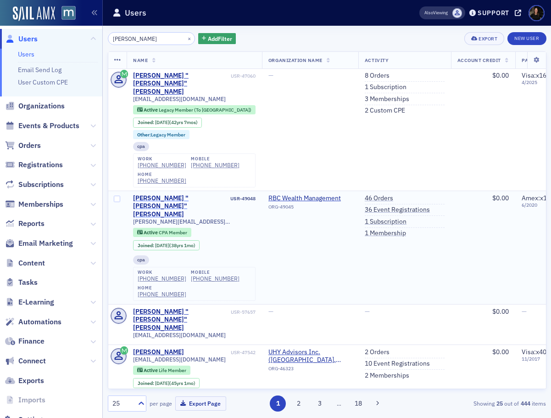
click at [143, 194] on div "[PERSON_NAME] "[PERSON_NAME]" [PERSON_NAME]" at bounding box center [181, 206] width 96 height 24
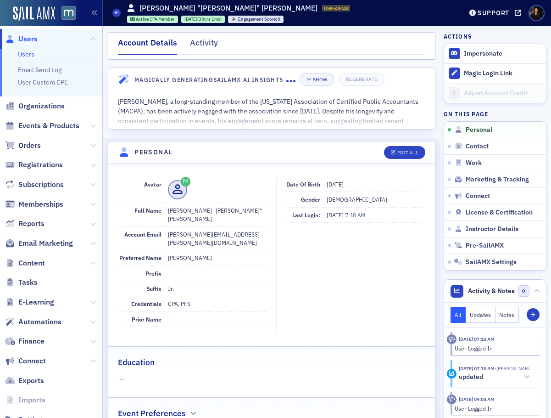
click at [28, 36] on span "Users" at bounding box center [27, 39] width 19 height 10
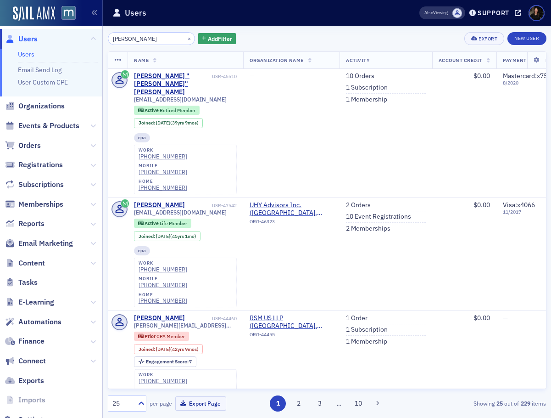
click at [117, 38] on input "Bob Crawford" at bounding box center [152, 38] width 88 height 13
click at [118, 39] on input "Bob Crawford" at bounding box center [152, 38] width 88 height 13
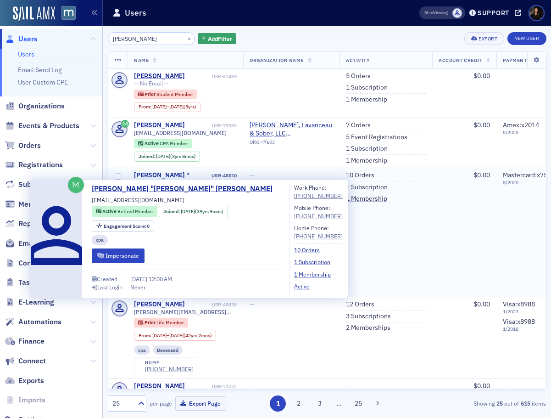
type input "Robert Crawford"
click at [193, 174] on div "Robert "Bob" Crawford" at bounding box center [172, 183] width 76 height 24
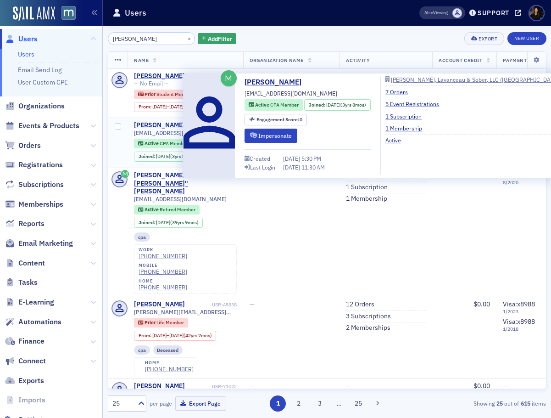
click at [177, 122] on div "Robert Crawford" at bounding box center [159, 125] width 51 height 8
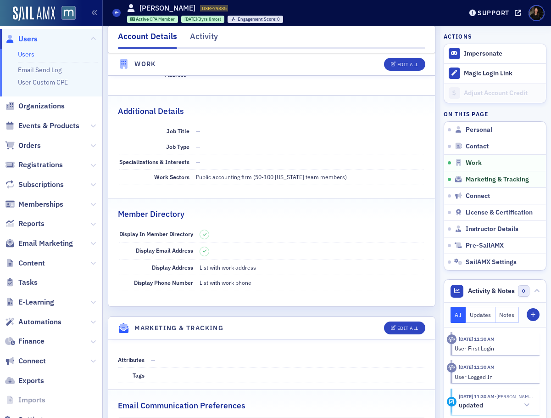
scroll to position [637, 0]
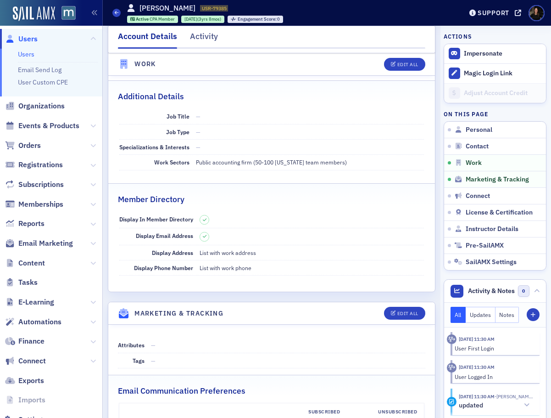
click at [41, 36] on span "Users" at bounding box center [51, 39] width 102 height 20
drag, startPoint x: 41, startPoint y: 36, endPoint x: 45, endPoint y: 38, distance: 4.9
click at [41, 36] on span "Users" at bounding box center [51, 39] width 102 height 20
click at [28, 37] on span "Users" at bounding box center [27, 39] width 19 height 10
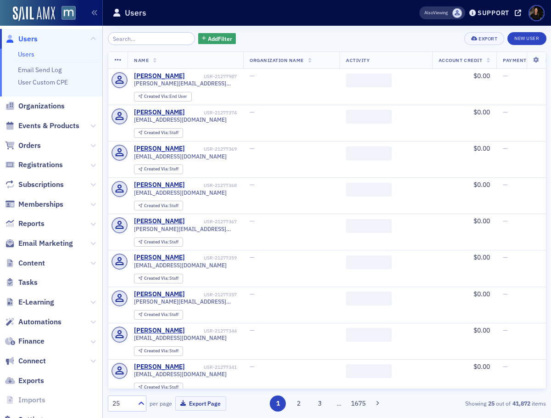
click at [140, 40] on input "search" at bounding box center [152, 38] width 88 height 13
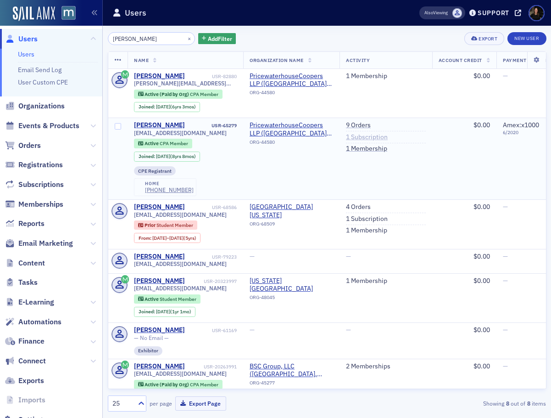
type input "Braden Poore"
click at [371, 137] on link "1 Subscription" at bounding box center [367, 137] width 42 height 8
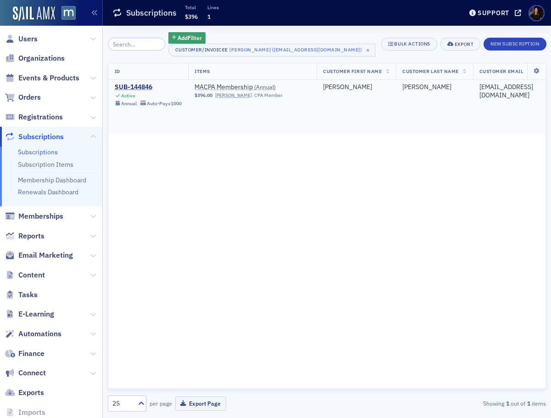
click at [146, 84] on div "SUB-144846" at bounding box center [148, 87] width 67 height 8
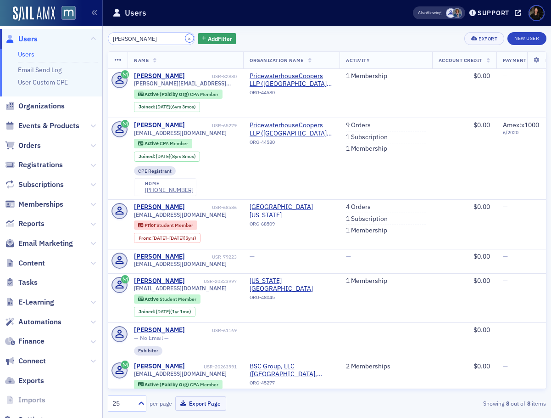
click at [185, 39] on button "×" at bounding box center [189, 38] width 8 height 8
click at [178, 39] on input "search" at bounding box center [152, 38] width 88 height 13
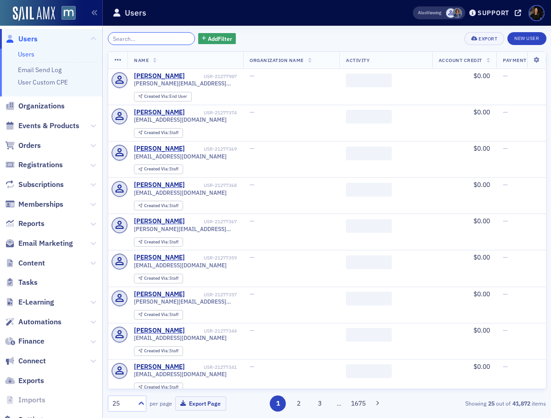
click at [129, 33] on input "search" at bounding box center [152, 38] width 88 height 13
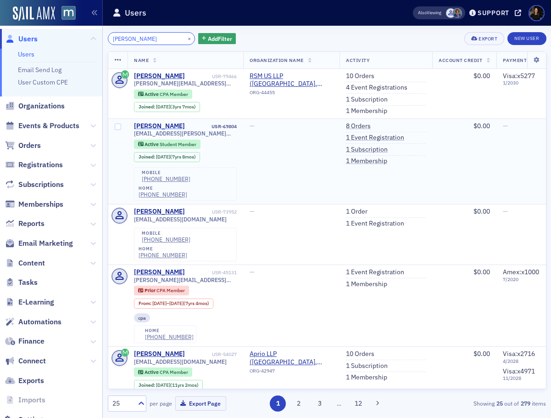
type input "Brittany Miller"
click at [169, 124] on div "Brittany Miller" at bounding box center [159, 126] width 51 height 8
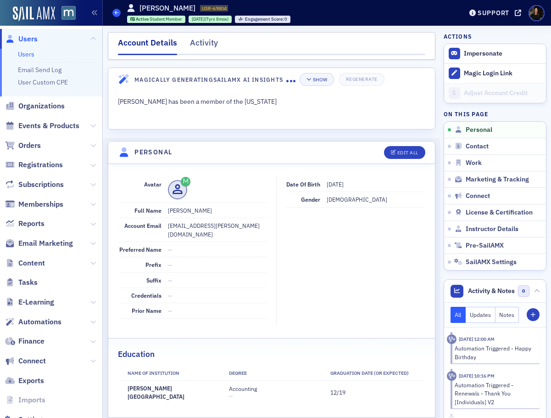
click at [112, 15] on header "Users Brittany Miller USR-69804 69804 Active Student Member 11/27/2017 (7yrs 8m…" at bounding box center [327, 13] width 449 height 26
click at [112, 15] on link "Users" at bounding box center [116, 13] width 8 height 8
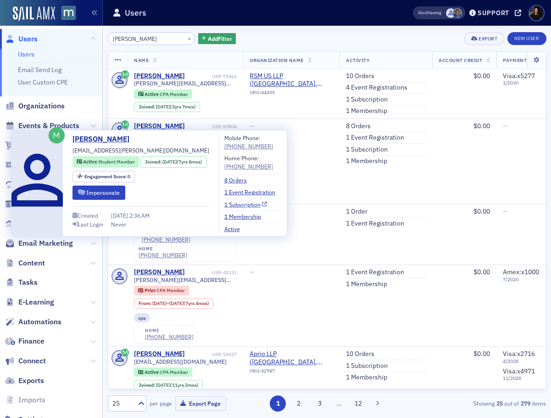
click at [268, 206] on link "1 Subscription" at bounding box center [246, 204] width 43 height 8
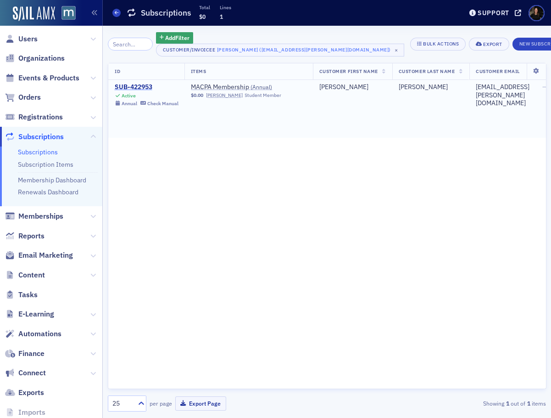
click at [140, 86] on div "SUB-422953" at bounding box center [147, 87] width 64 height 8
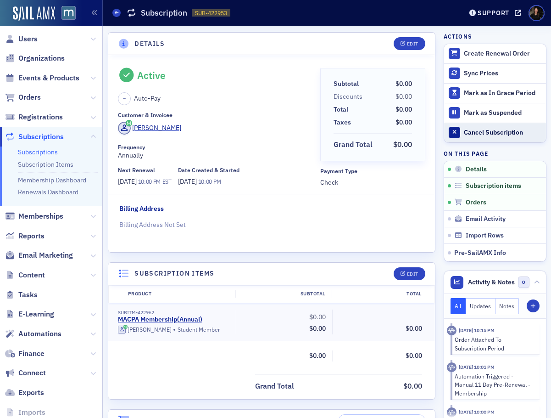
click at [495, 136] on div "Cancel Subscription" at bounding box center [502, 133] width 77 height 8
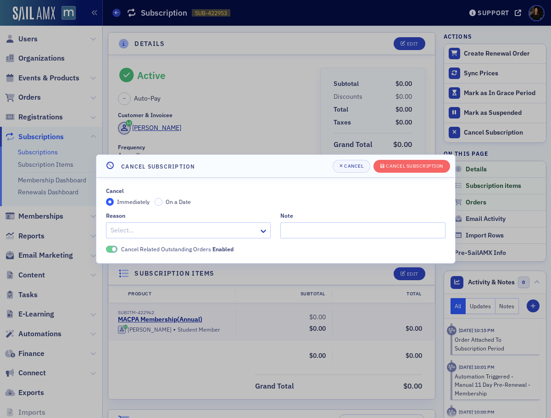
click at [163, 236] on div at bounding box center [184, 230] width 149 height 11
type input "other"
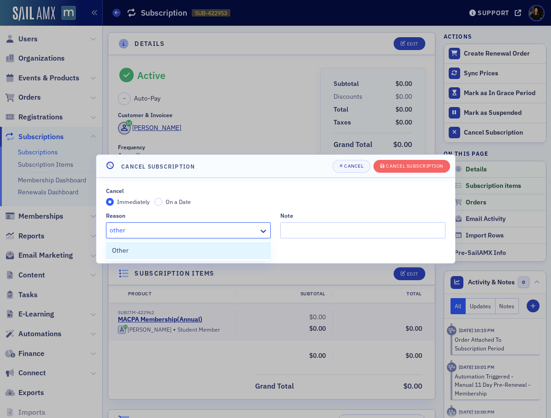
drag, startPoint x: 143, startPoint y: 246, endPoint x: 155, endPoint y: 247, distance: 12.1
click at [143, 246] on div "Other" at bounding box center [188, 251] width 153 height 10
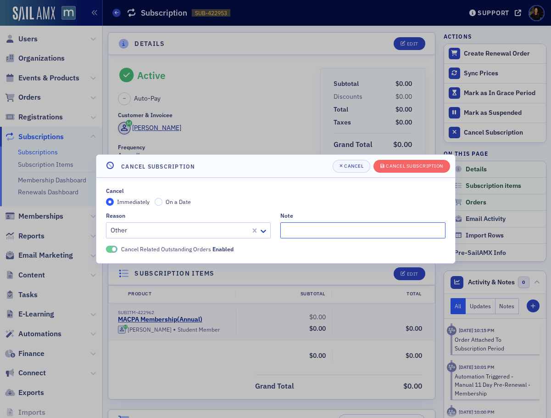
drag, startPoint x: 325, startPoint y: 228, endPoint x: 323, endPoint y: 235, distance: 6.6
click at [324, 231] on input "Note" at bounding box center [363, 230] width 165 height 16
type input "Upgraded membership"
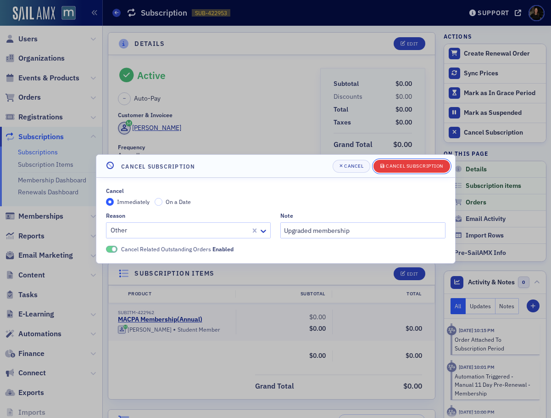
click at [416, 169] on button "Cancel Subscription" at bounding box center [412, 166] width 77 height 13
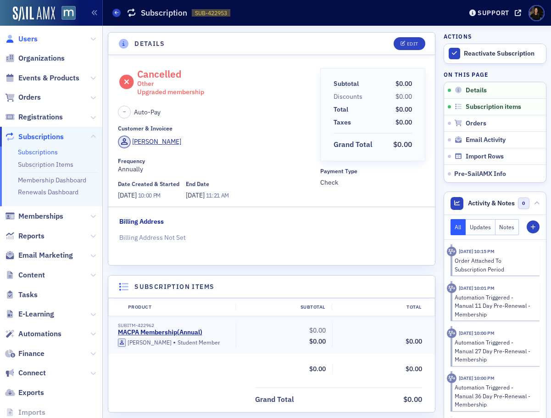
click at [34, 40] on span "Users" at bounding box center [27, 39] width 19 height 10
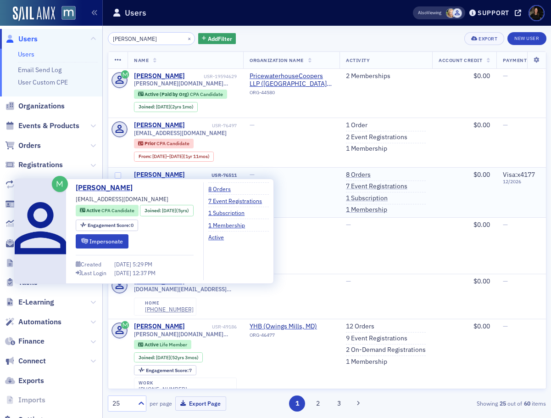
type input "[PERSON_NAME]"
click at [157, 173] on div "[PERSON_NAME]" at bounding box center [159, 175] width 51 height 8
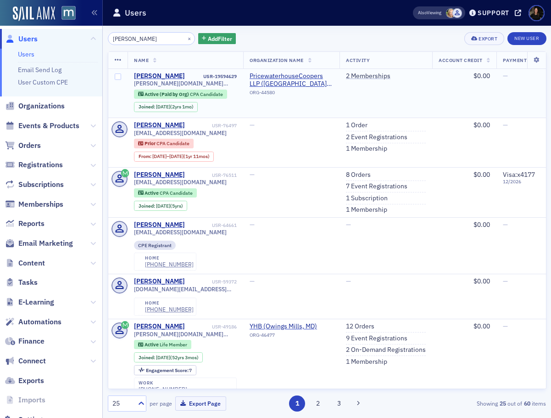
click at [141, 69] on td "Caitlin Fox USR-19594629 caitlin.fox@pwc.com Active (Paid by Org) CPA Candidate…" at bounding box center [186, 93] width 116 height 49
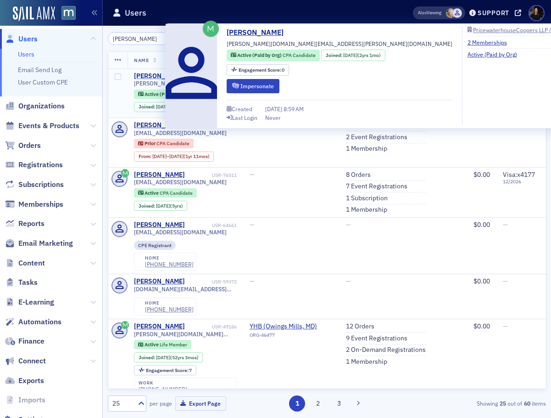
click at [152, 76] on div "[PERSON_NAME]" at bounding box center [159, 76] width 51 height 8
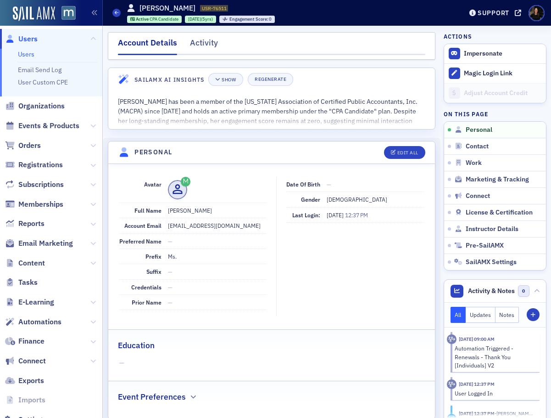
drag, startPoint x: 33, startPoint y: 41, endPoint x: 81, endPoint y: 53, distance: 49.1
click at [33, 41] on span "Users" at bounding box center [27, 39] width 19 height 10
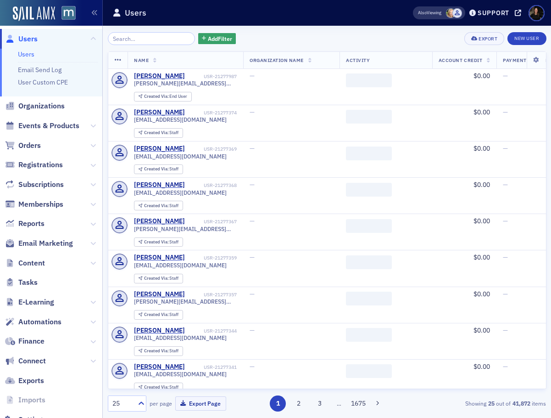
click at [123, 36] on input "search" at bounding box center [152, 38] width 88 height 13
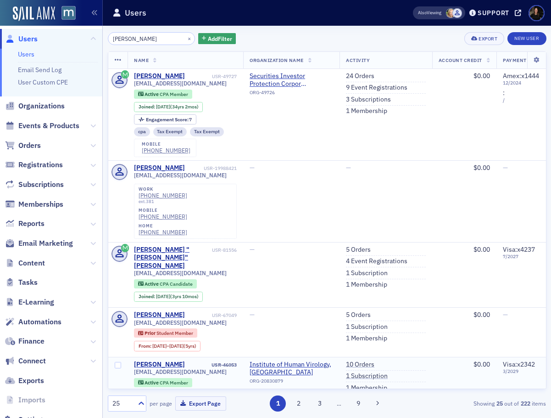
type input "Charles Glover"
drag, startPoint x: 179, startPoint y: 39, endPoint x: 164, endPoint y: 36, distance: 14.4
click at [185, 38] on button "×" at bounding box center [189, 38] width 8 height 8
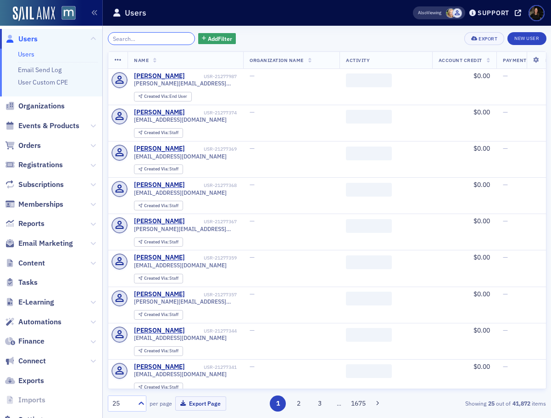
click at [150, 36] on input "search" at bounding box center [152, 38] width 88 height 13
paste input "Chris Dillon"
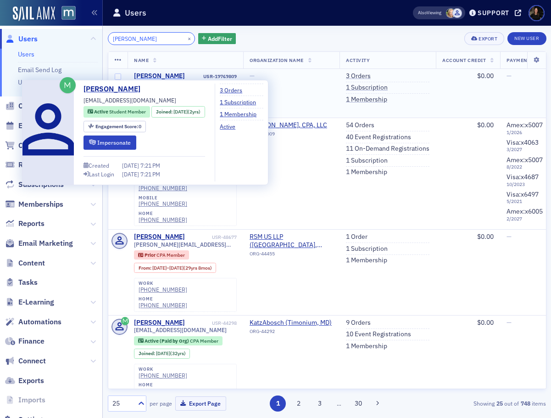
type input "Chris Dillon"
click at [154, 76] on div "Chris Dillon" at bounding box center [159, 76] width 51 height 8
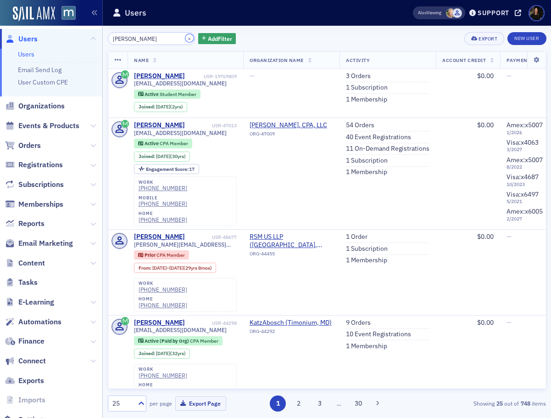
click at [185, 39] on button "×" at bounding box center [189, 38] width 8 height 8
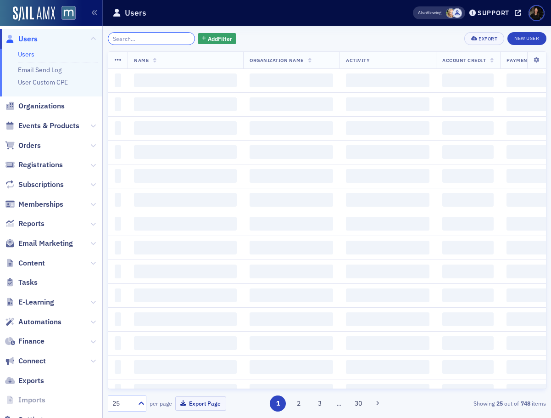
click at [136, 32] on input "search" at bounding box center [152, 38] width 88 height 13
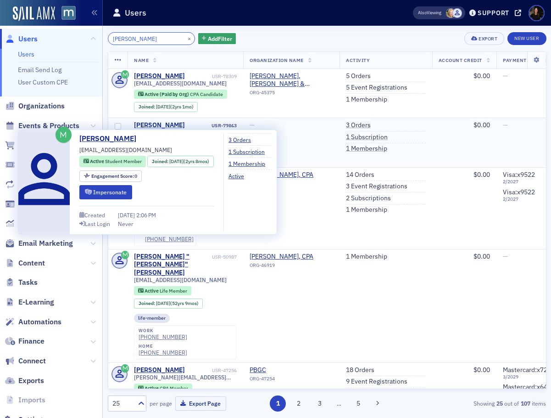
type input "Clark Keehner"
click at [161, 125] on div "Clark Keehner" at bounding box center [159, 125] width 51 height 8
click at [148, 124] on div "Clark Keehner" at bounding box center [159, 125] width 51 height 8
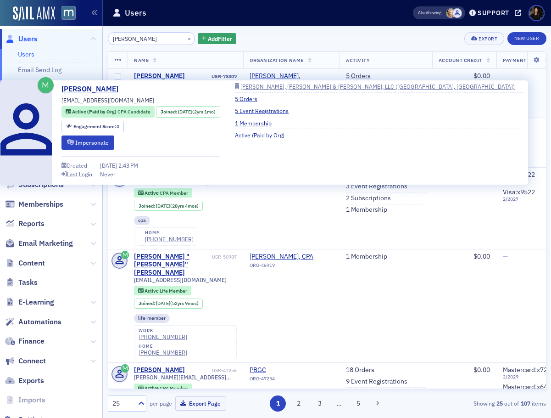
click at [155, 74] on div "Clark Keehner" at bounding box center [159, 76] width 51 height 8
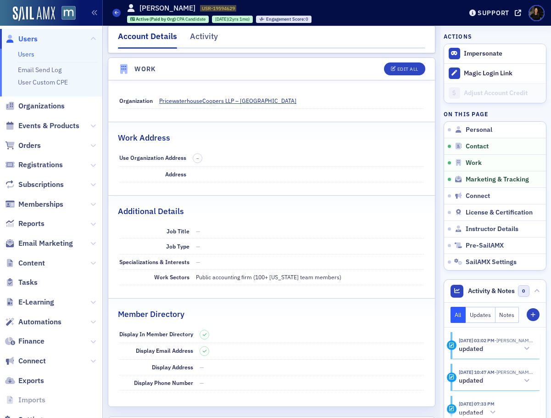
scroll to position [539, 0]
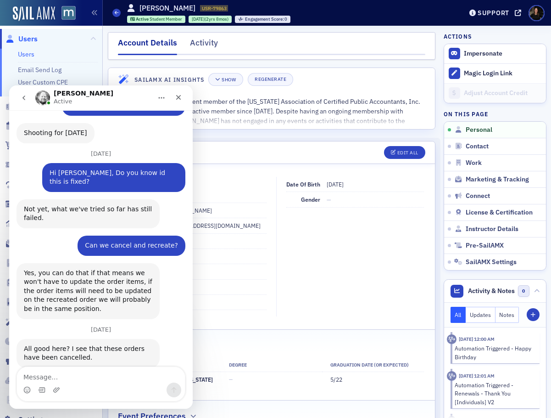
scroll to position [1510, 0]
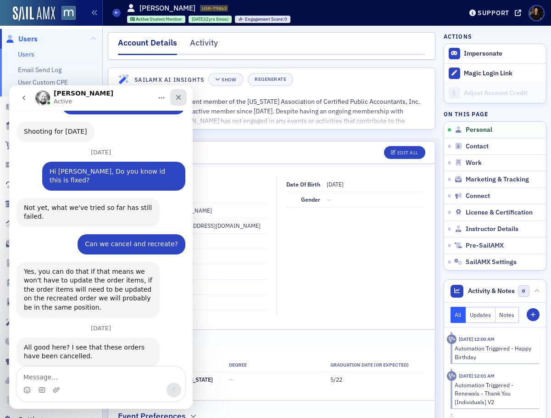
click at [182, 97] on div "Close" at bounding box center [178, 97] width 17 height 17
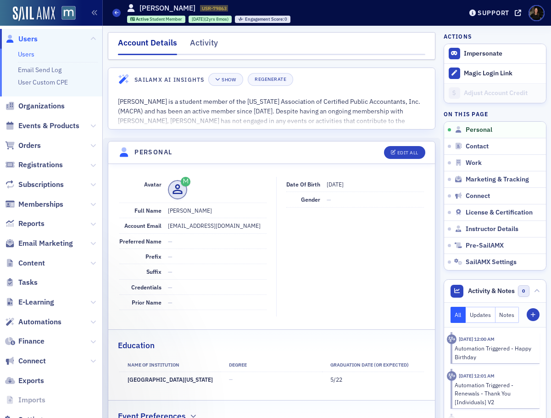
scroll to position [0, 0]
click at [26, 36] on span "Users" at bounding box center [27, 39] width 19 height 10
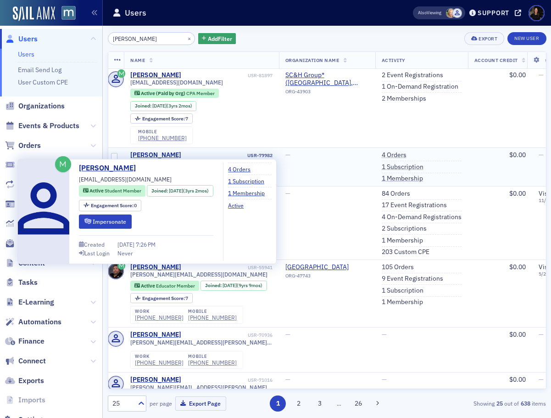
scroll to position [1, 4]
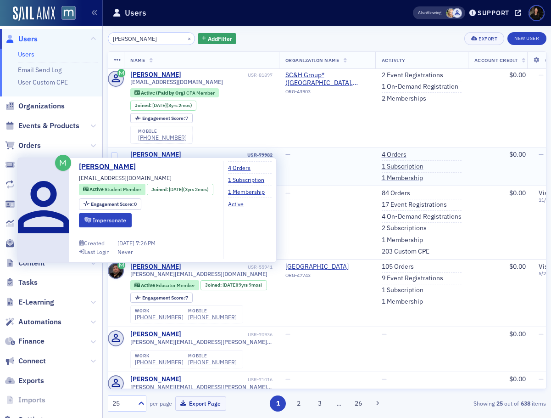
type input "[PERSON_NAME]"
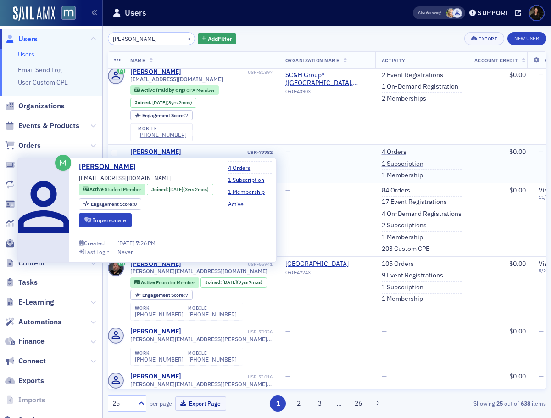
click at [150, 155] on div "[PERSON_NAME]" at bounding box center [155, 152] width 51 height 8
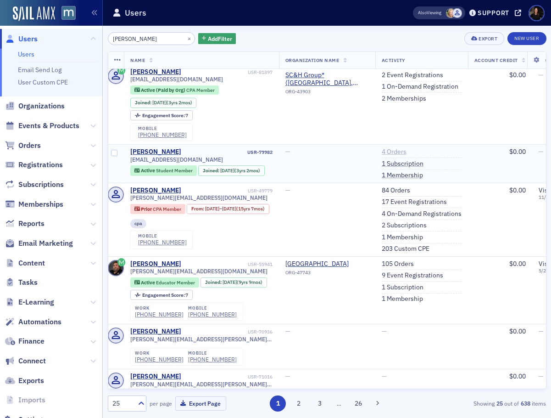
click at [399, 151] on link "4 Orders" at bounding box center [394, 152] width 25 height 8
click at [407, 174] on link "1 Membership" at bounding box center [402, 175] width 41 height 8
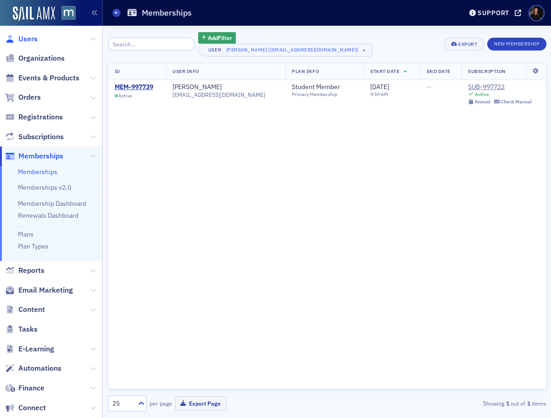
click at [27, 41] on span "Users" at bounding box center [27, 39] width 19 height 10
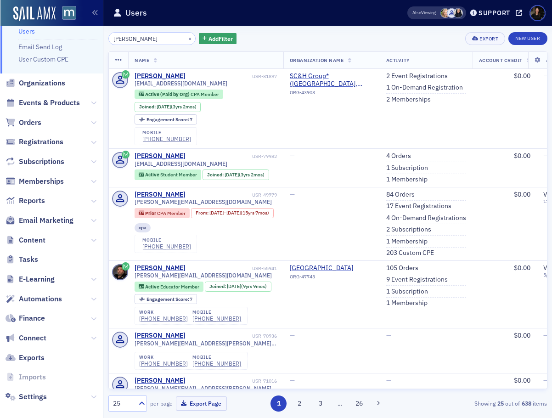
scroll to position [31, 0]
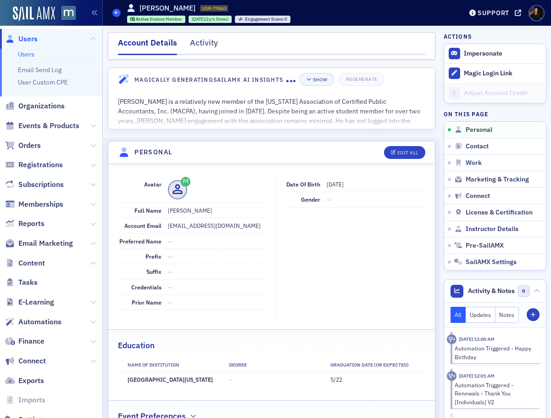
click at [119, 13] on span at bounding box center [116, 13] width 8 height 8
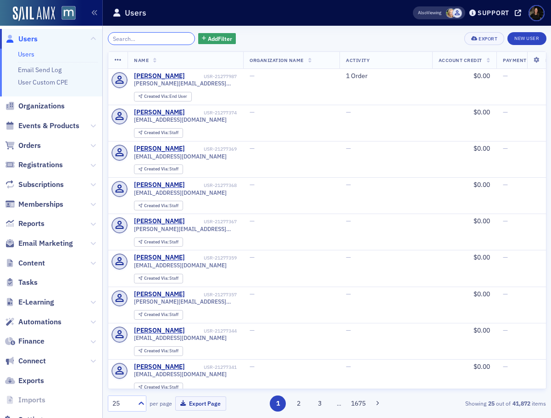
click at [143, 38] on input "search" at bounding box center [152, 38] width 88 height 13
paste input "David Jones"
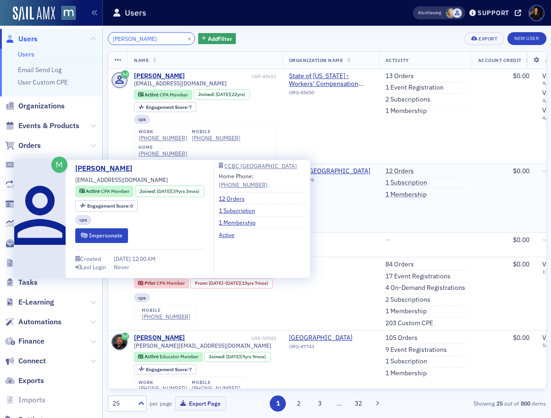
type input "David Jones"
drag, startPoint x: 158, startPoint y: 156, endPoint x: 158, endPoint y: 149, distance: 6.4
click at [158, 167] on div "David Jones" at bounding box center [159, 171] width 51 height 8
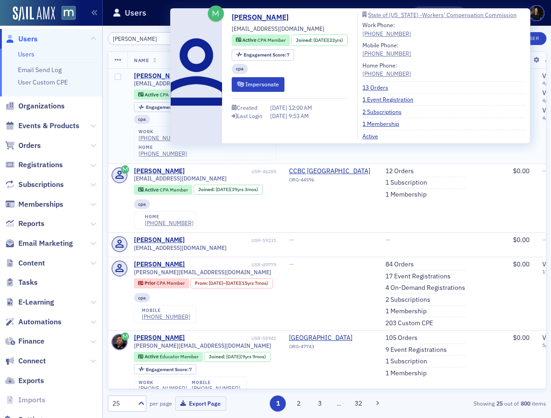
click at [147, 75] on div "David Jones" at bounding box center [159, 76] width 51 height 8
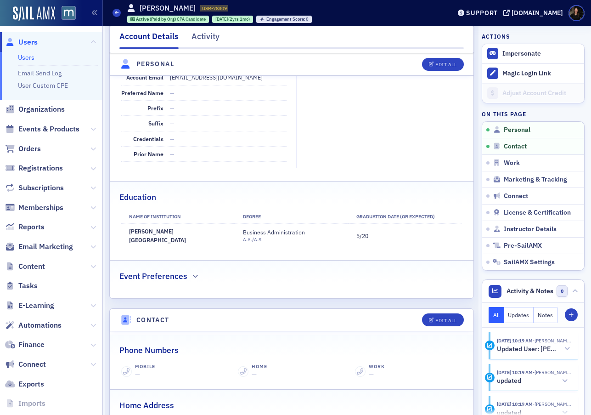
scroll to position [149, 0]
